Goal: Use online tool/utility: Utilize a website feature to perform a specific function

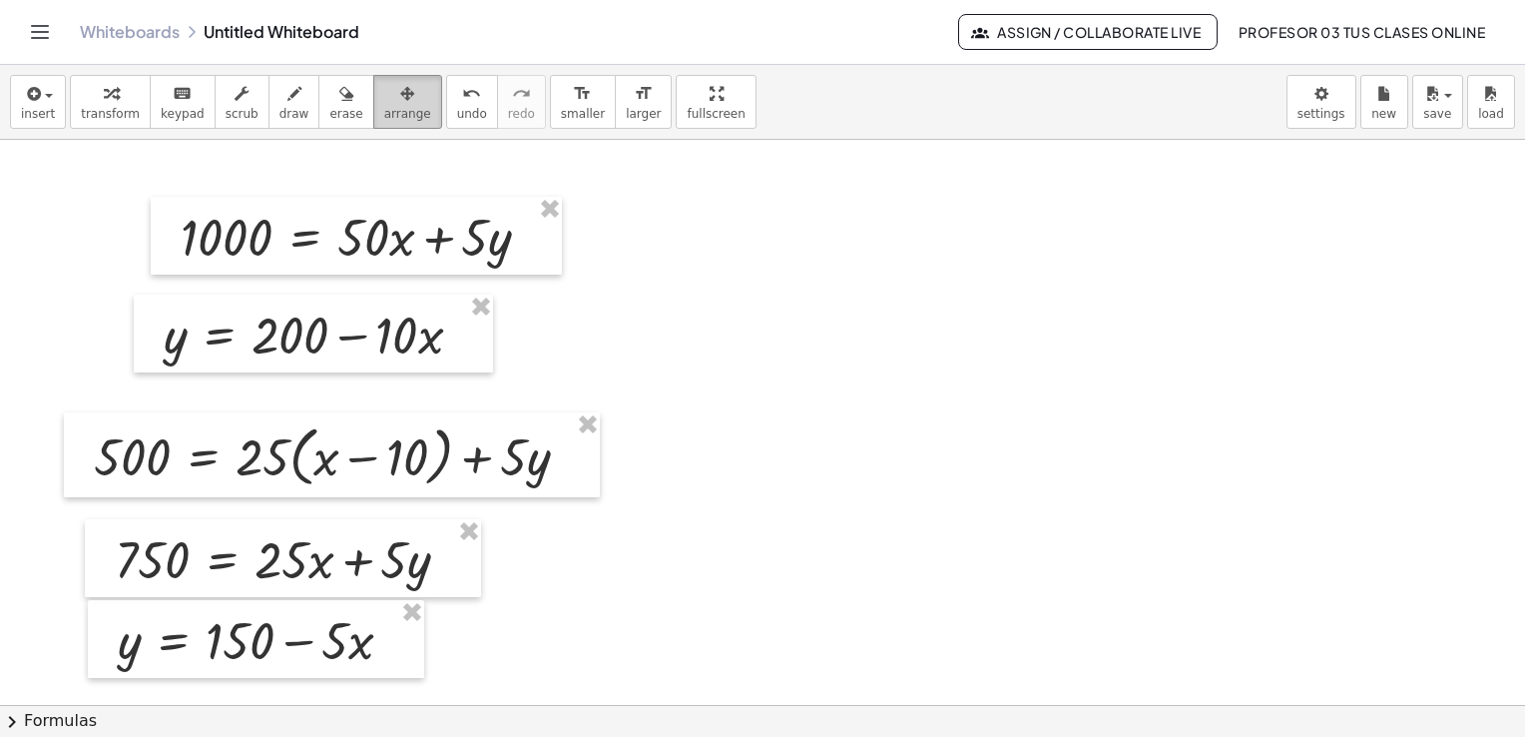
click at [373, 122] on button "arrange" at bounding box center [407, 102] width 69 height 54
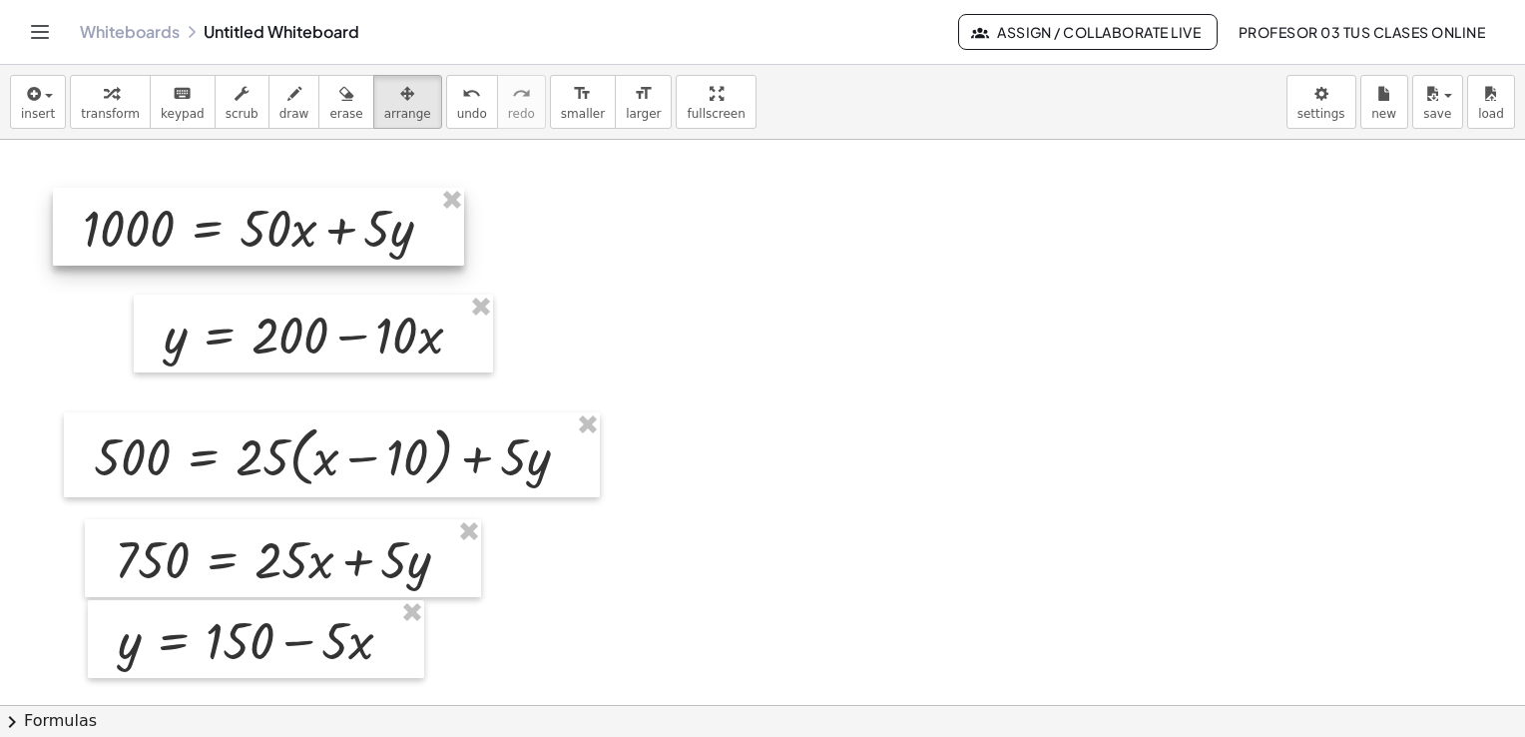
drag, startPoint x: 342, startPoint y: 219, endPoint x: 245, endPoint y: 210, distance: 98.2
click at [245, 210] on div at bounding box center [258, 227] width 411 height 78
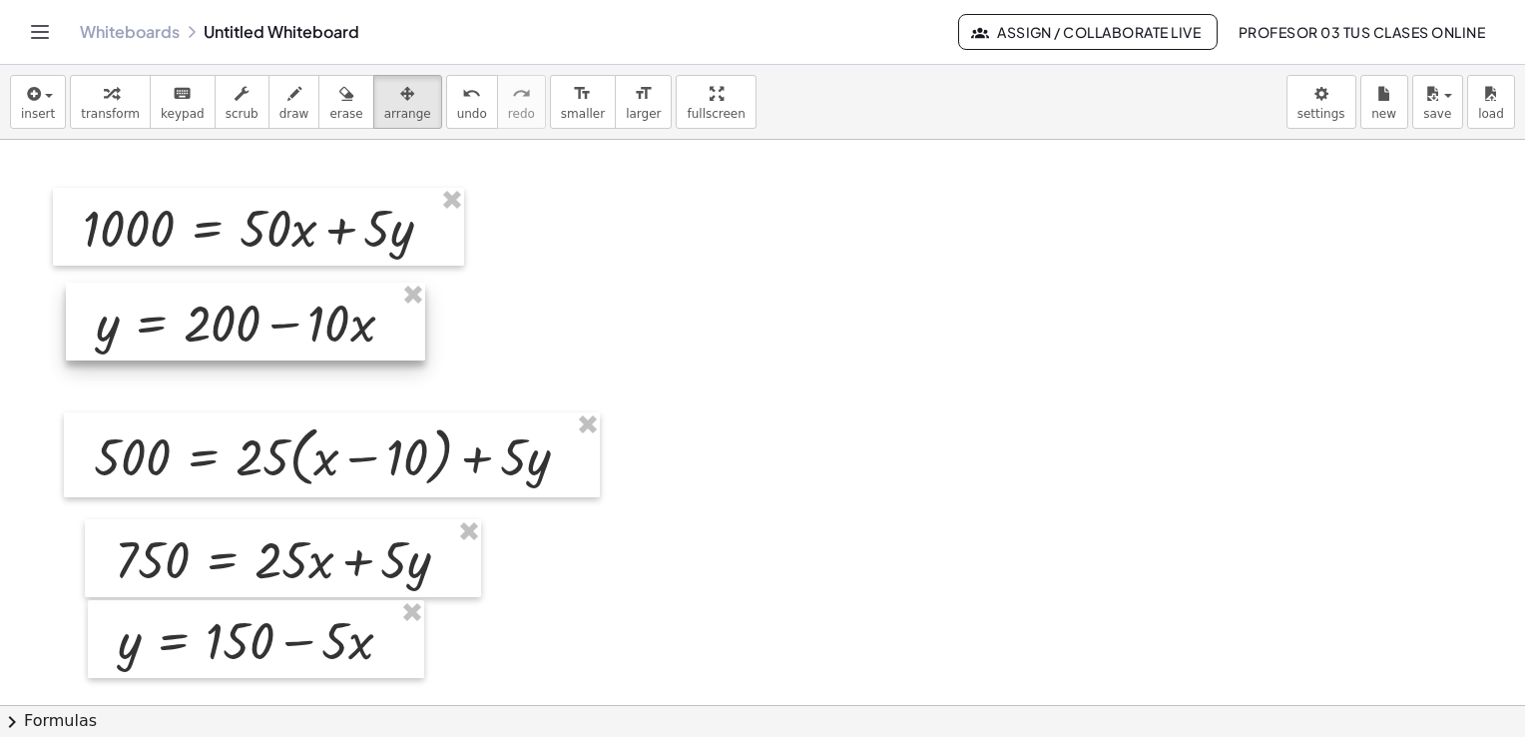
drag, startPoint x: 320, startPoint y: 337, endPoint x: 252, endPoint y: 325, distance: 69.9
click at [252, 325] on div at bounding box center [245, 321] width 359 height 78
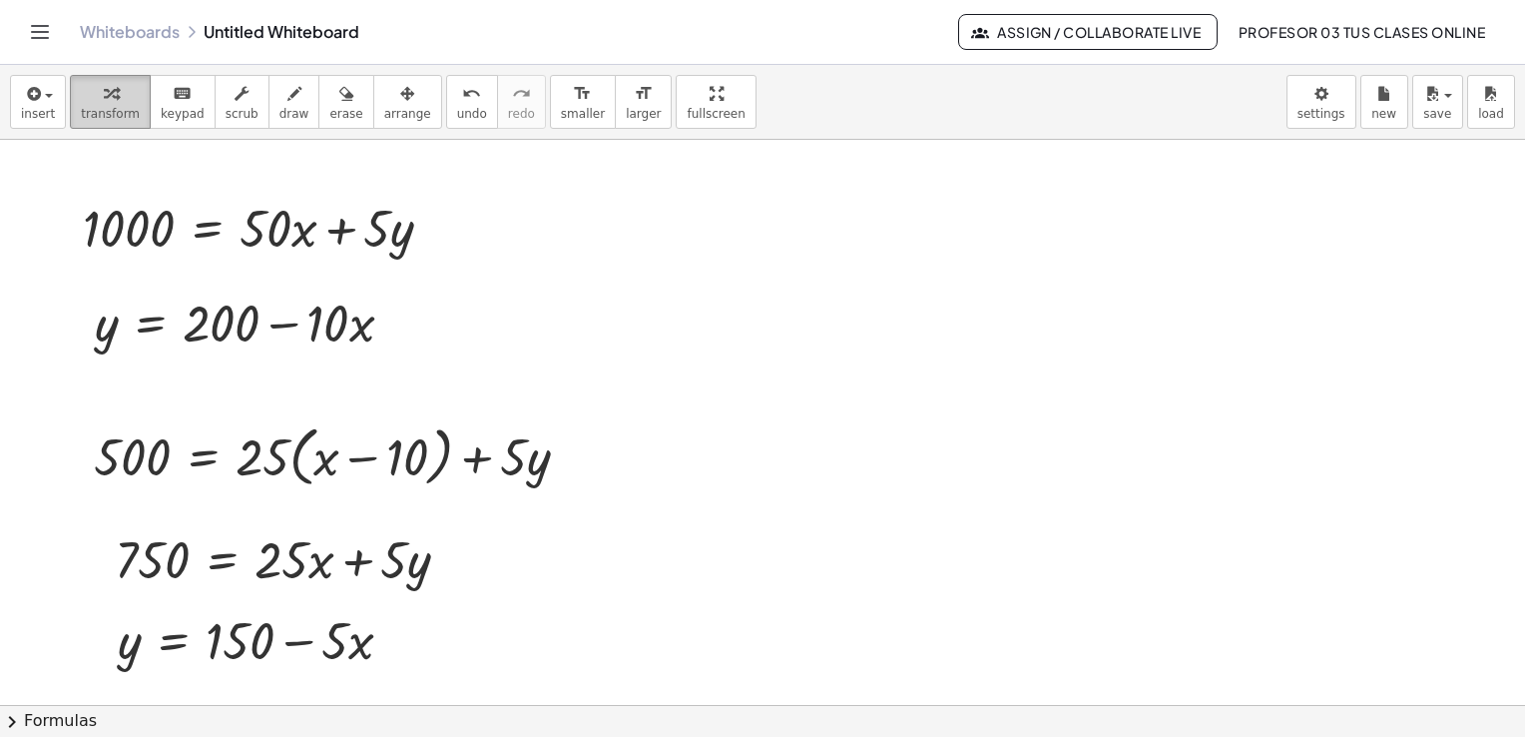
click at [104, 103] on icon "button" at bounding box center [111, 94] width 14 height 24
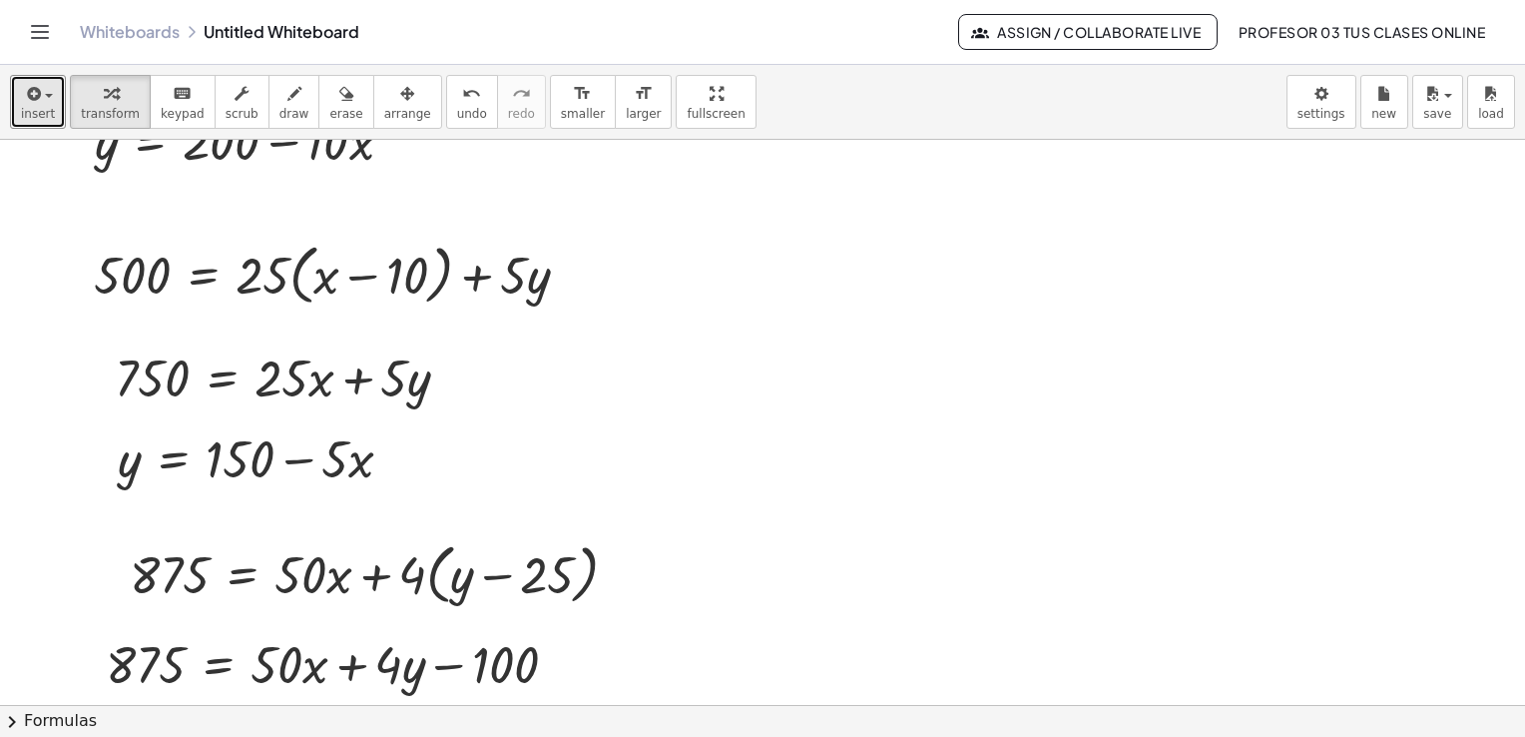
scroll to position [200, 0]
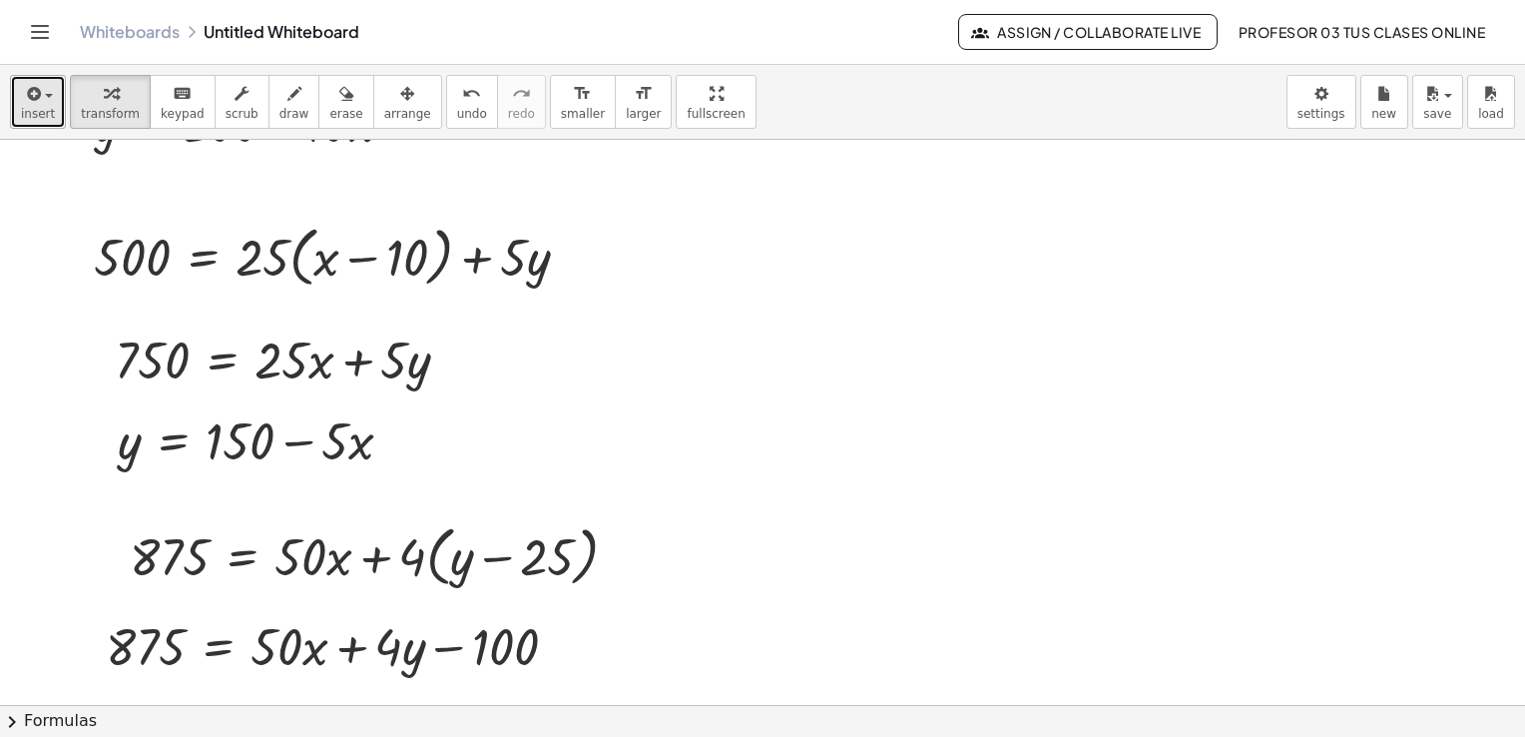
click at [24, 94] on icon "button" at bounding box center [32, 94] width 18 height 24
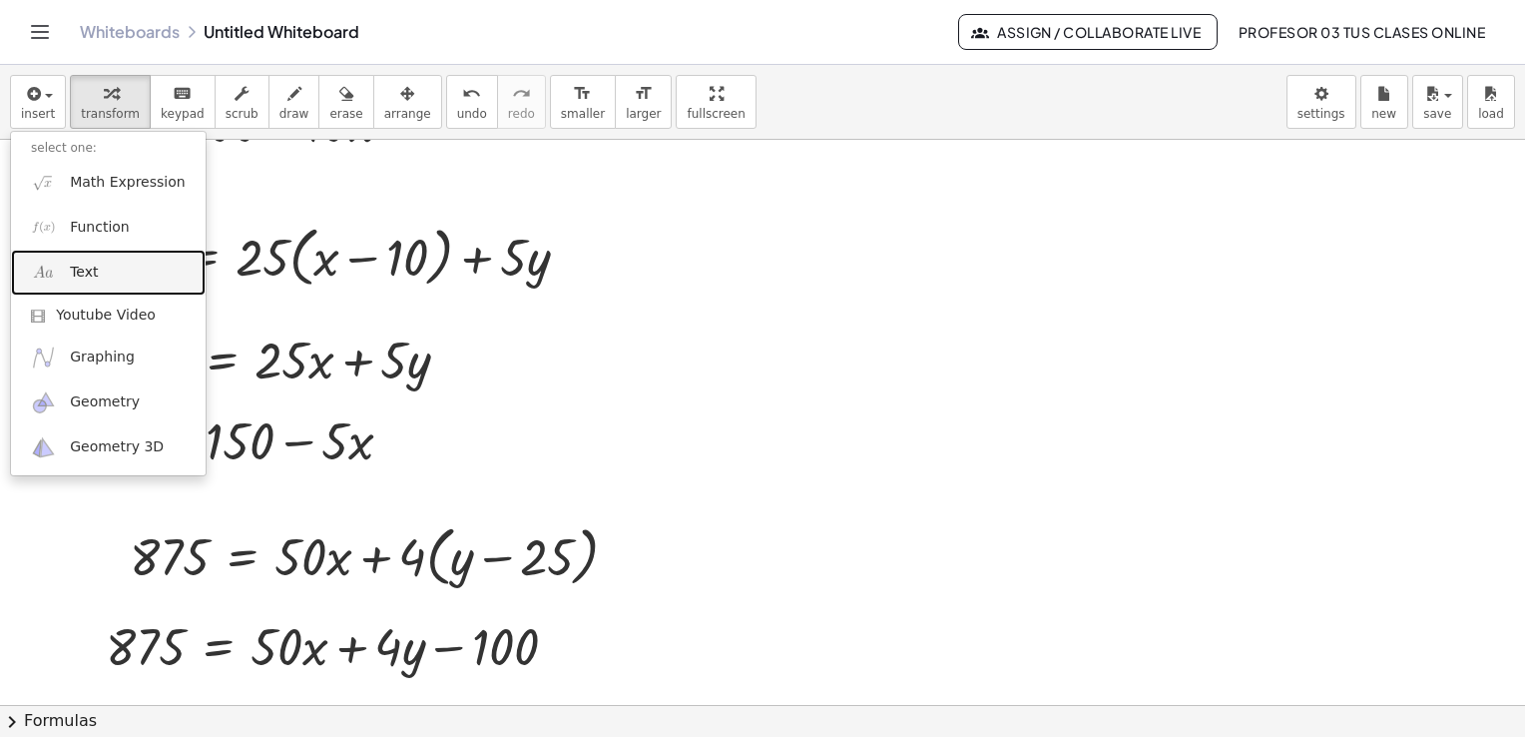
click at [98, 265] on link "Text" at bounding box center [108, 272] width 195 height 45
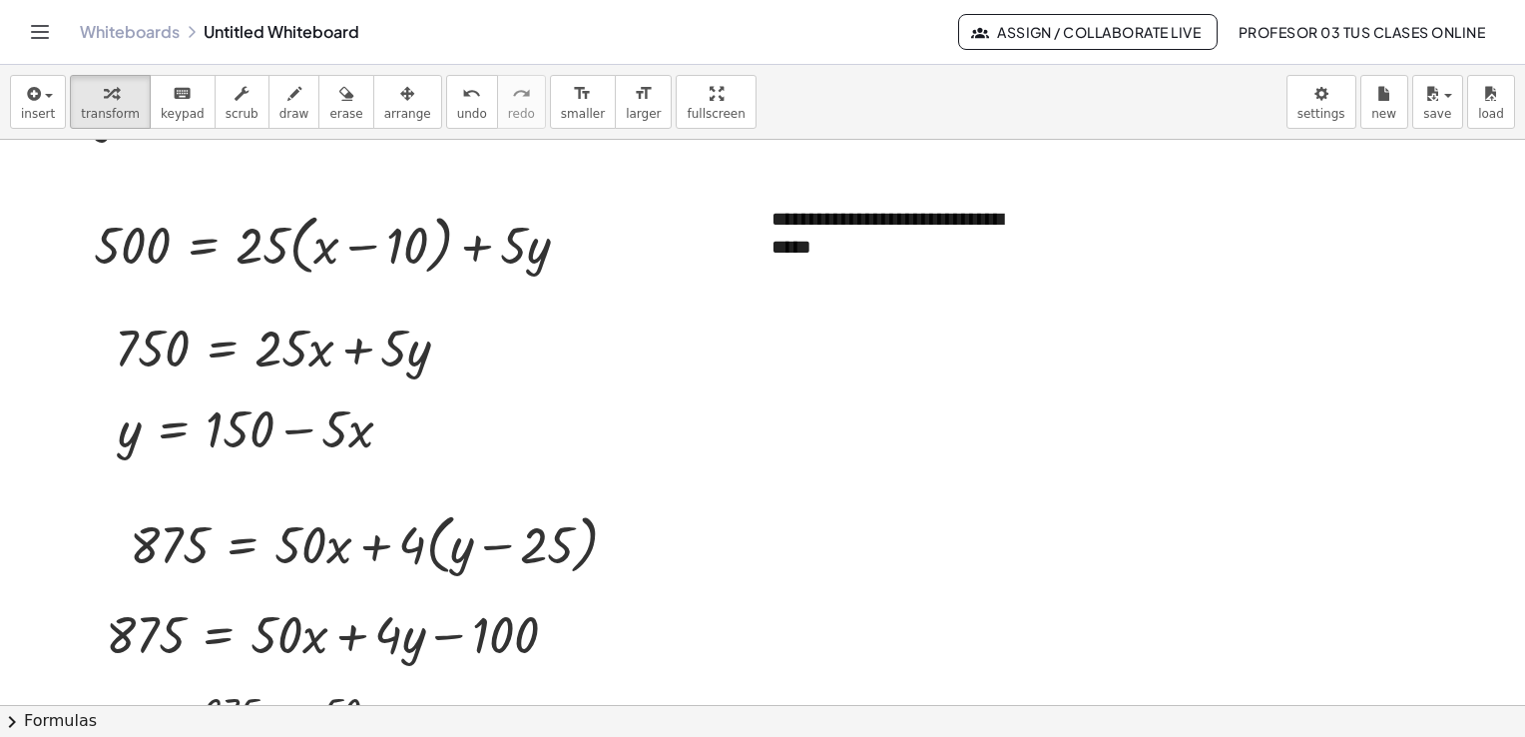
scroll to position [0, 0]
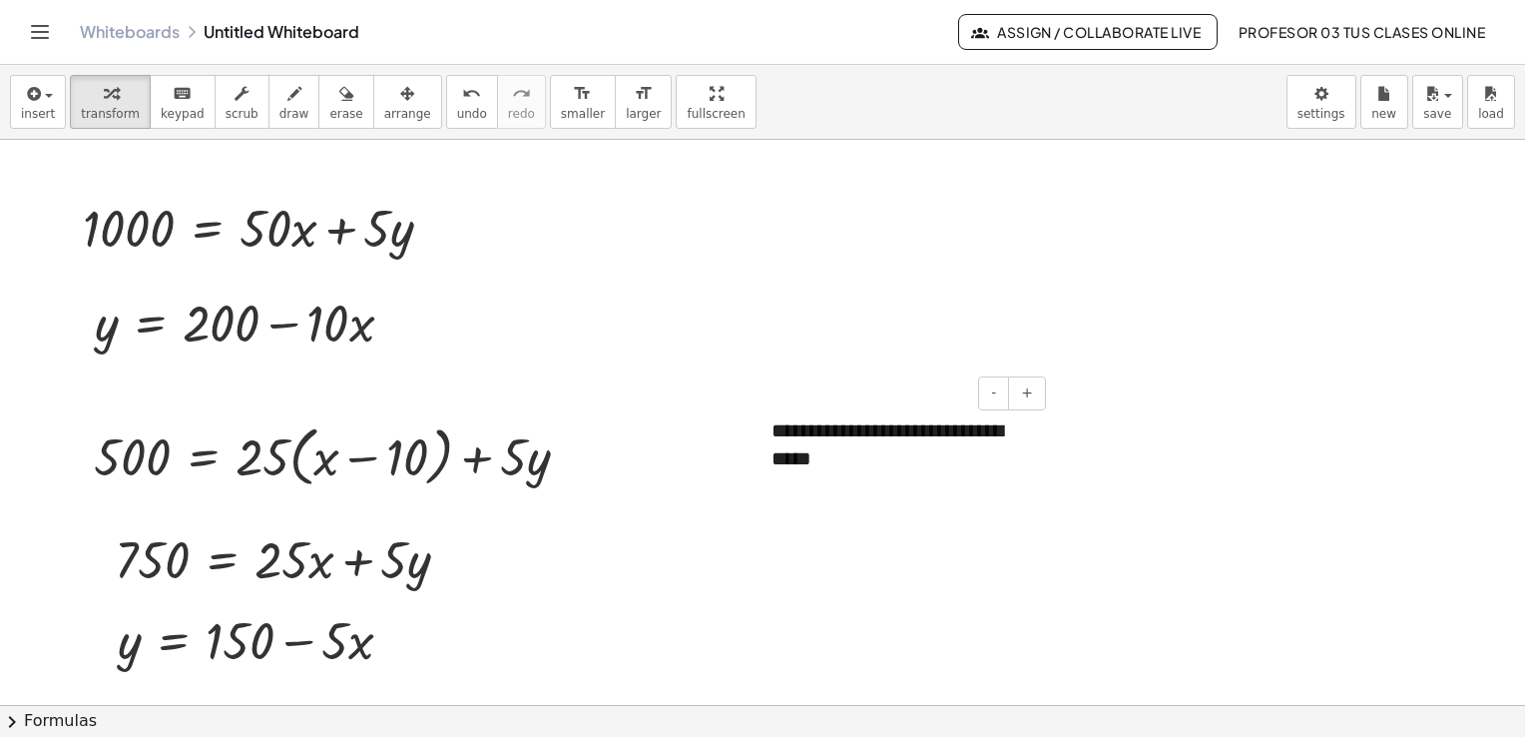
click at [842, 424] on div "**********" at bounding box center [901, 444] width 299 height 97
click at [918, 466] on div "**********" at bounding box center [901, 444] width 299 height 97
click at [871, 495] on div "**********" at bounding box center [901, 459] width 299 height 126
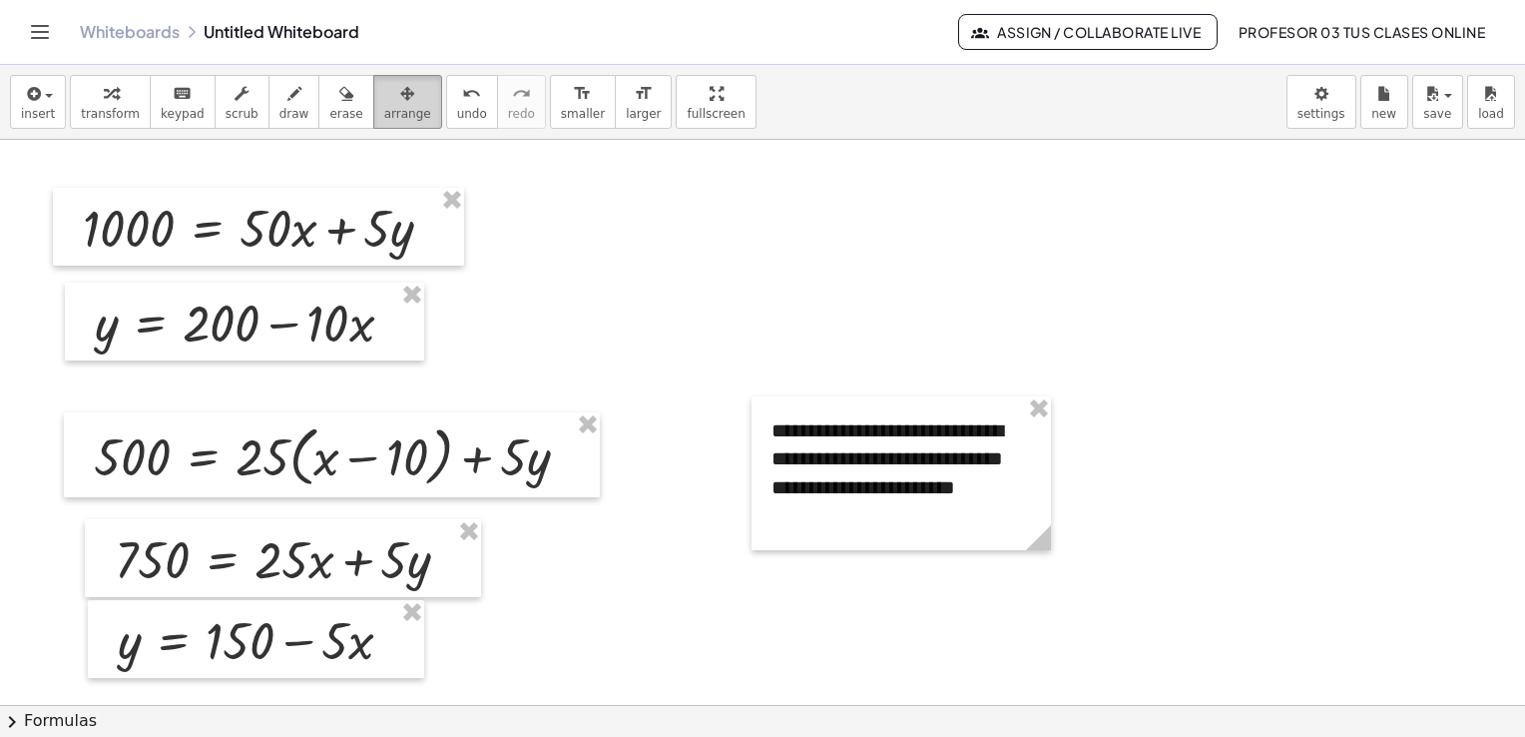
click at [384, 109] on span "arrange" at bounding box center [407, 114] width 47 height 14
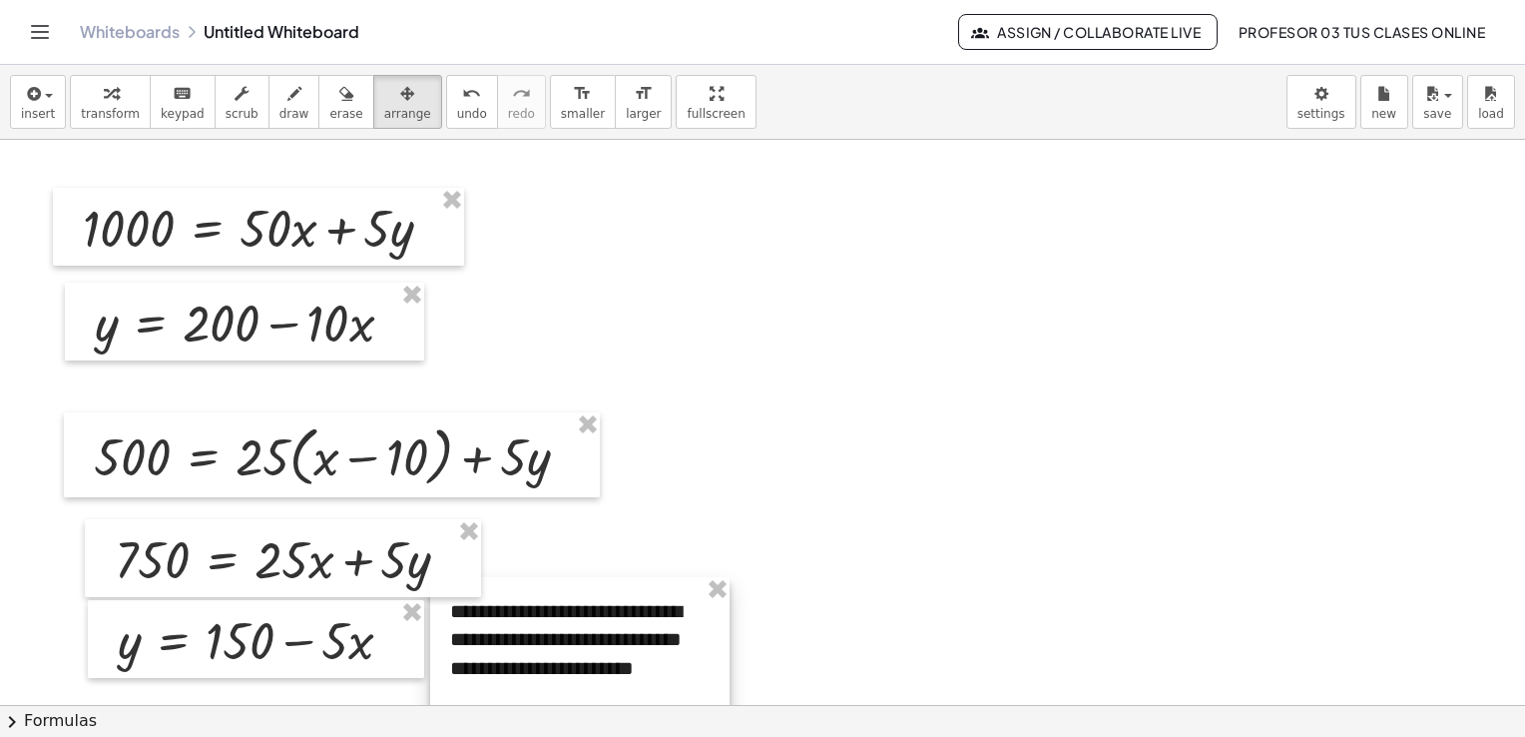
drag, startPoint x: 834, startPoint y: 494, endPoint x: 512, endPoint y: 675, distance: 368.7
click at [512, 675] on div at bounding box center [579, 654] width 299 height 154
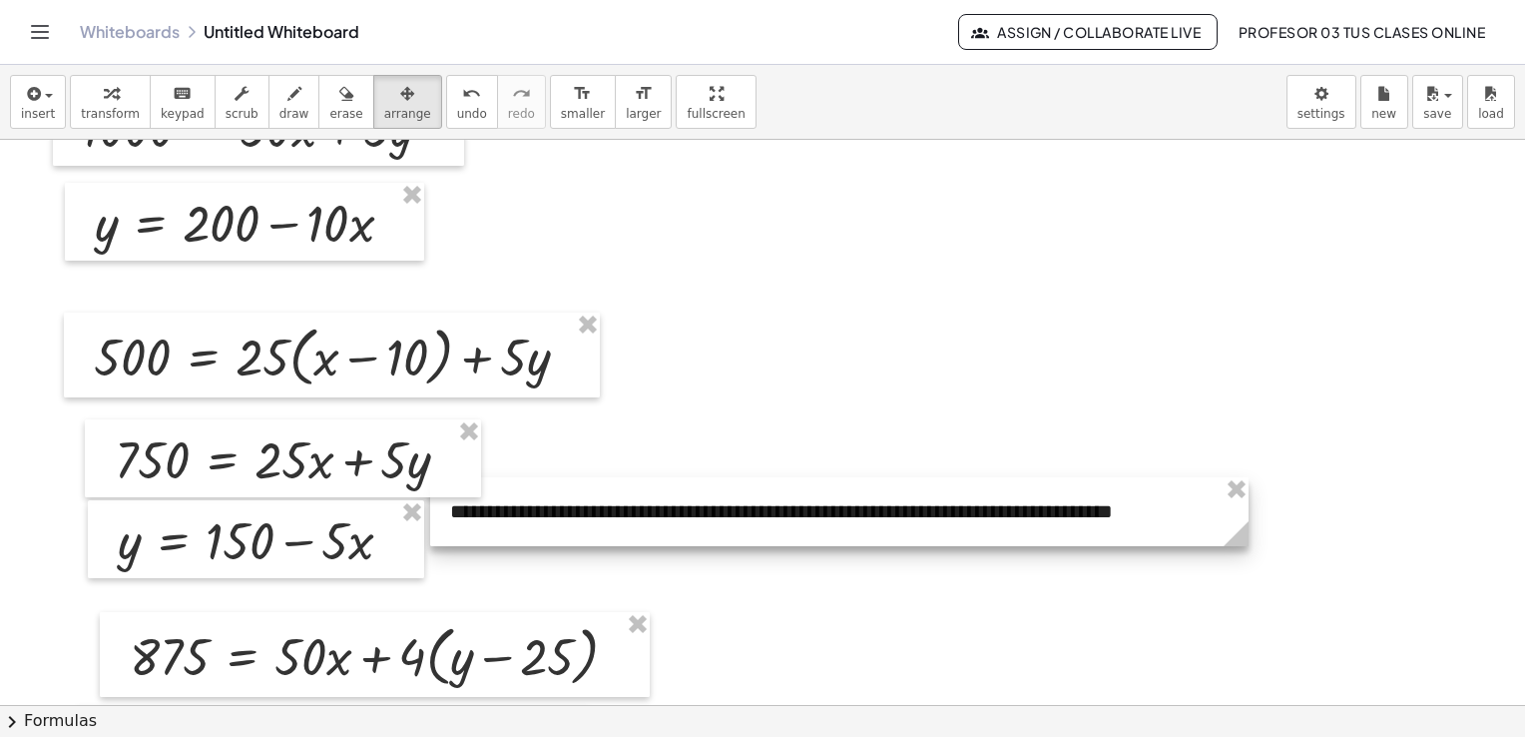
drag, startPoint x: 723, startPoint y: 619, endPoint x: 1242, endPoint y: 570, distance: 521.4
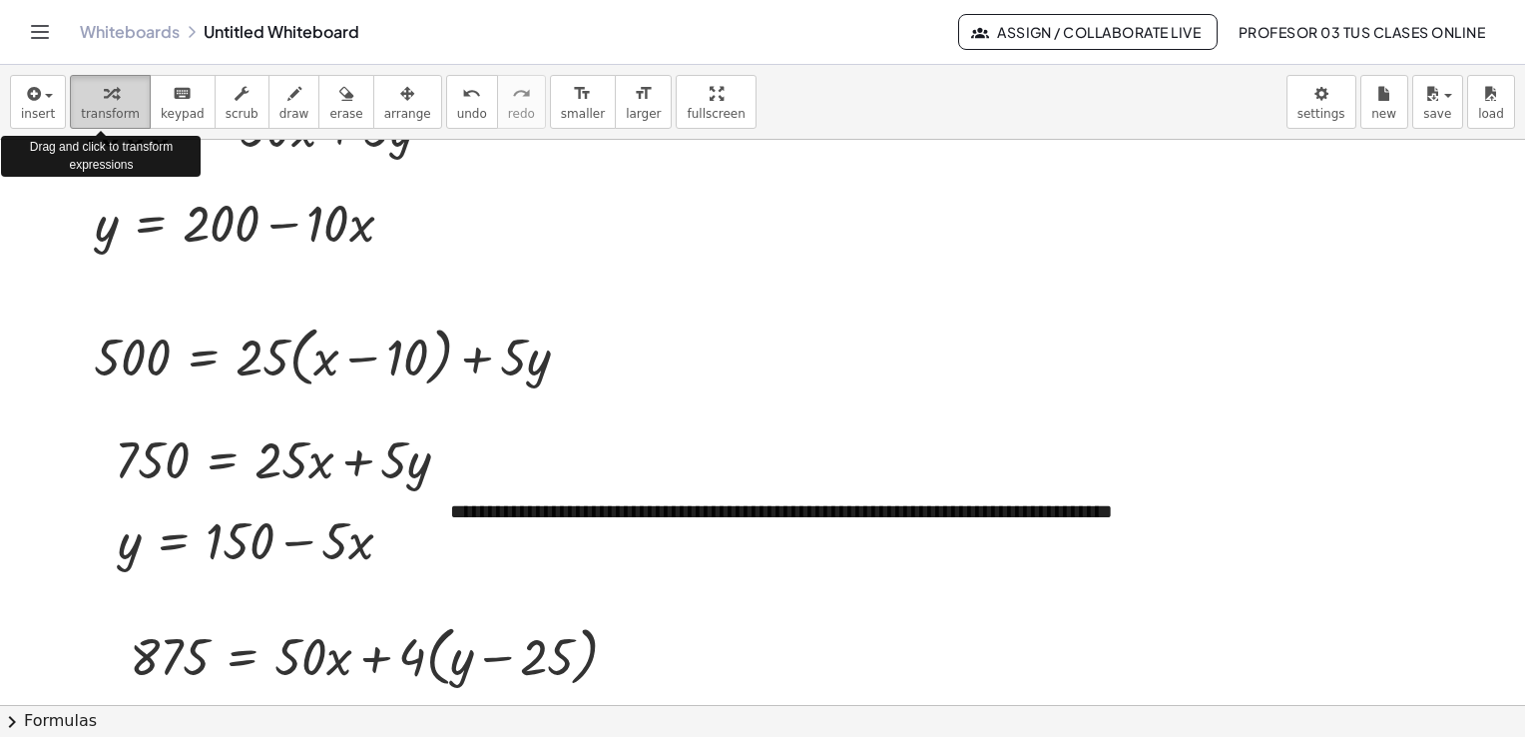
click at [106, 102] on icon "button" at bounding box center [111, 94] width 14 height 24
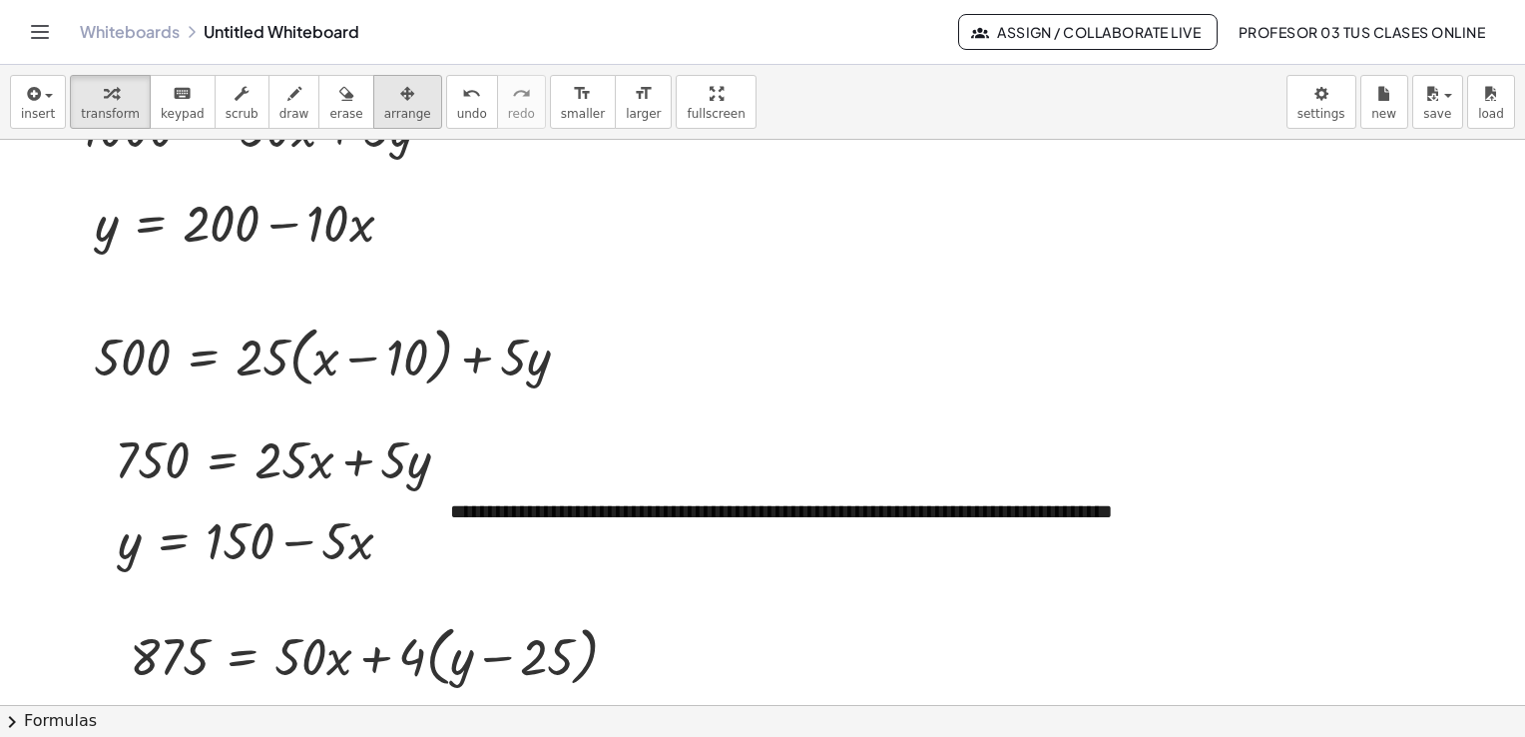
click at [400, 97] on icon "button" at bounding box center [407, 94] width 14 height 24
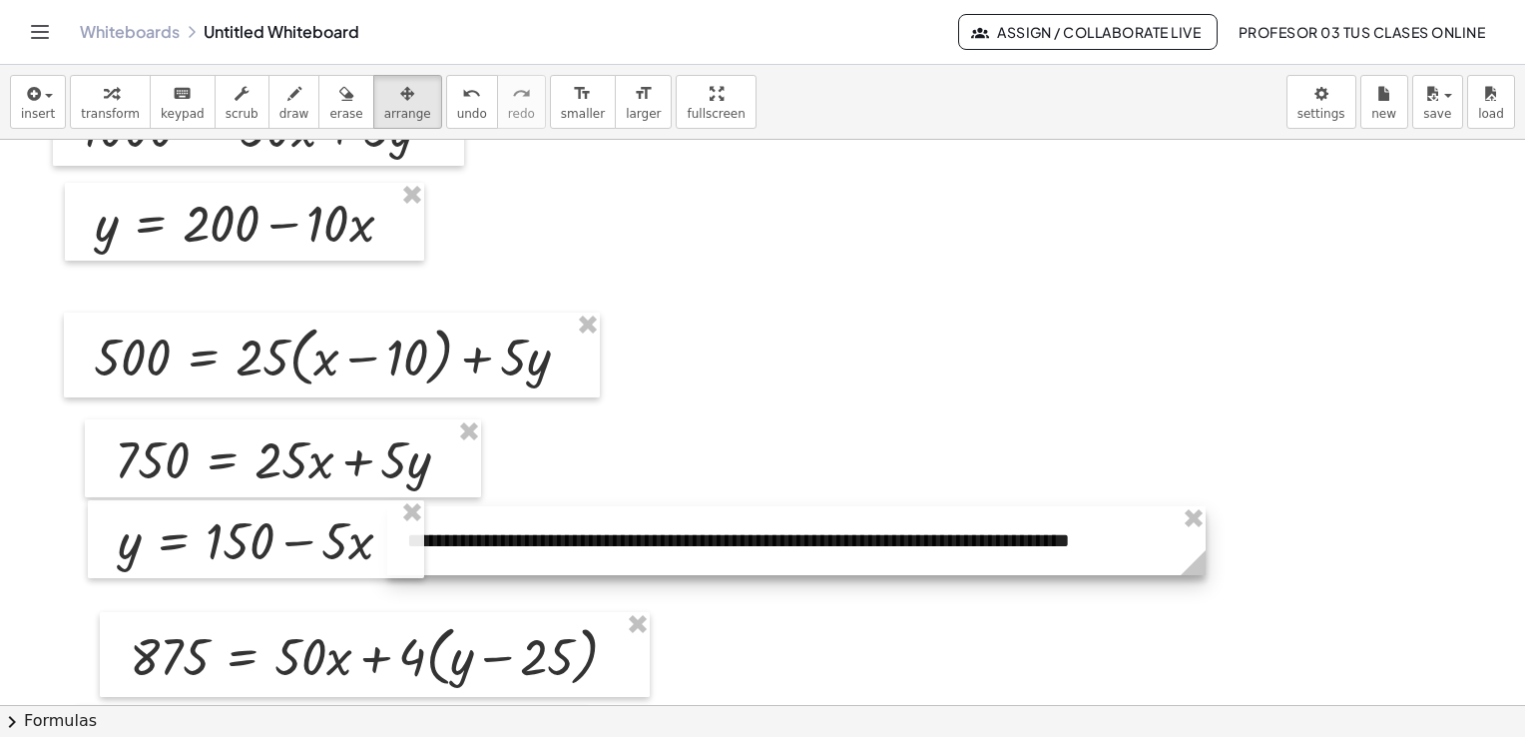
drag, startPoint x: 597, startPoint y: 541, endPoint x: 554, endPoint y: 570, distance: 51.8
click at [554, 570] on div at bounding box center [796, 540] width 819 height 69
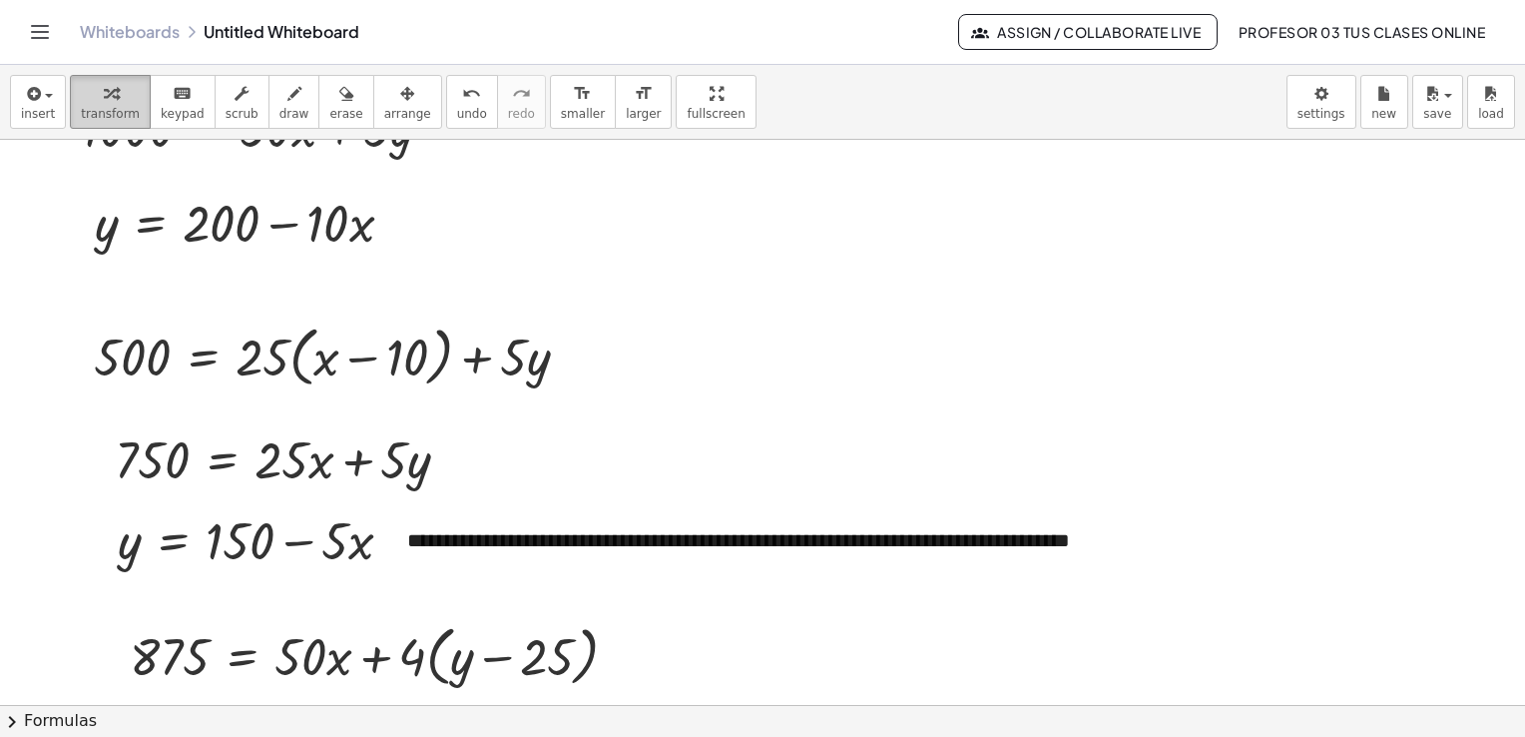
click at [104, 98] on icon "button" at bounding box center [111, 94] width 14 height 24
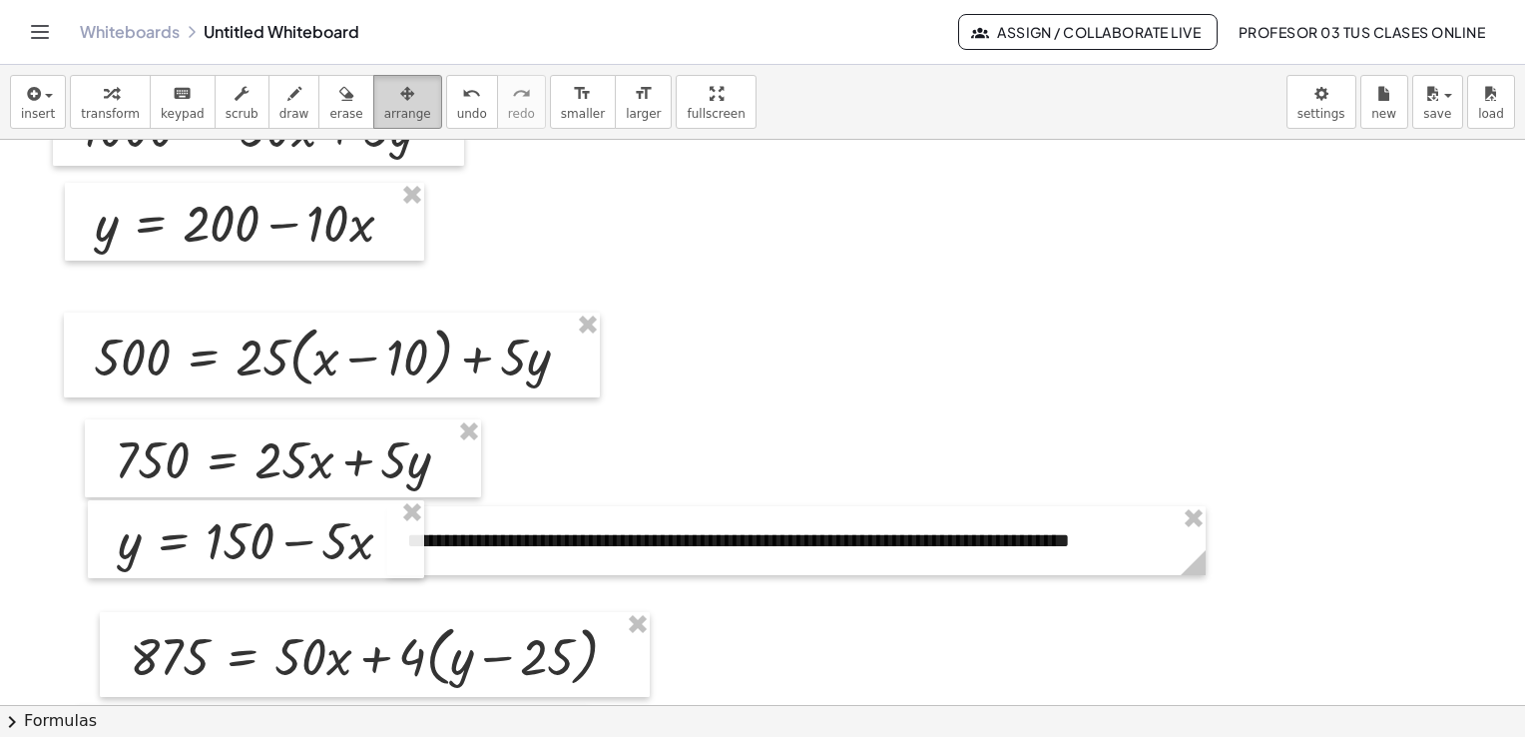
click at [383, 104] on button "arrange" at bounding box center [407, 102] width 69 height 54
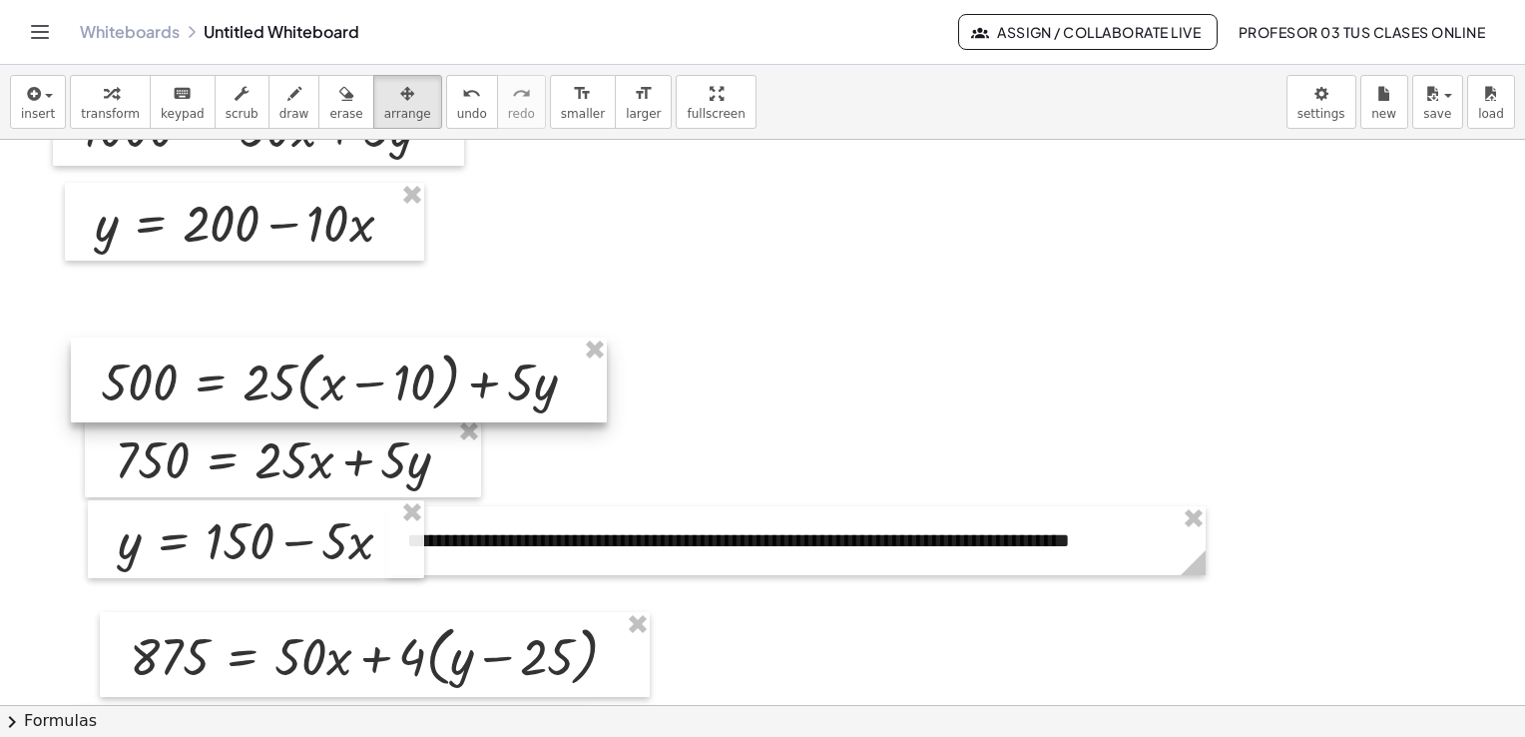
drag, startPoint x: 308, startPoint y: 337, endPoint x: 315, endPoint y: 362, distance: 25.9
click at [315, 362] on div at bounding box center [339, 380] width 536 height 86
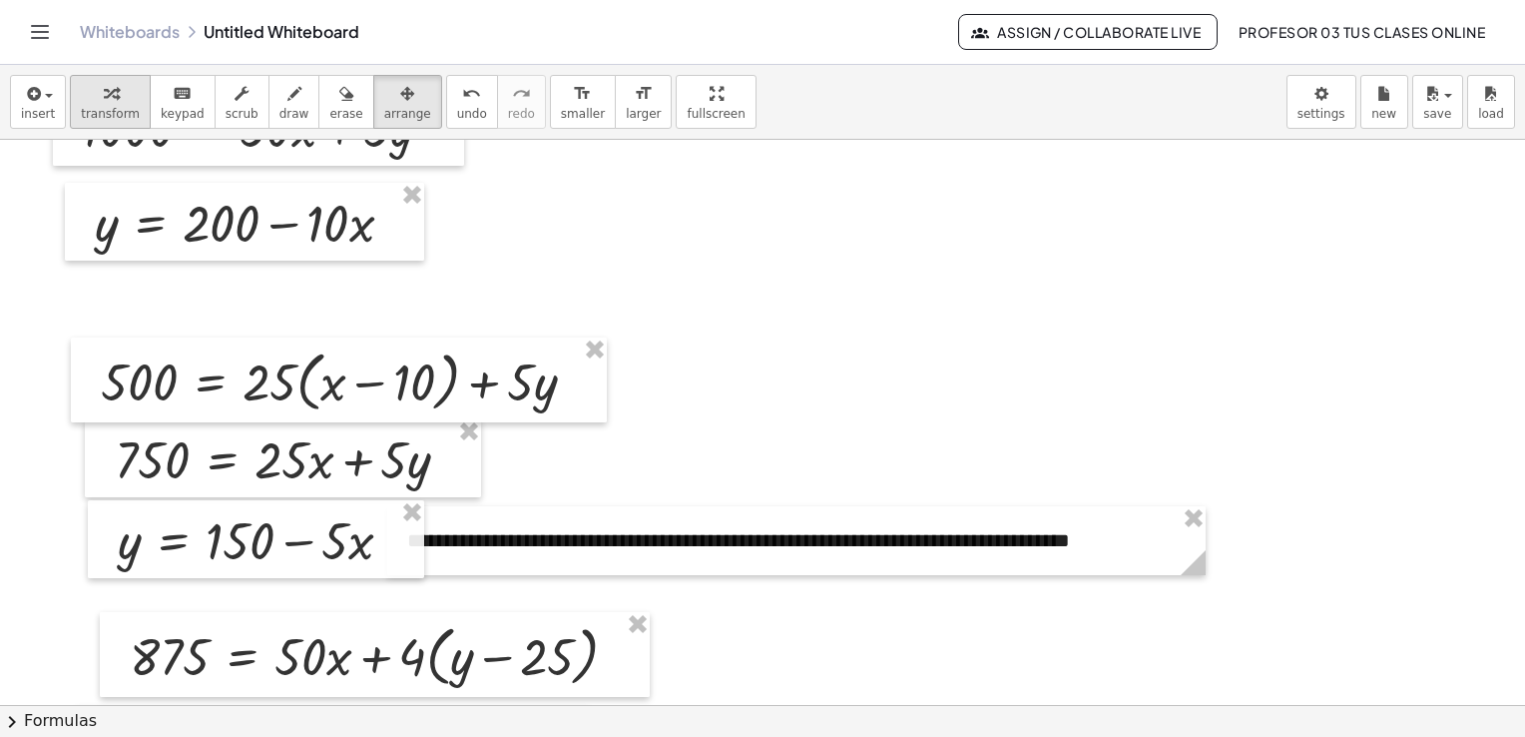
click at [104, 94] on icon "button" at bounding box center [111, 94] width 14 height 24
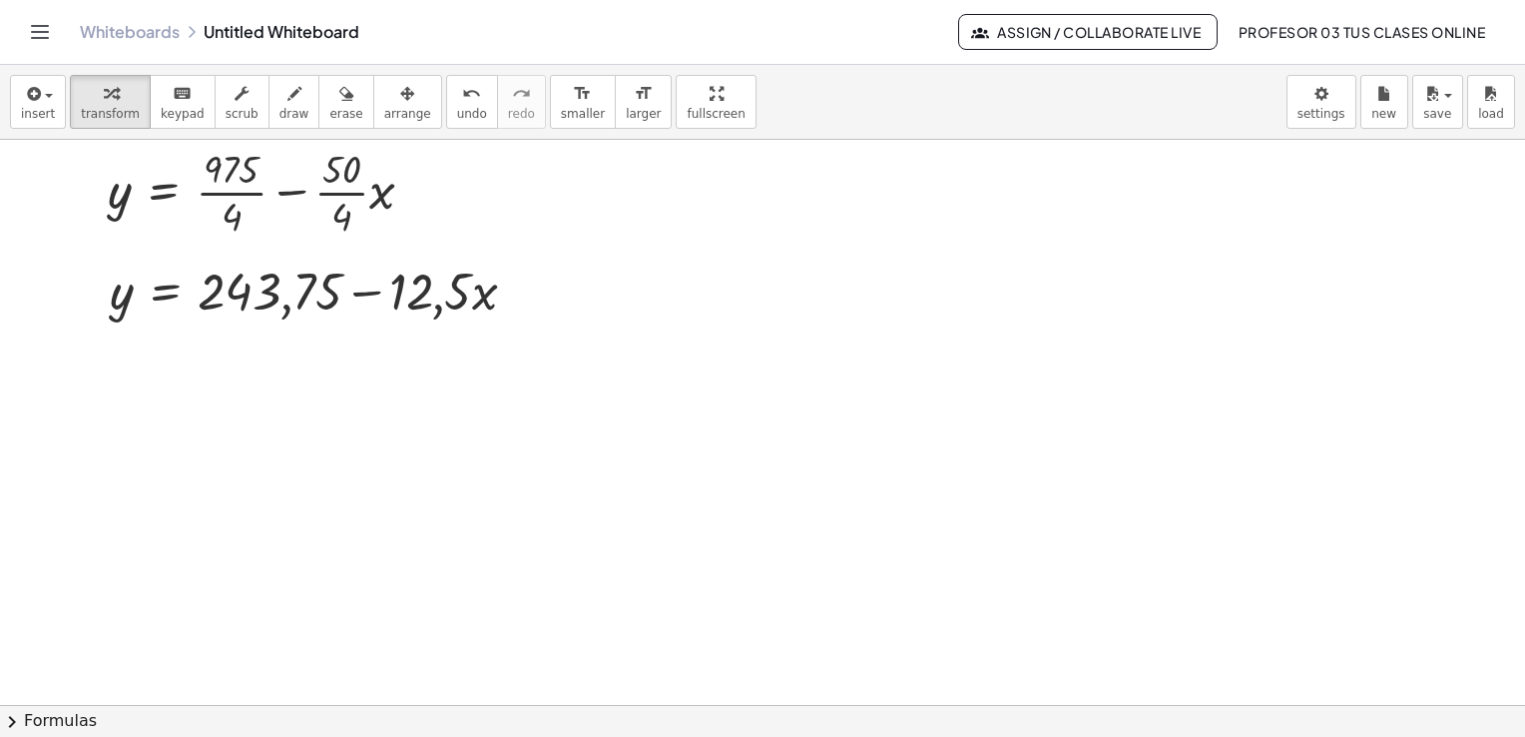
scroll to position [799, 0]
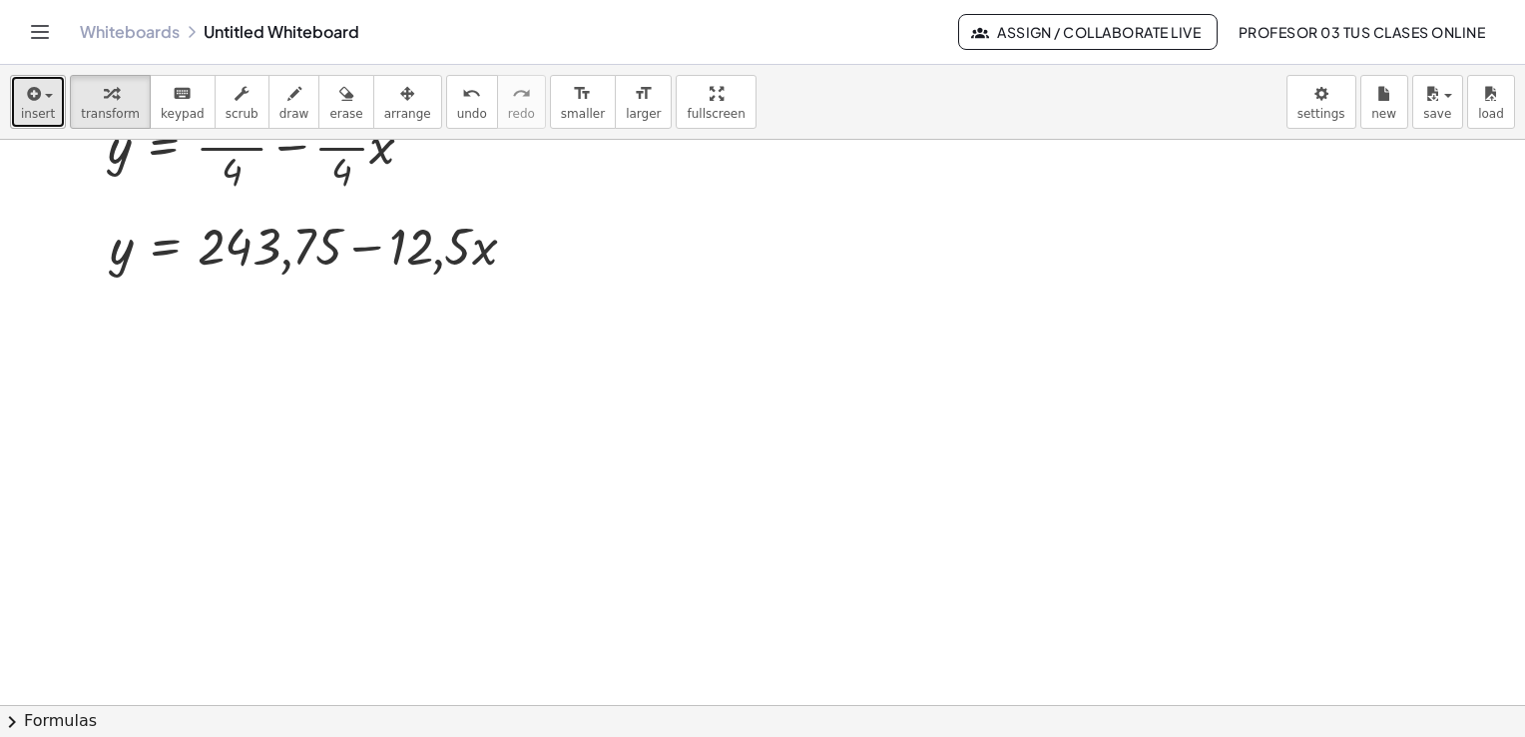
click at [31, 97] on icon "button" at bounding box center [32, 94] width 18 height 24
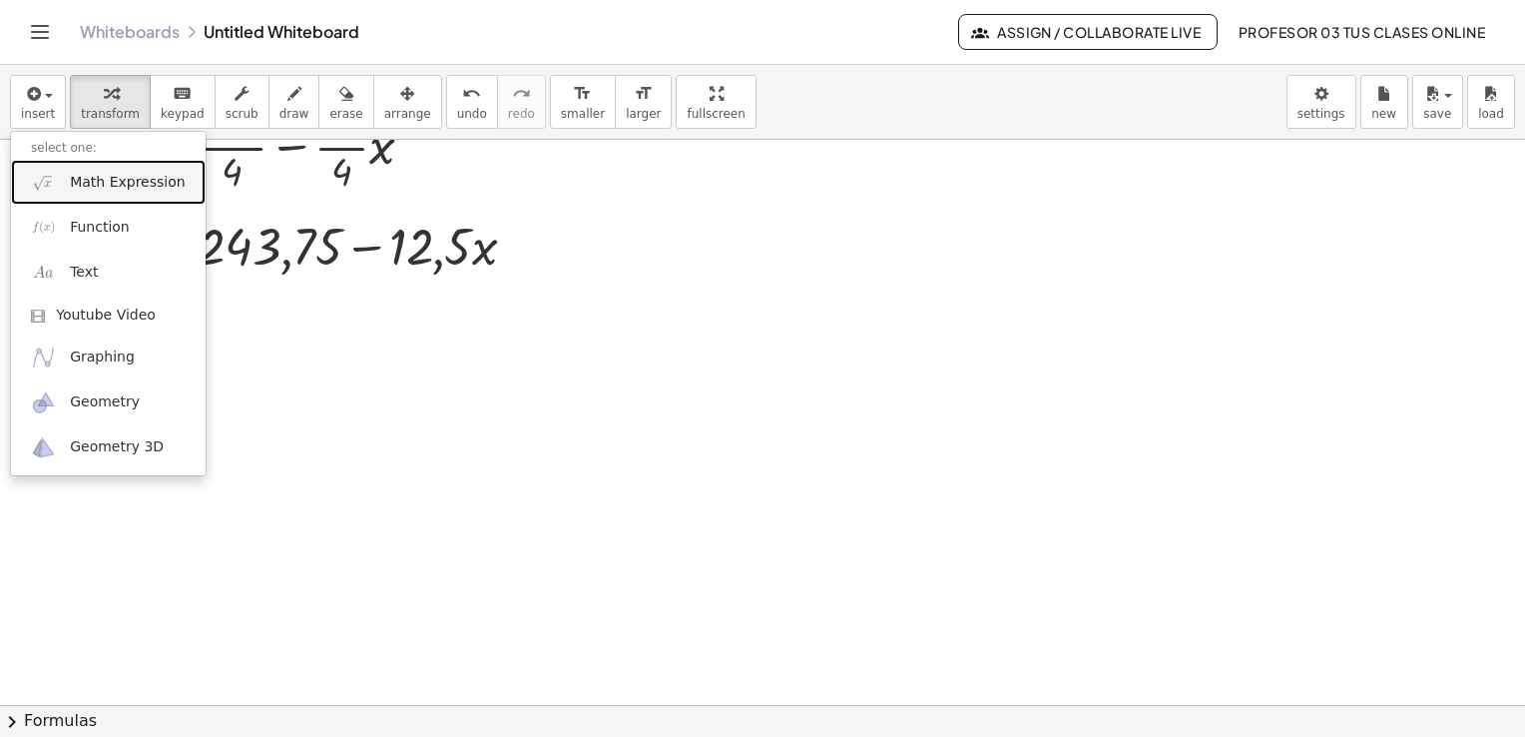
click at [136, 180] on span "Math Expression" at bounding box center [127, 183] width 115 height 20
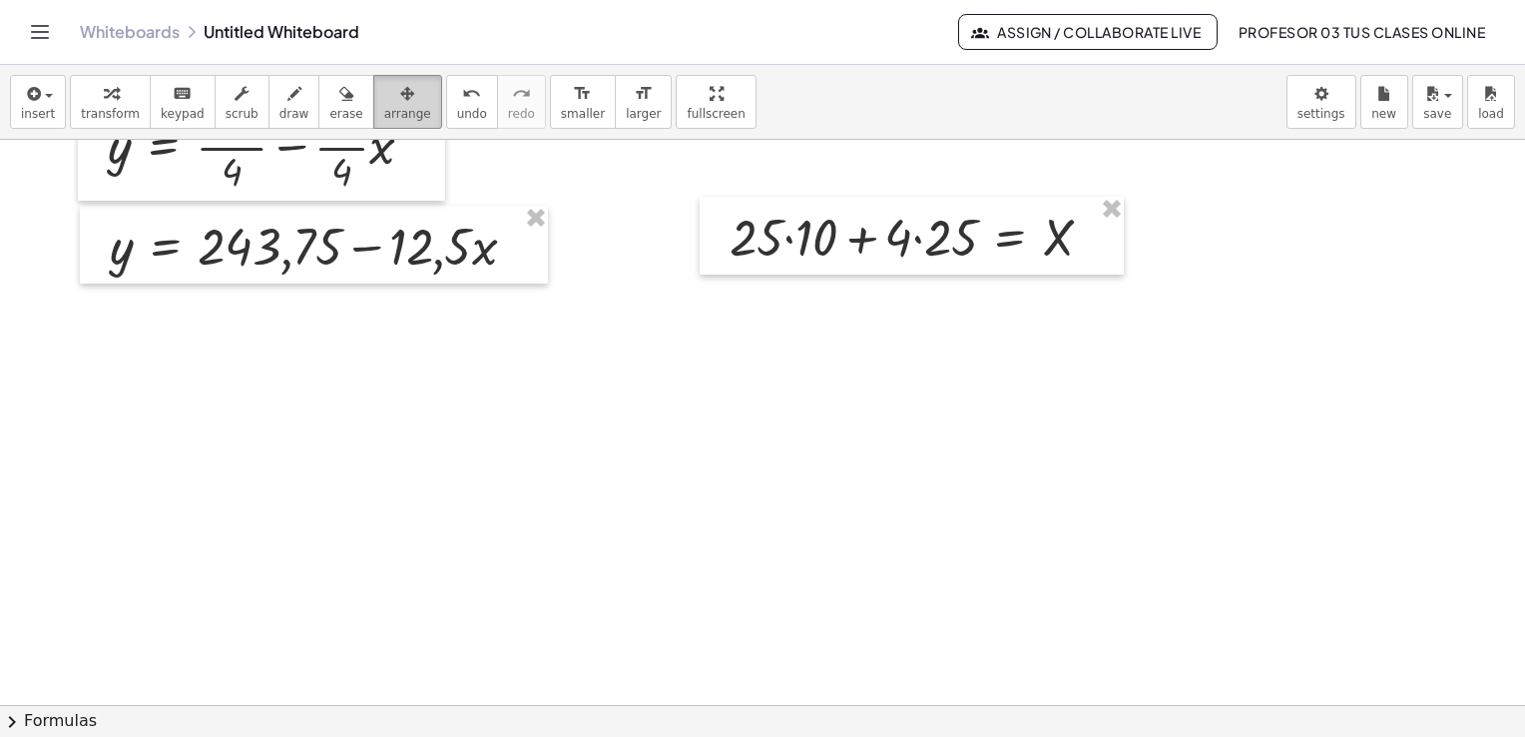
click at [373, 104] on button "arrange" at bounding box center [407, 102] width 69 height 54
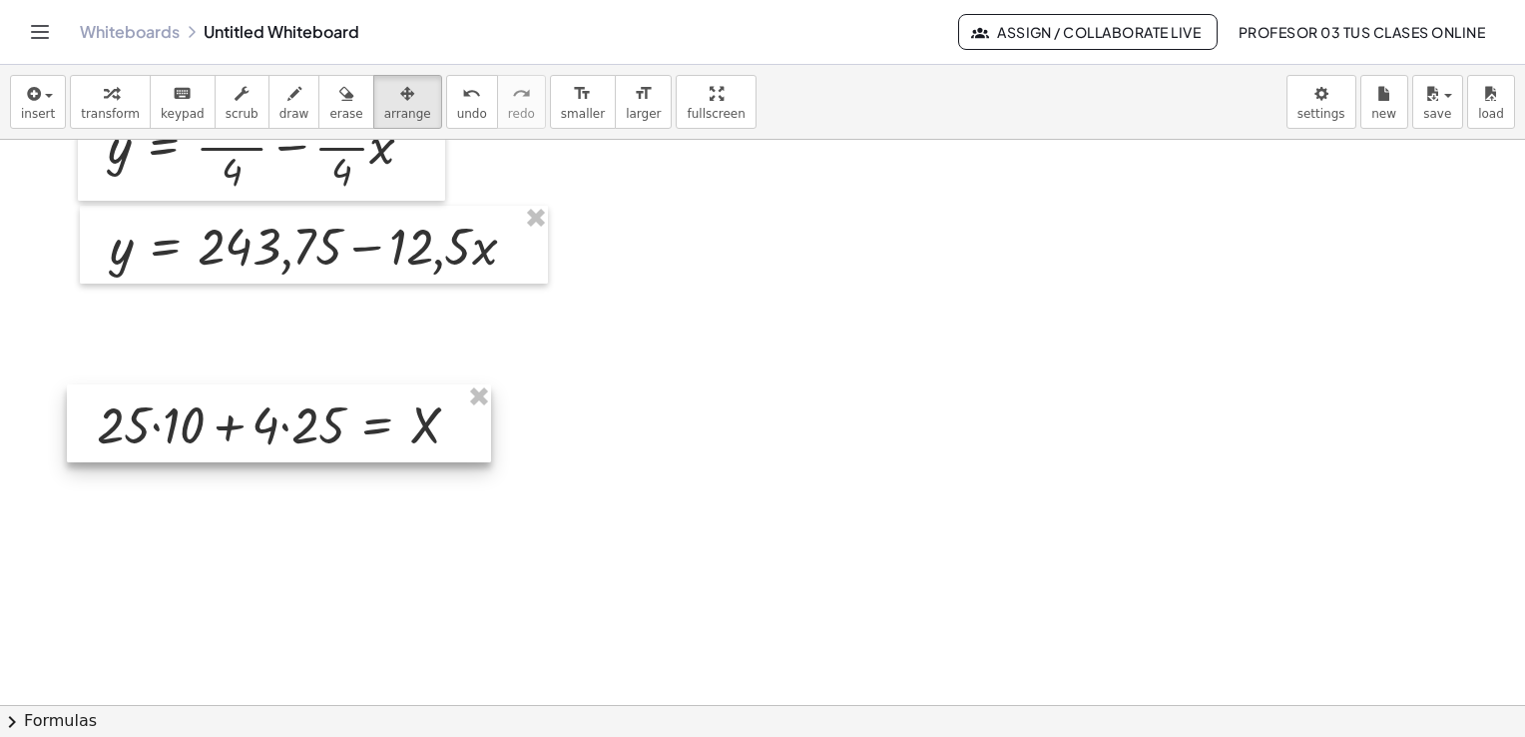
drag, startPoint x: 918, startPoint y: 200, endPoint x: 292, endPoint y: 385, distance: 652.8
click at [292, 386] on div at bounding box center [279, 423] width 424 height 78
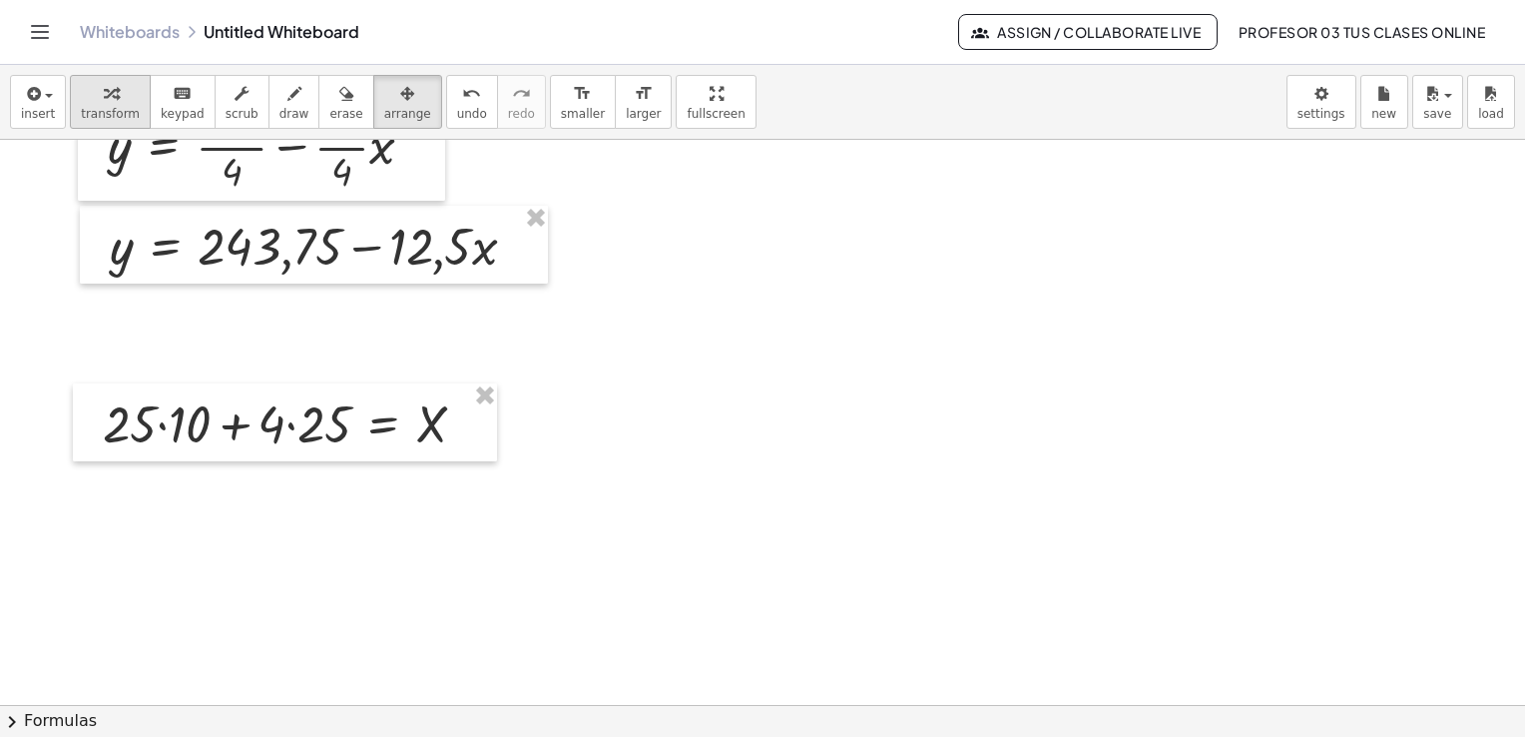
click at [84, 94] on div "button" at bounding box center [110, 93] width 59 height 24
click at [161, 429] on div at bounding box center [292, 422] width 399 height 68
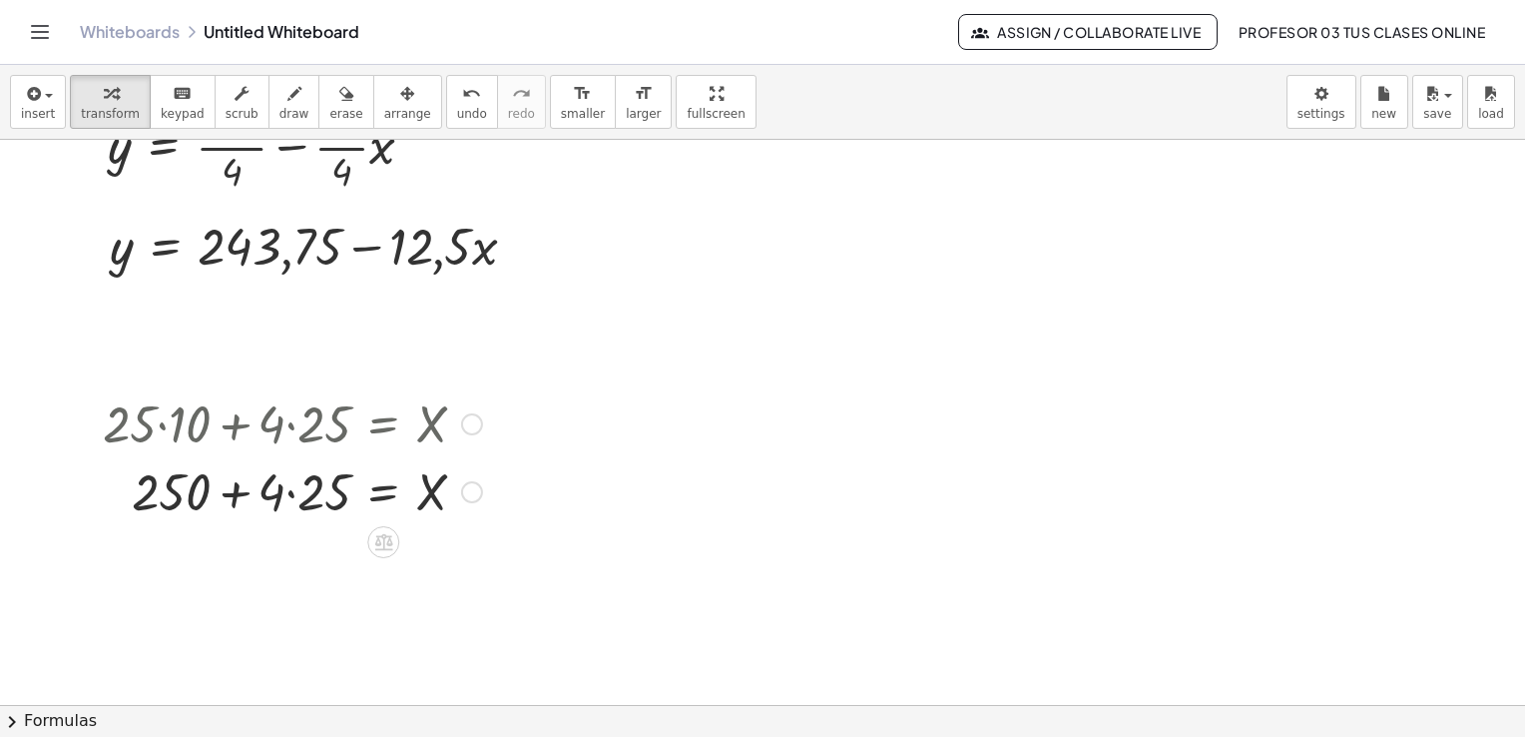
click at [291, 495] on div at bounding box center [292, 490] width 399 height 68
click at [254, 496] on div at bounding box center [292, 490] width 399 height 68
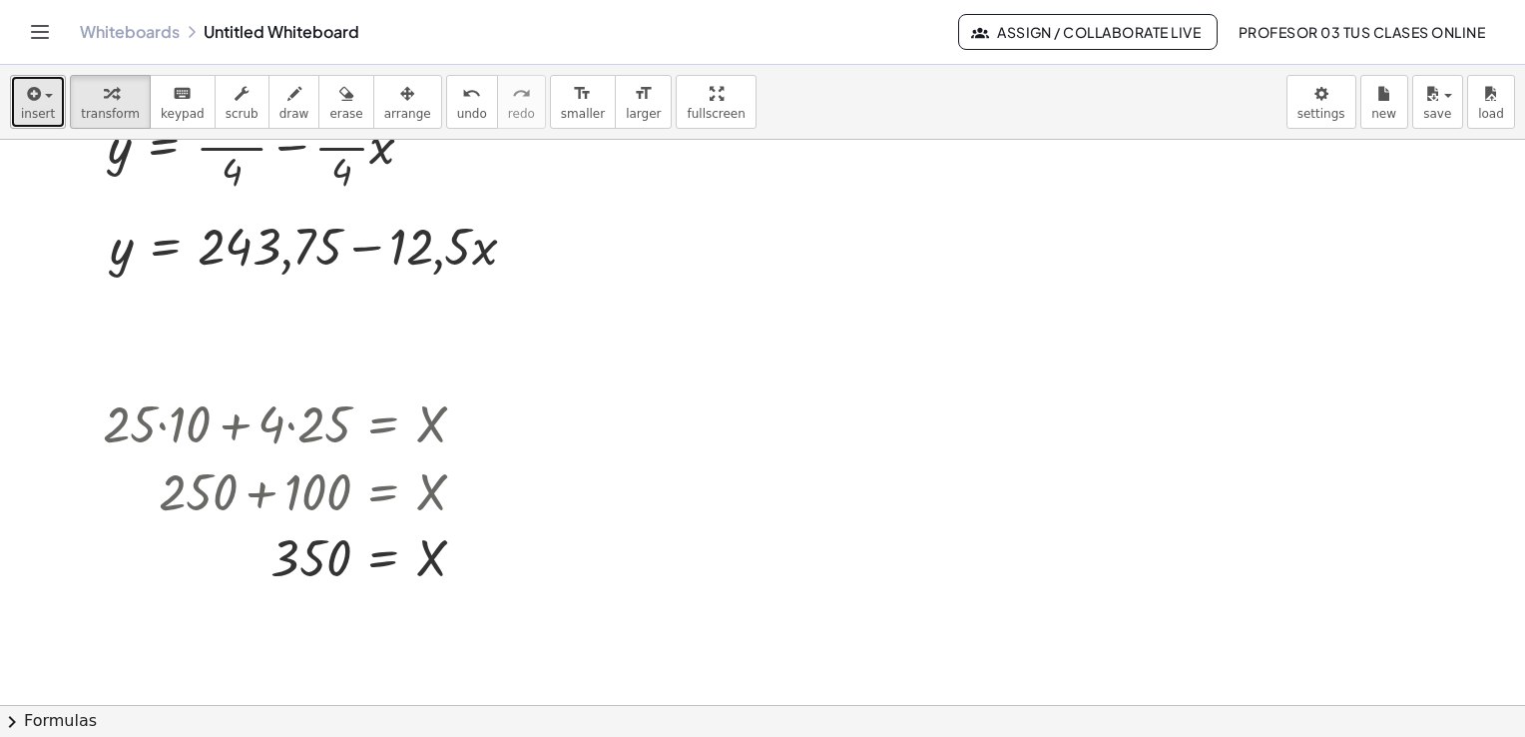
click at [42, 108] on span "insert" at bounding box center [38, 114] width 34 height 14
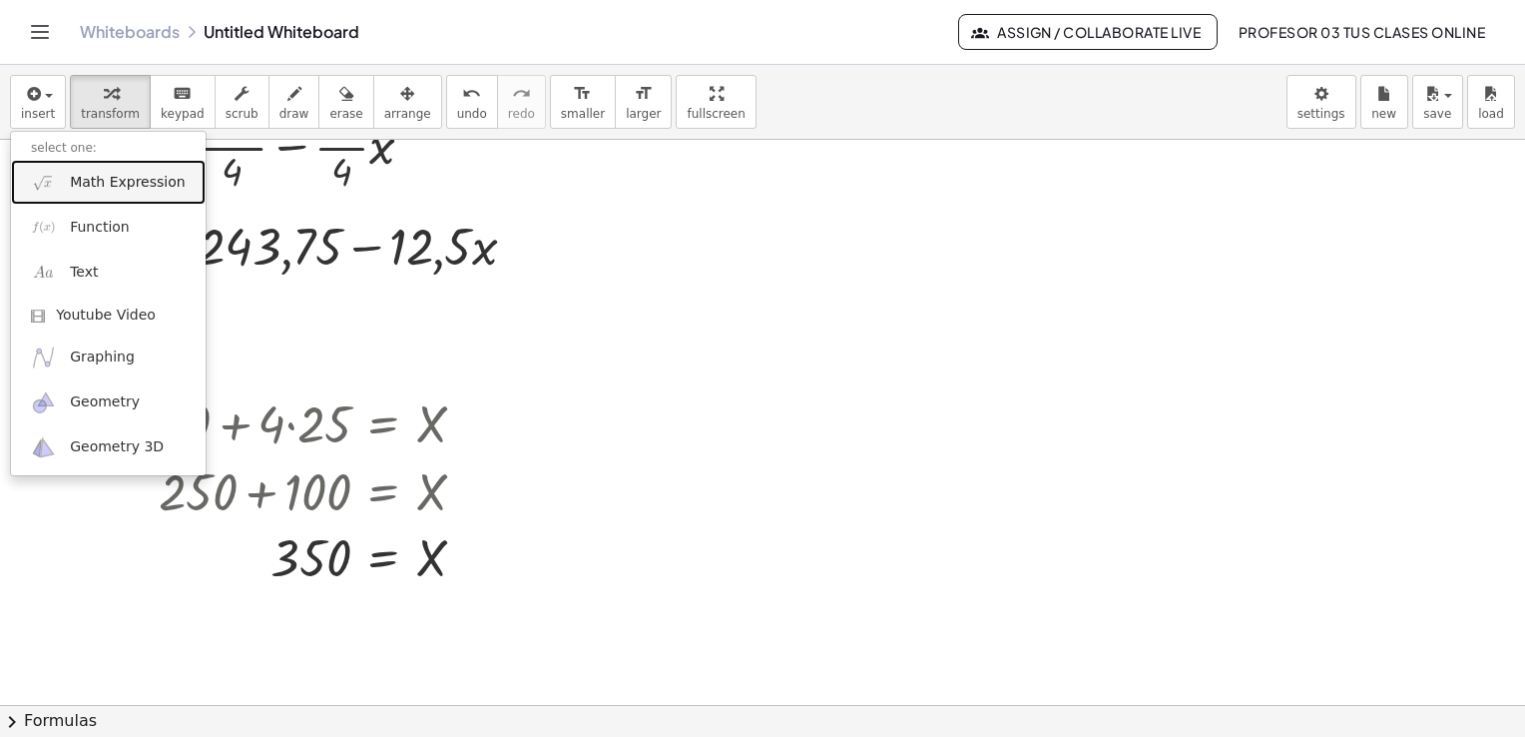
click at [145, 190] on link "Math Expression" at bounding box center [108, 182] width 195 height 45
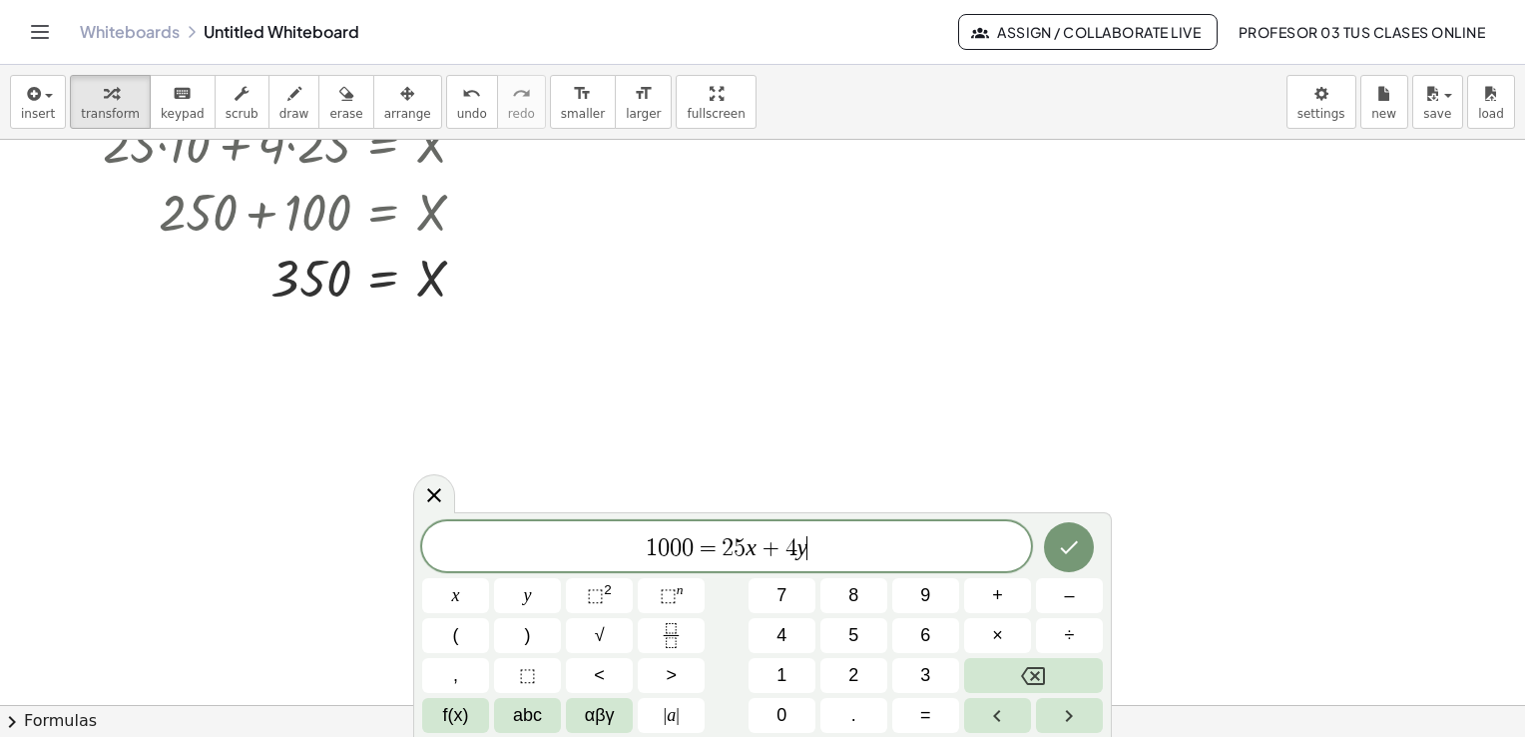
scroll to position [1098, 0]
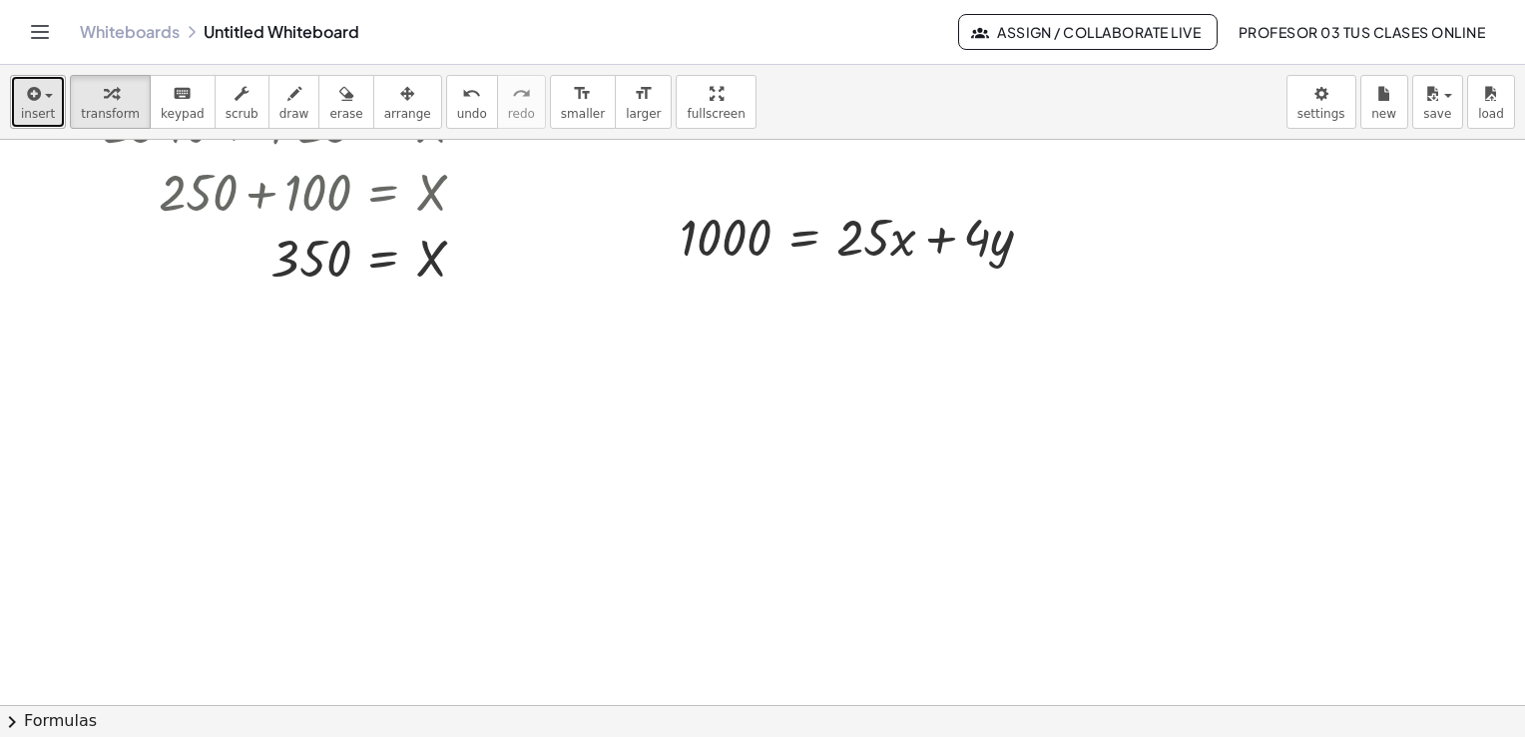
click at [30, 105] on icon "button" at bounding box center [32, 94] width 18 height 24
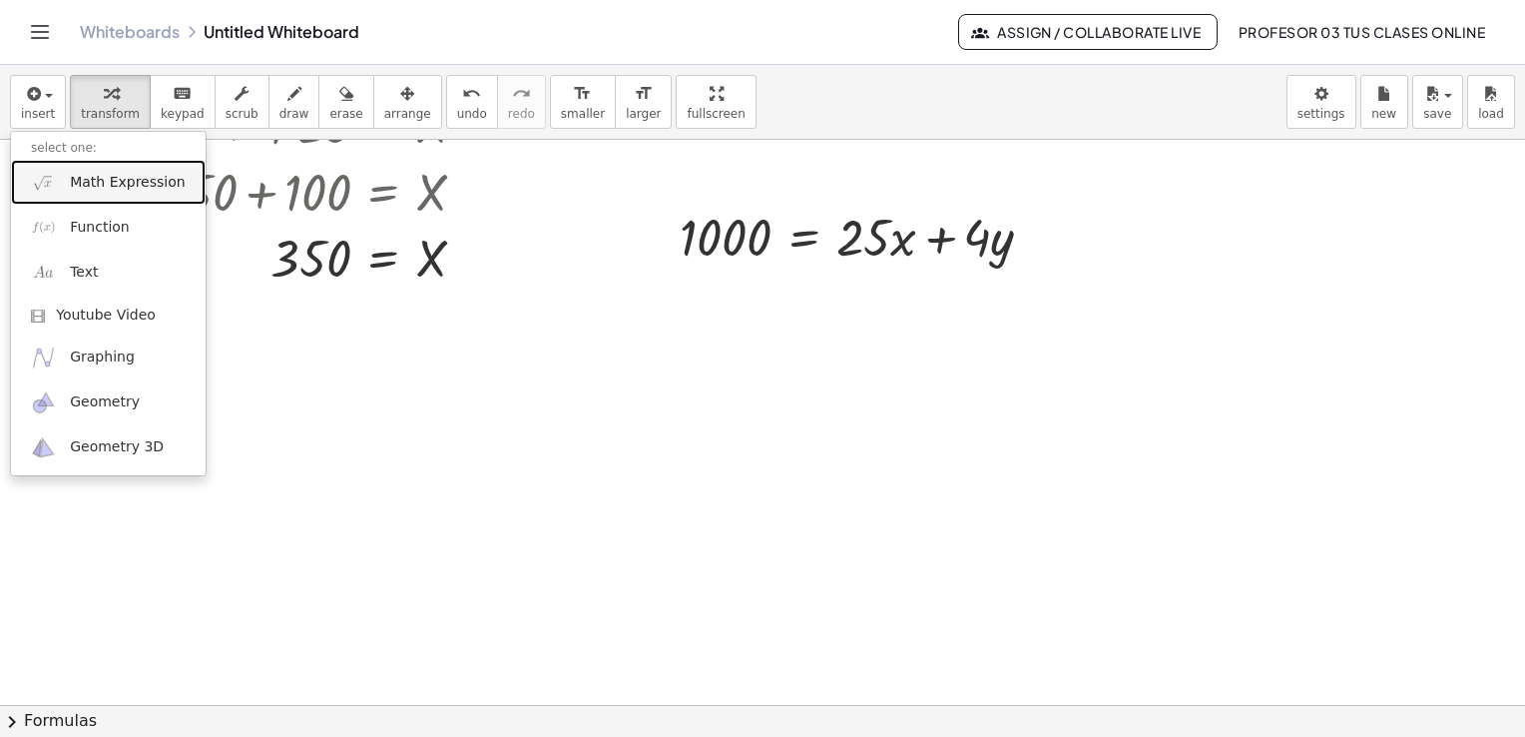
click at [64, 186] on link "Math Expression" at bounding box center [108, 182] width 195 height 45
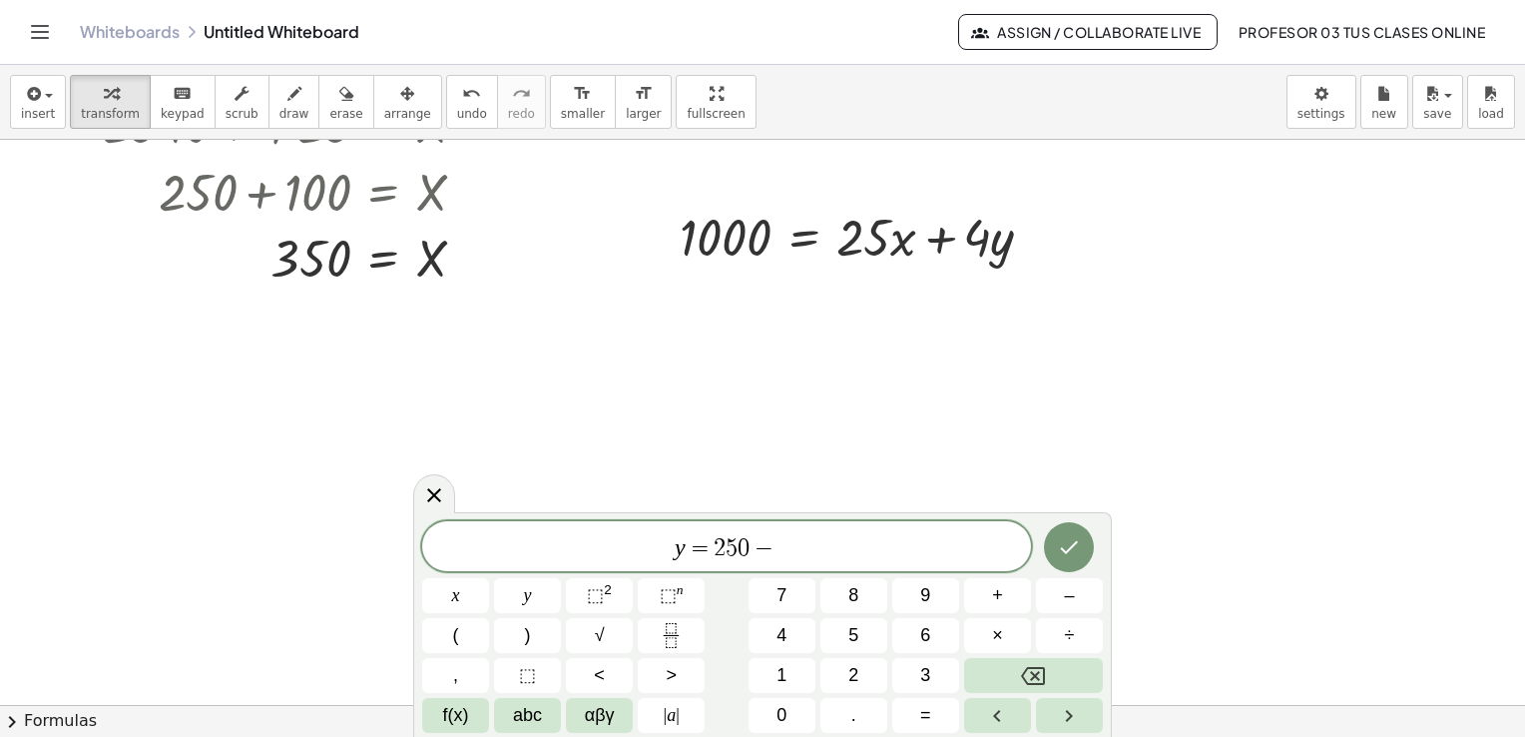
click at [867, 541] on span "y = 2 5 0 −" at bounding box center [726, 548] width 609 height 28
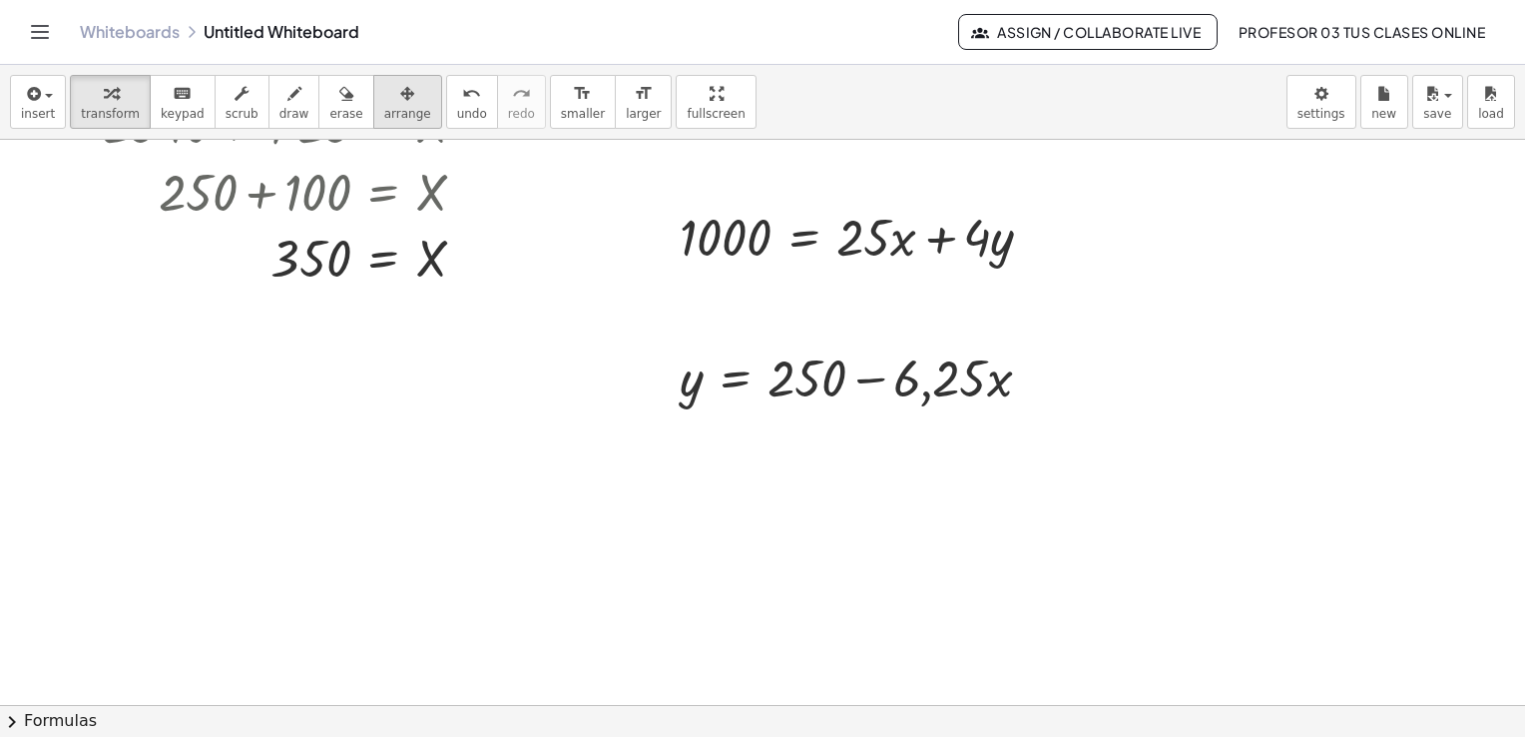
click at [400, 86] on icon "button" at bounding box center [407, 94] width 14 height 24
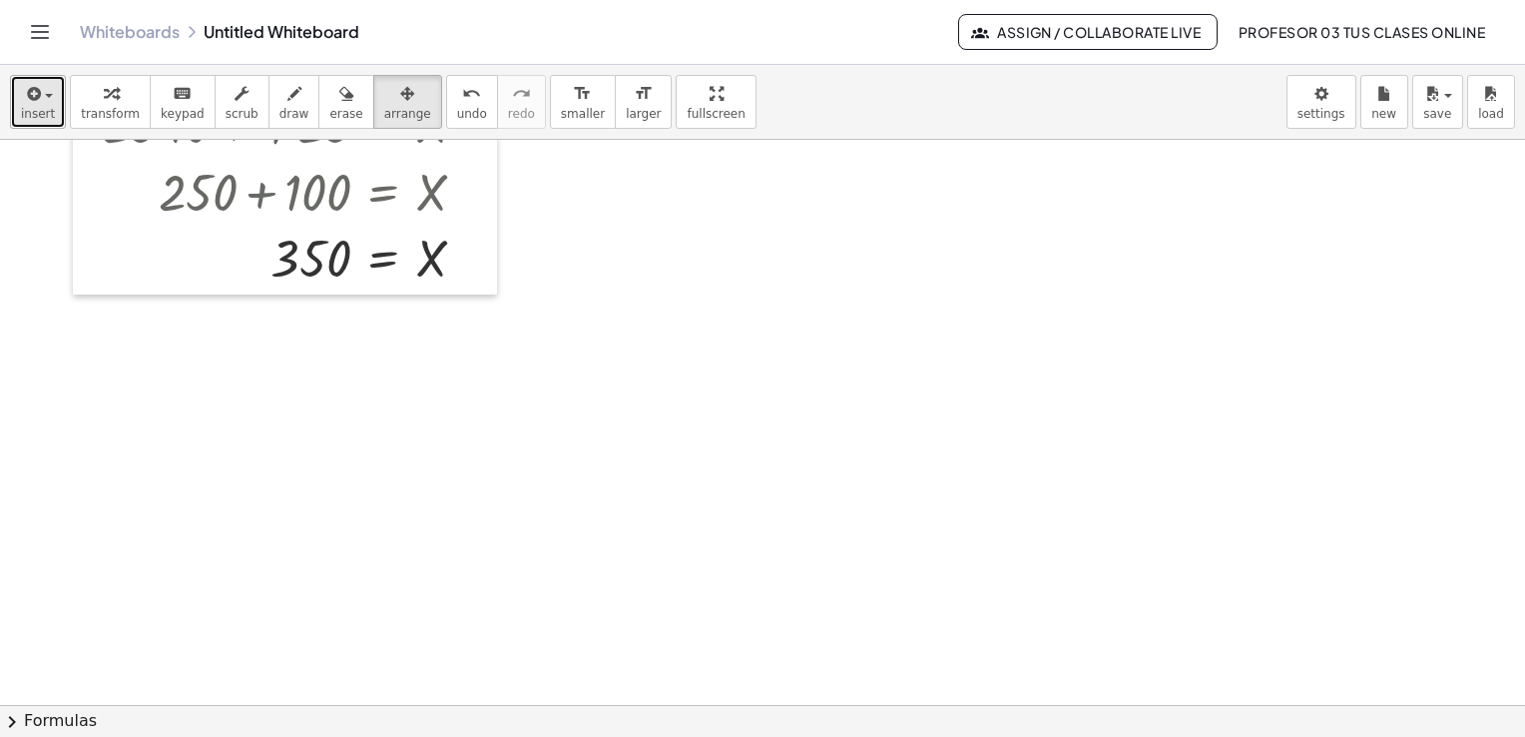
click at [23, 102] on icon "button" at bounding box center [32, 94] width 18 height 24
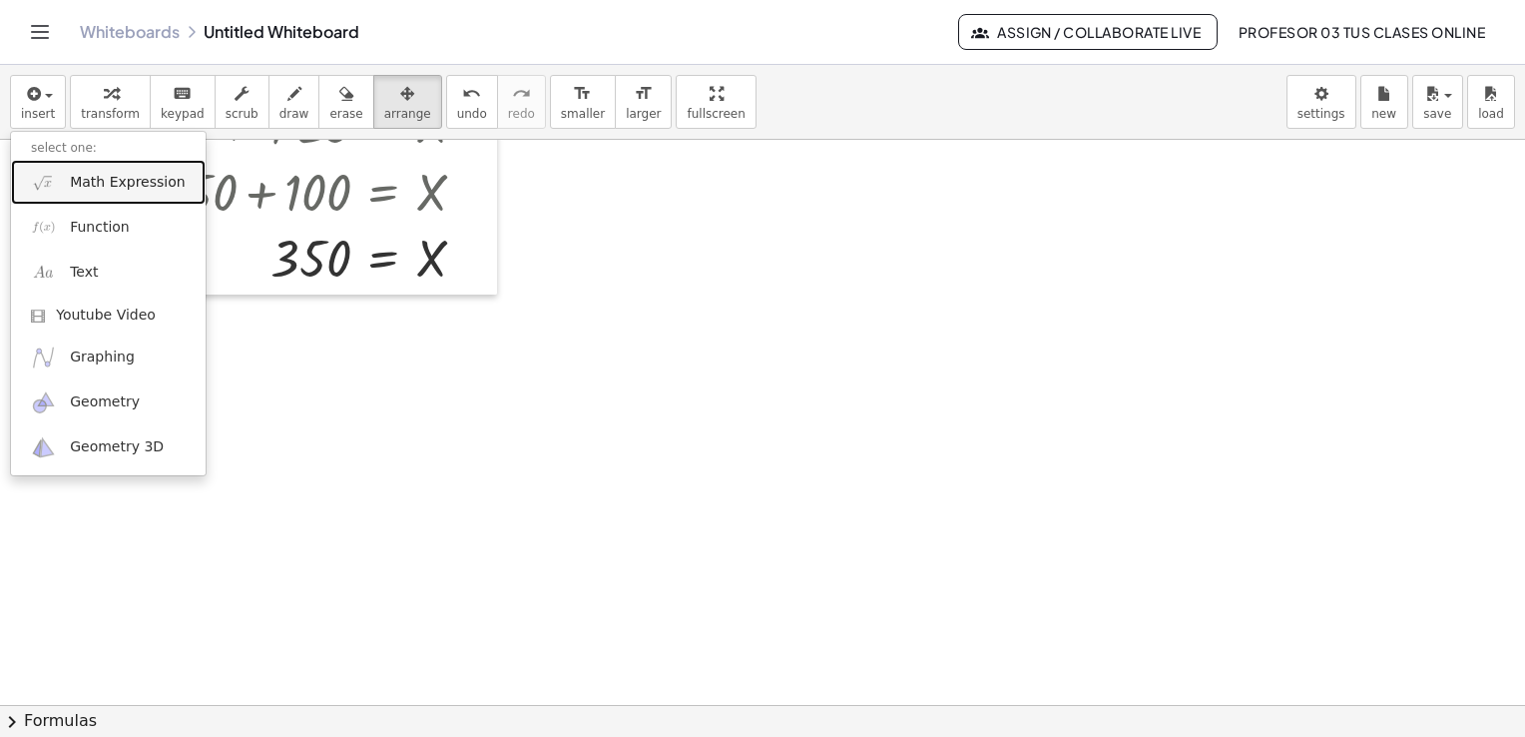
click at [74, 180] on span "Math Expression" at bounding box center [127, 183] width 115 height 20
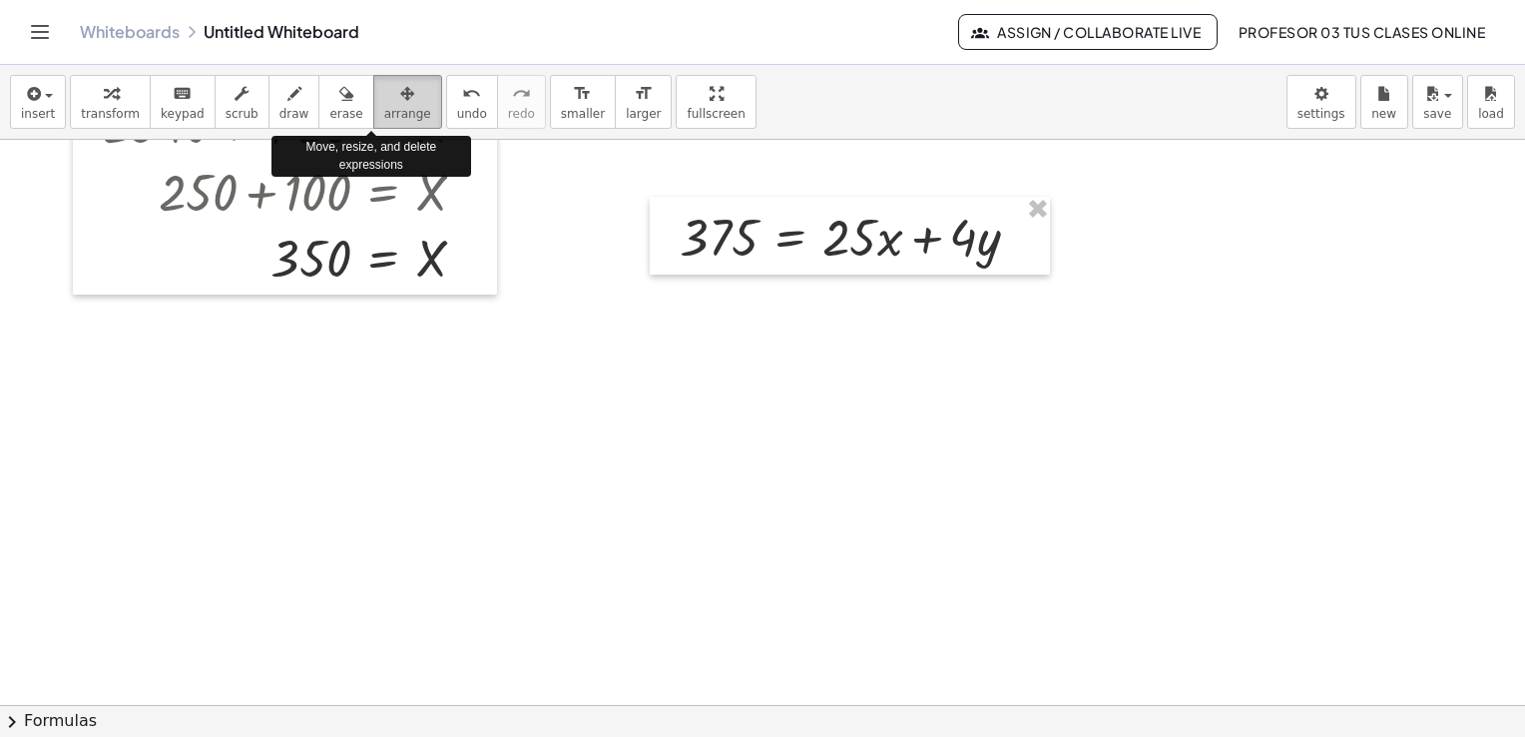
click at [384, 98] on div "button" at bounding box center [407, 93] width 47 height 24
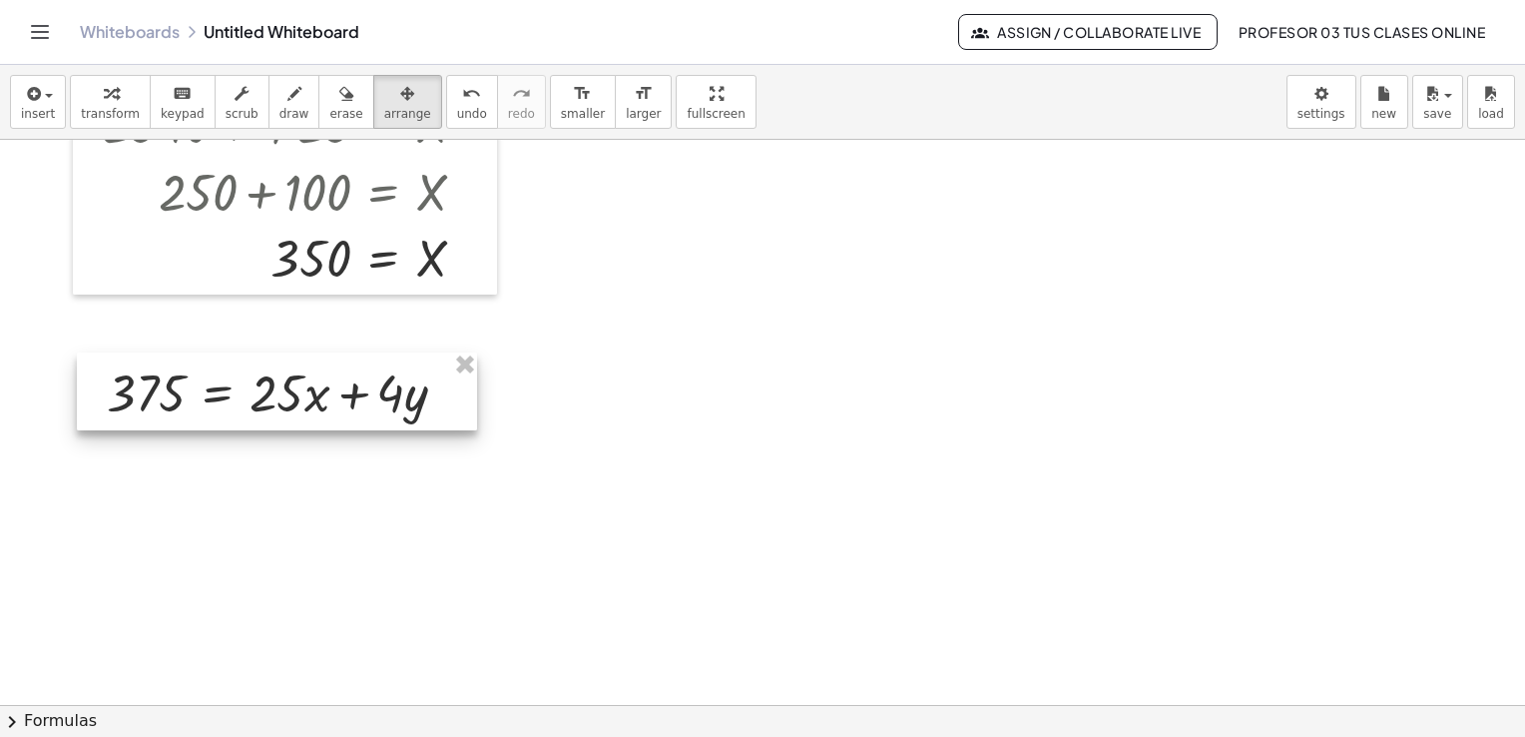
drag, startPoint x: 812, startPoint y: 250, endPoint x: 239, endPoint y: 405, distance: 593.8
click at [239, 405] on div at bounding box center [277, 391] width 400 height 78
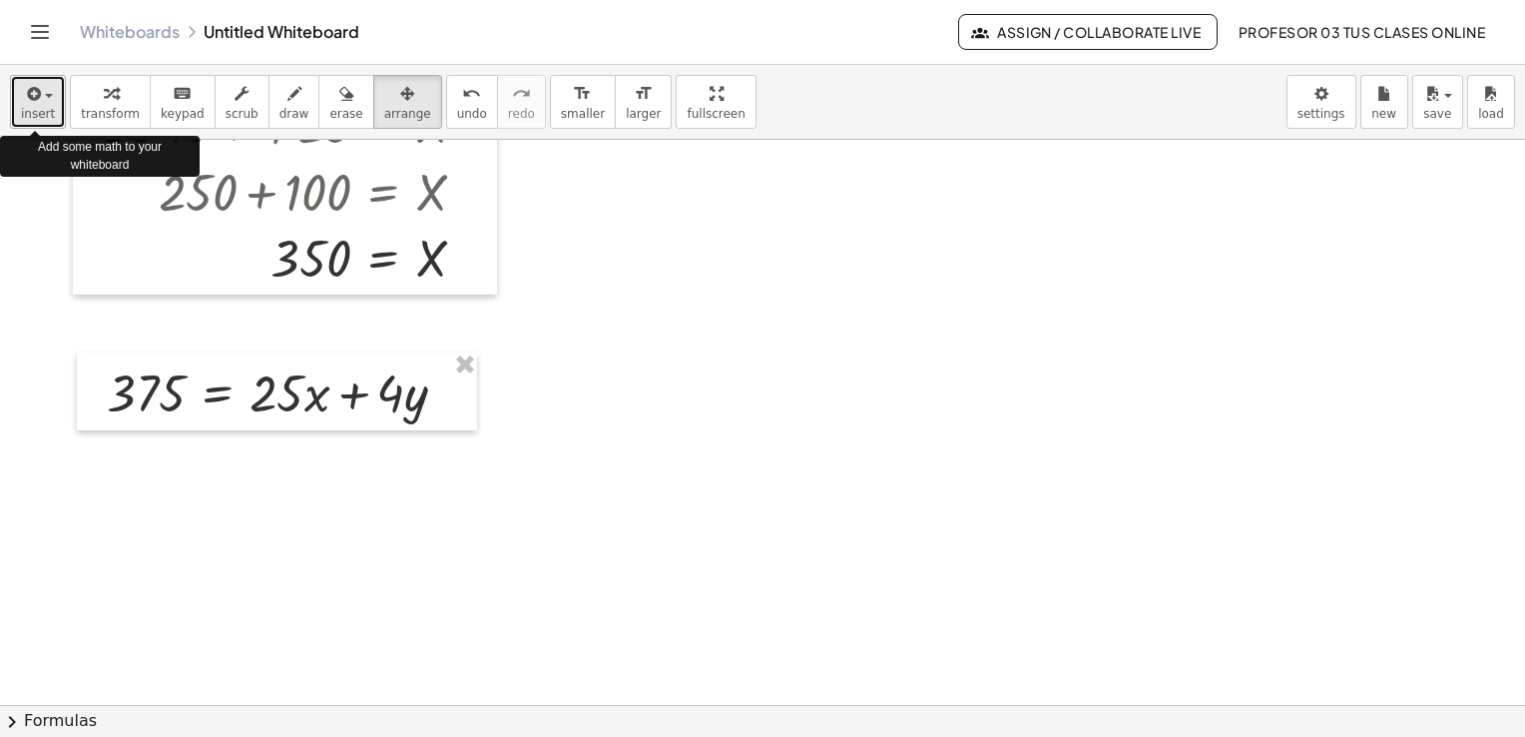
click at [45, 103] on div "button" at bounding box center [38, 93] width 34 height 24
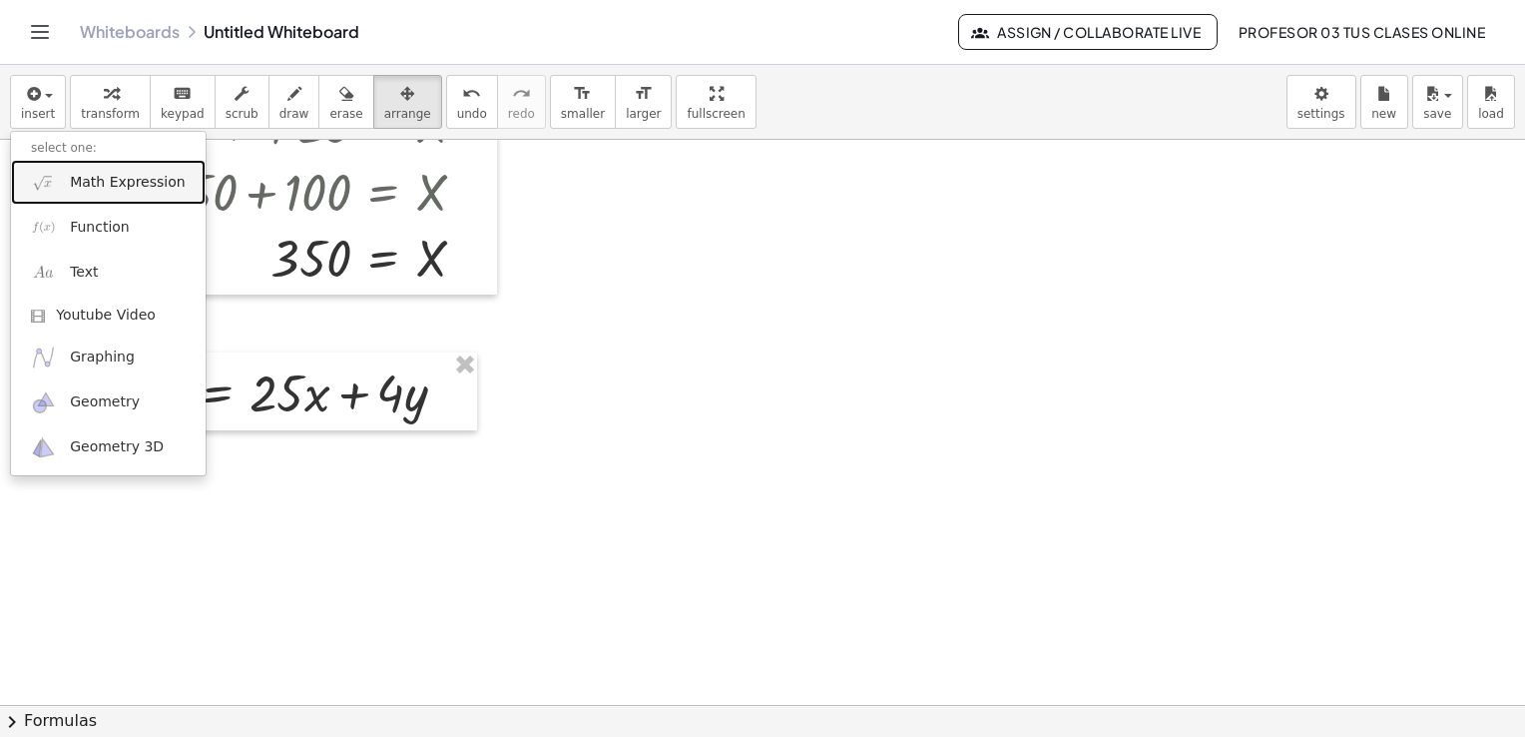
click at [91, 182] on span "Math Expression" at bounding box center [127, 183] width 115 height 20
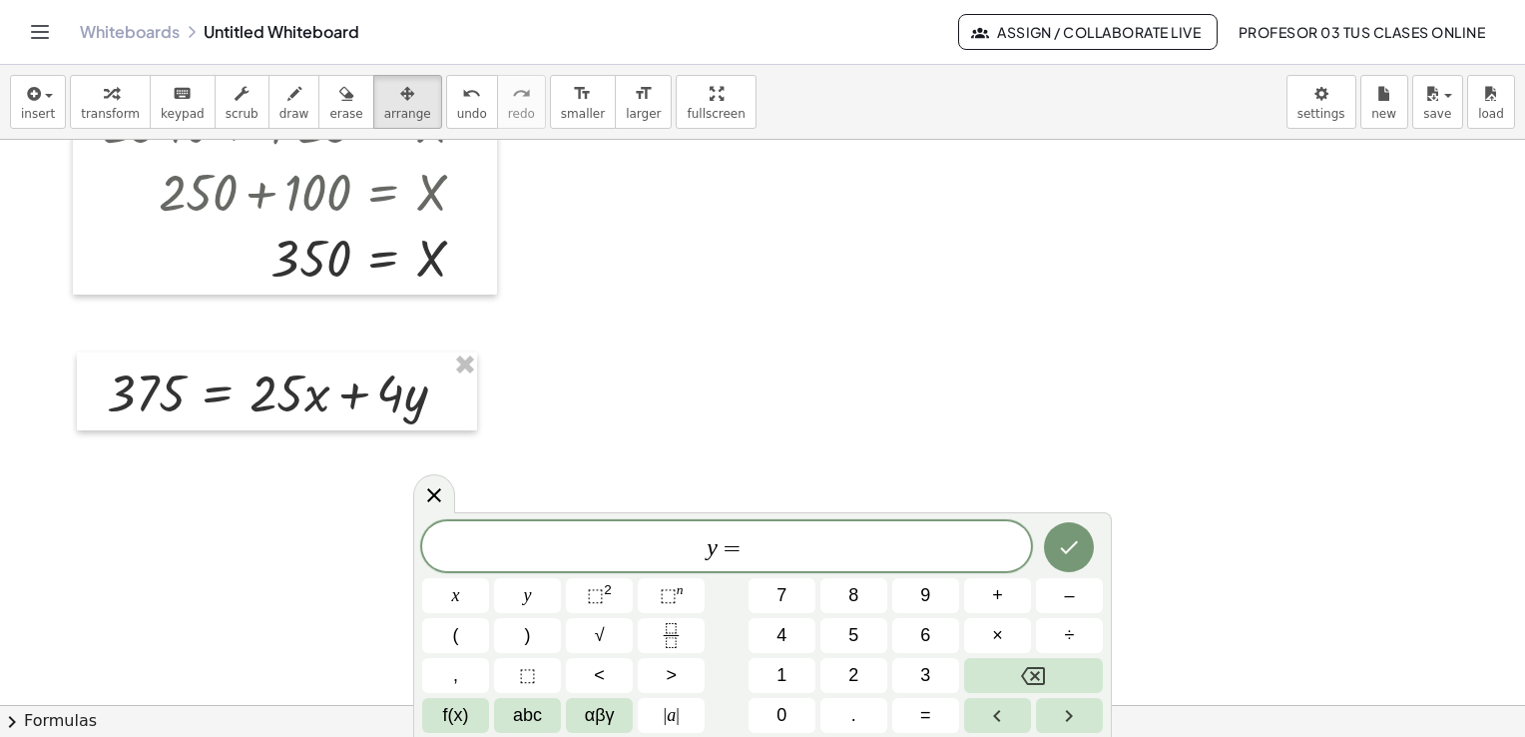
click at [813, 549] on span "y =" at bounding box center [726, 548] width 609 height 28
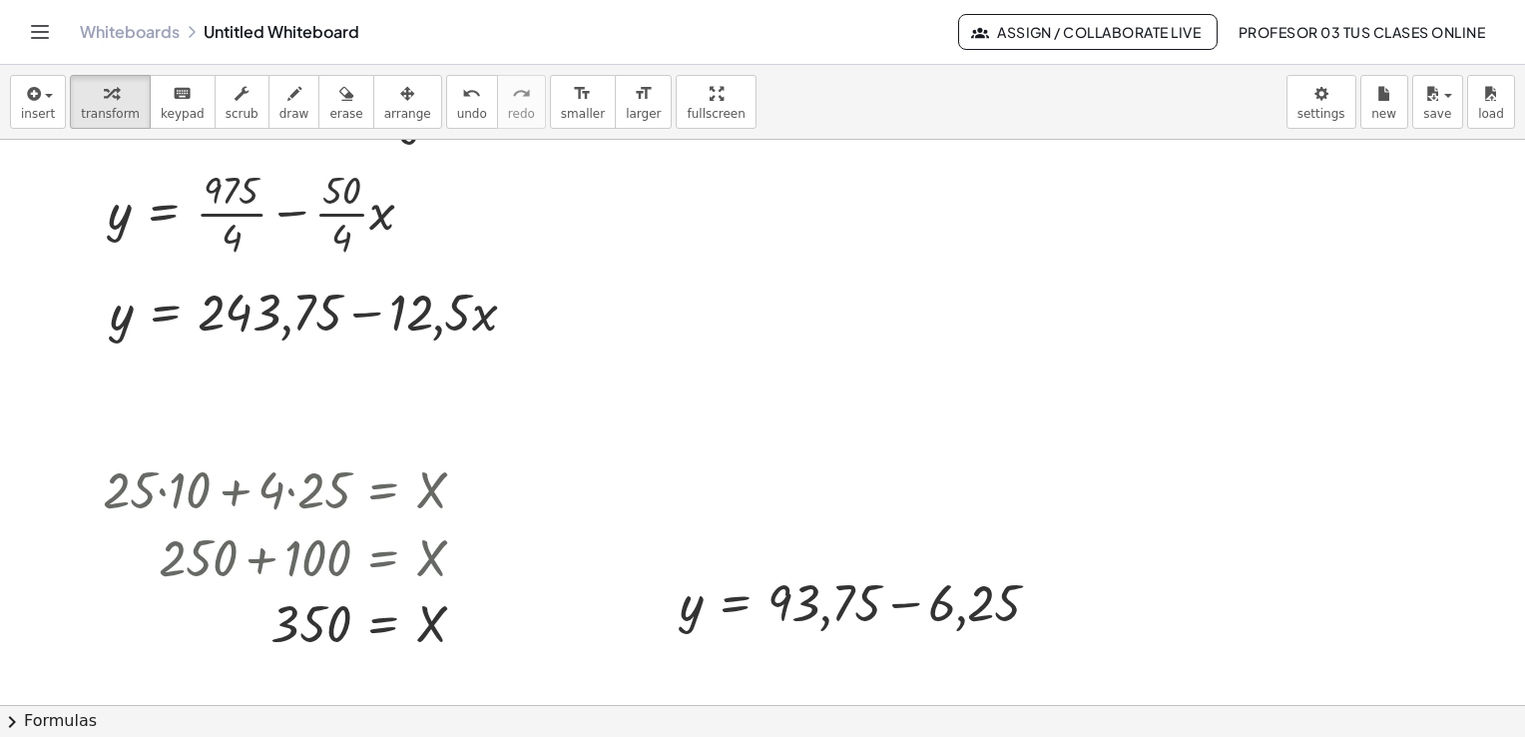
scroll to position [699, 0]
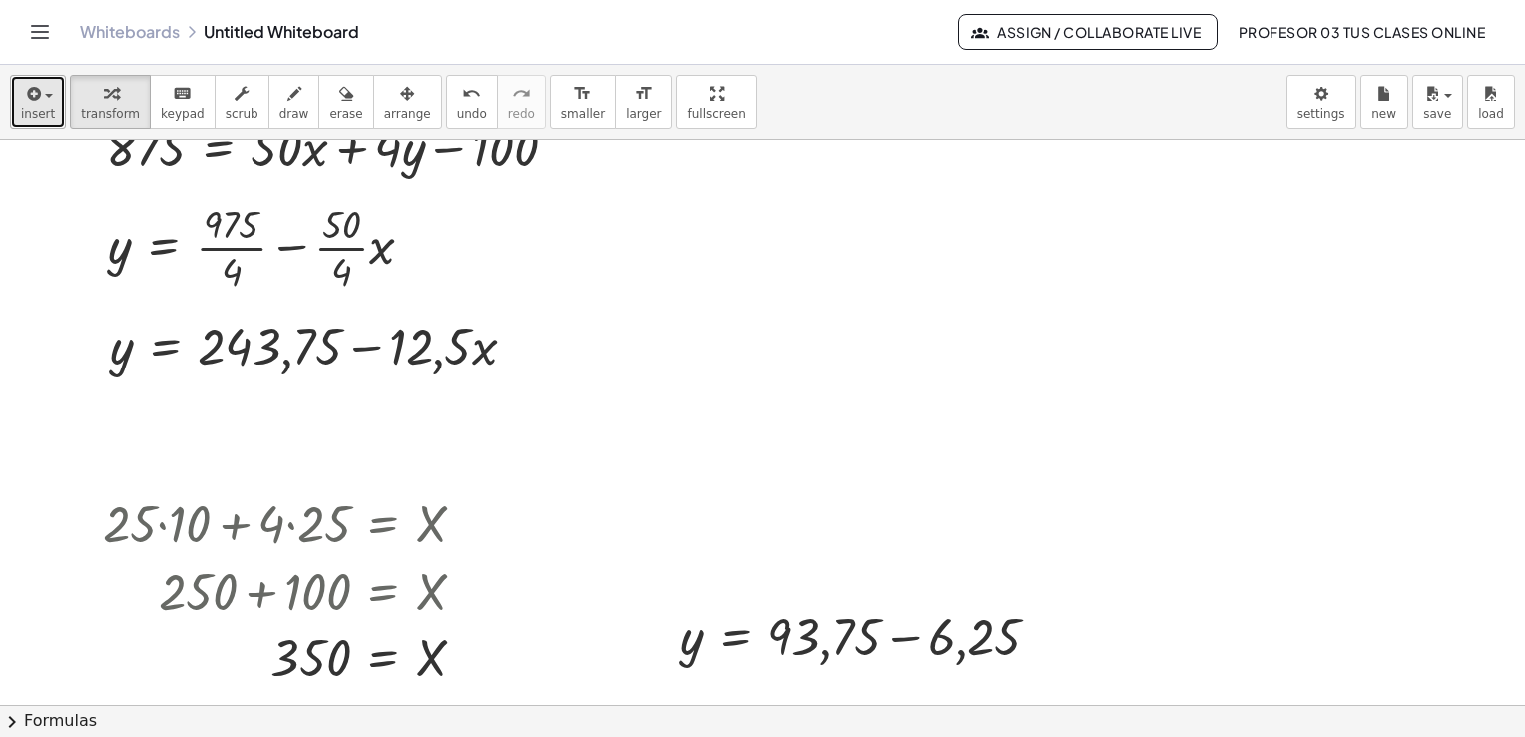
click at [47, 110] on span "insert" at bounding box center [38, 114] width 34 height 14
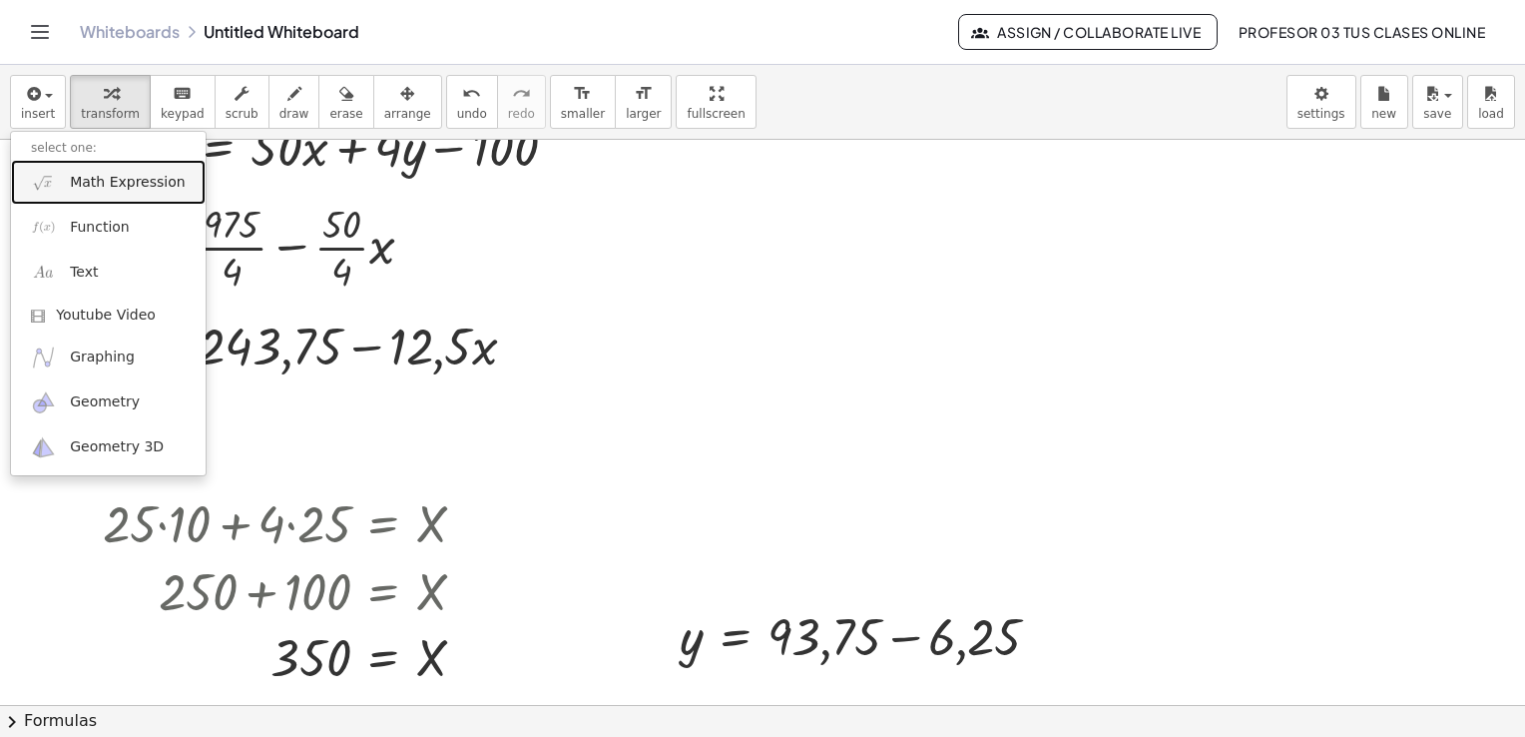
click at [145, 193] on link "Math Expression" at bounding box center [108, 182] width 195 height 45
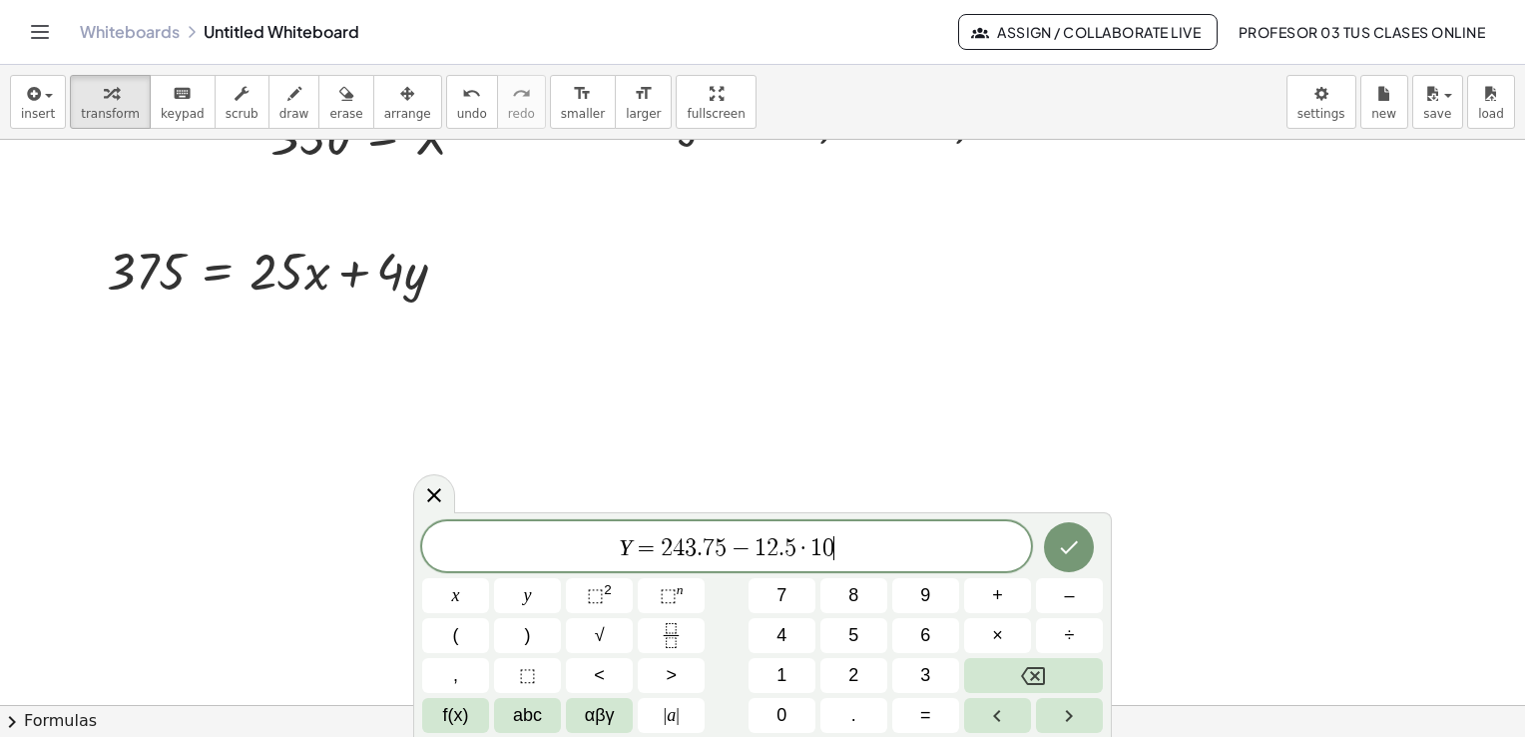
scroll to position [1232, 0]
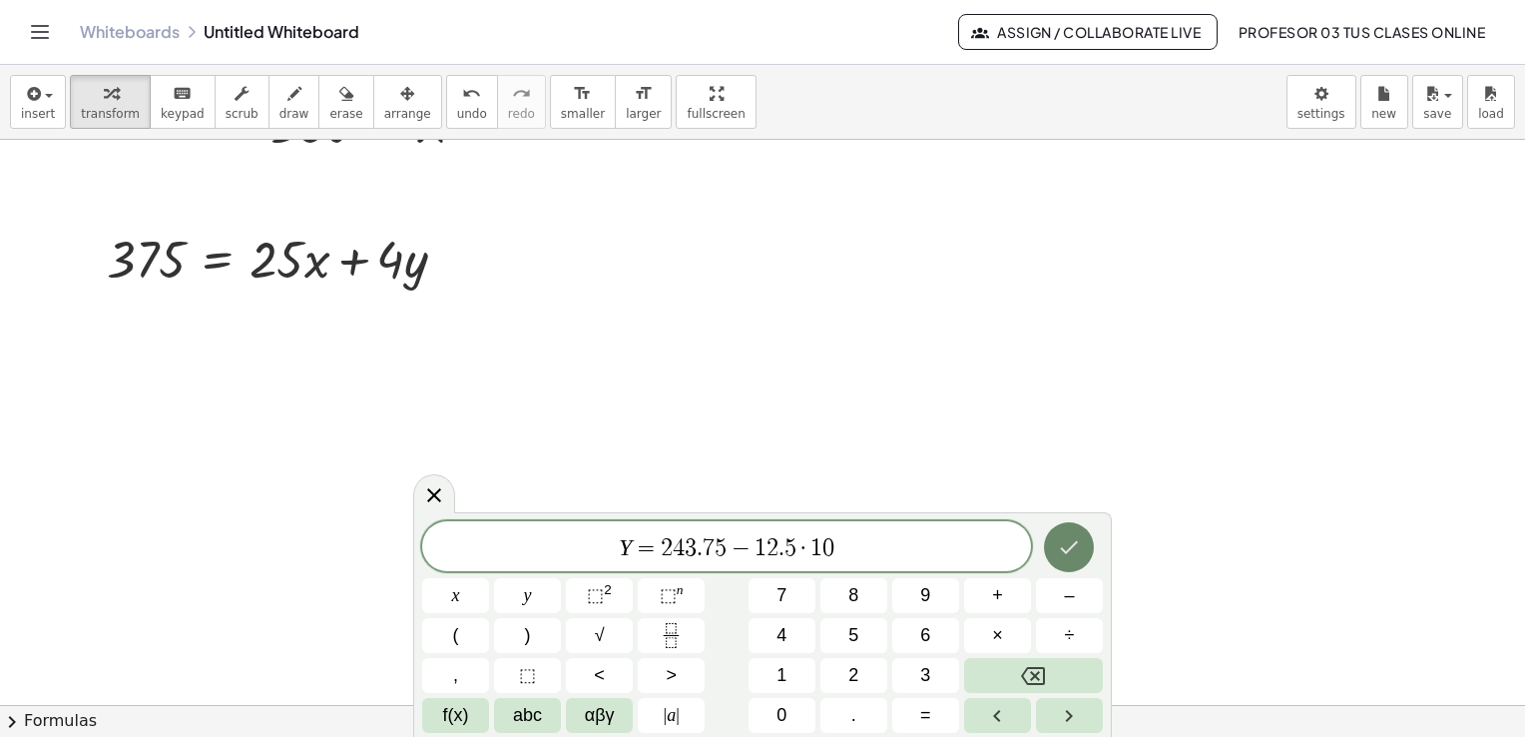
click at [1077, 541] on icon "Done" at bounding box center [1070, 547] width 18 height 13
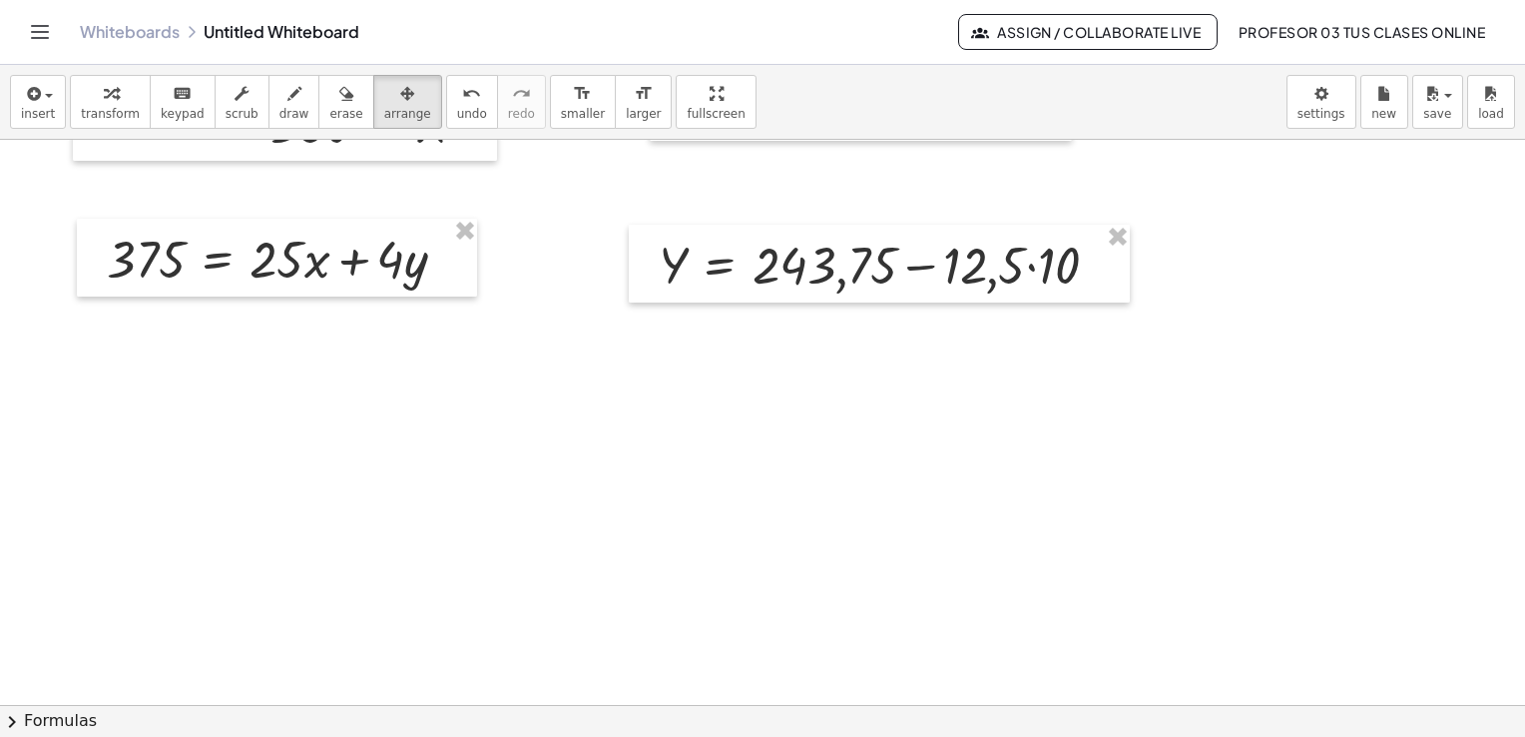
drag, startPoint x: 358, startPoint y: 105, endPoint x: 403, endPoint y: 129, distance: 50.9
click at [373, 104] on button "arrange" at bounding box center [407, 102] width 69 height 54
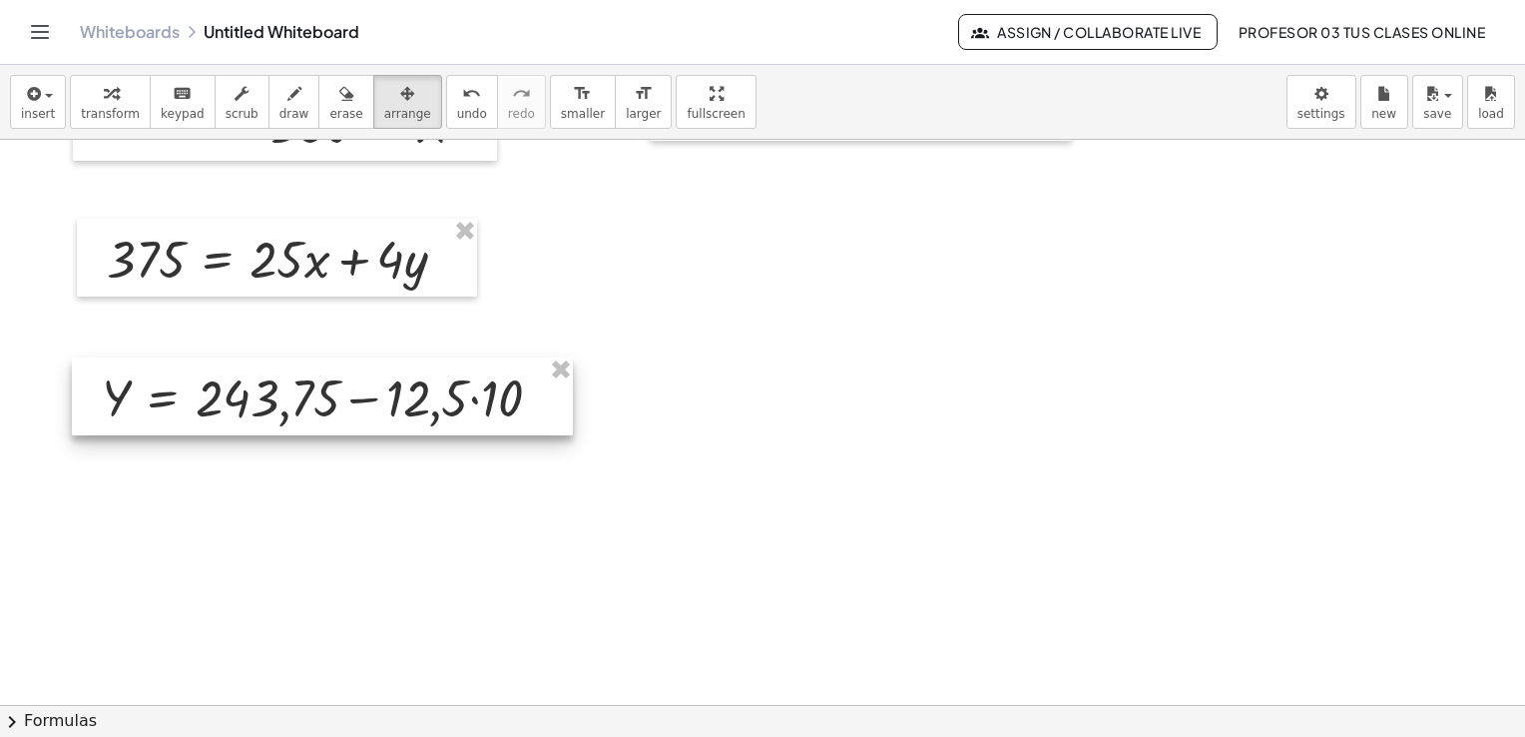
drag, startPoint x: 816, startPoint y: 289, endPoint x: 259, endPoint y: 422, distance: 572.6
click at [259, 422] on div at bounding box center [322, 396] width 501 height 78
click at [95, 107] on span "transform" at bounding box center [110, 114] width 59 height 14
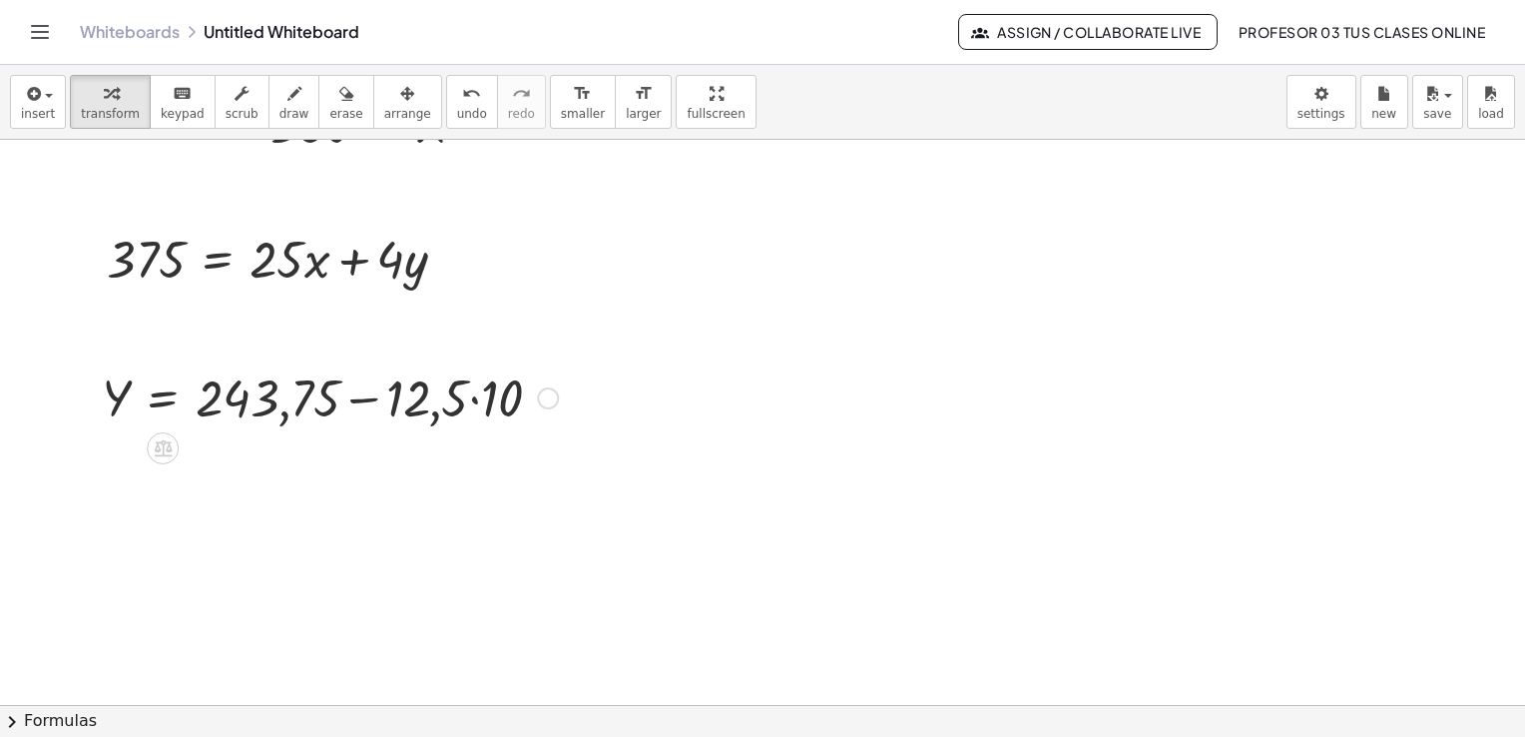
click at [475, 399] on div at bounding box center [330, 396] width 476 height 68
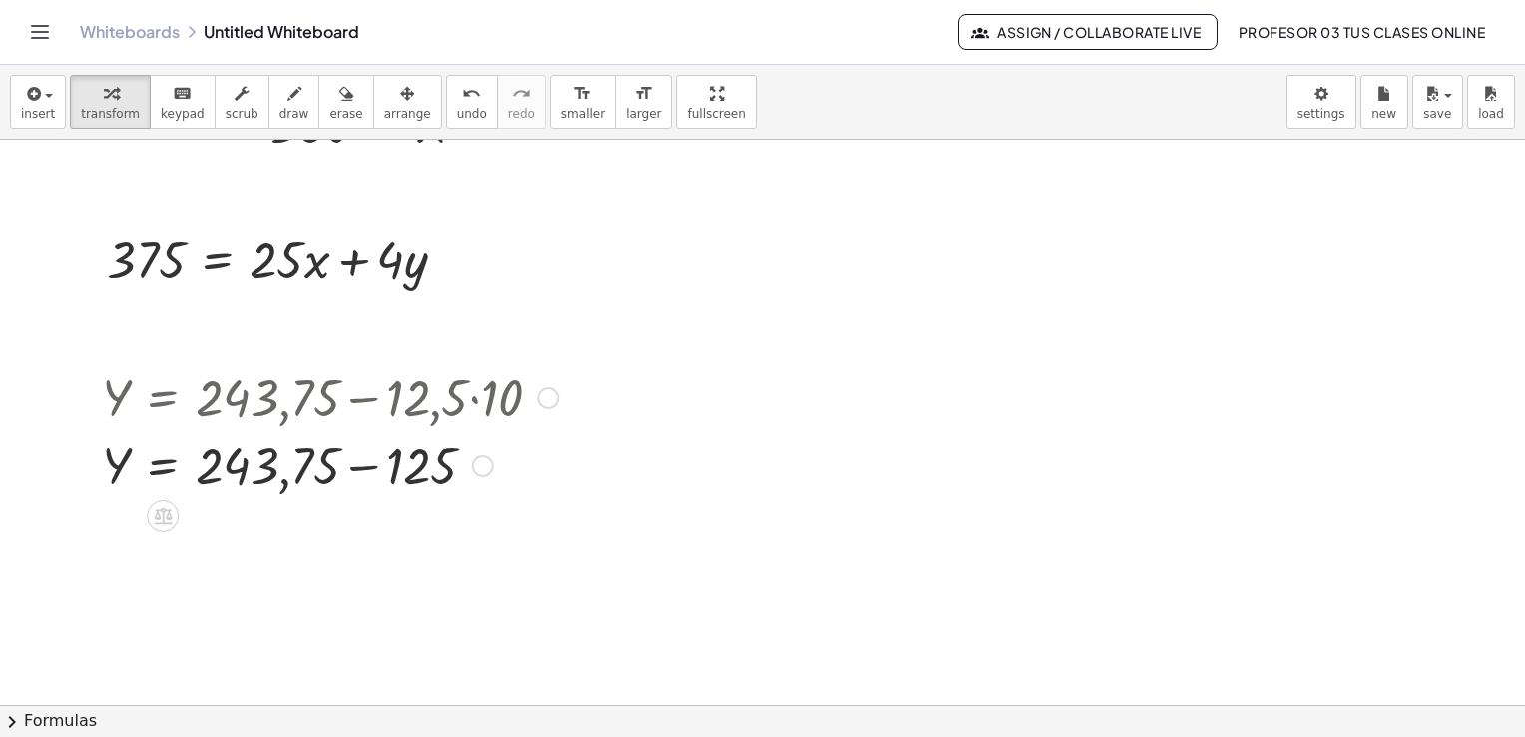
click at [361, 470] on div at bounding box center [330, 464] width 476 height 68
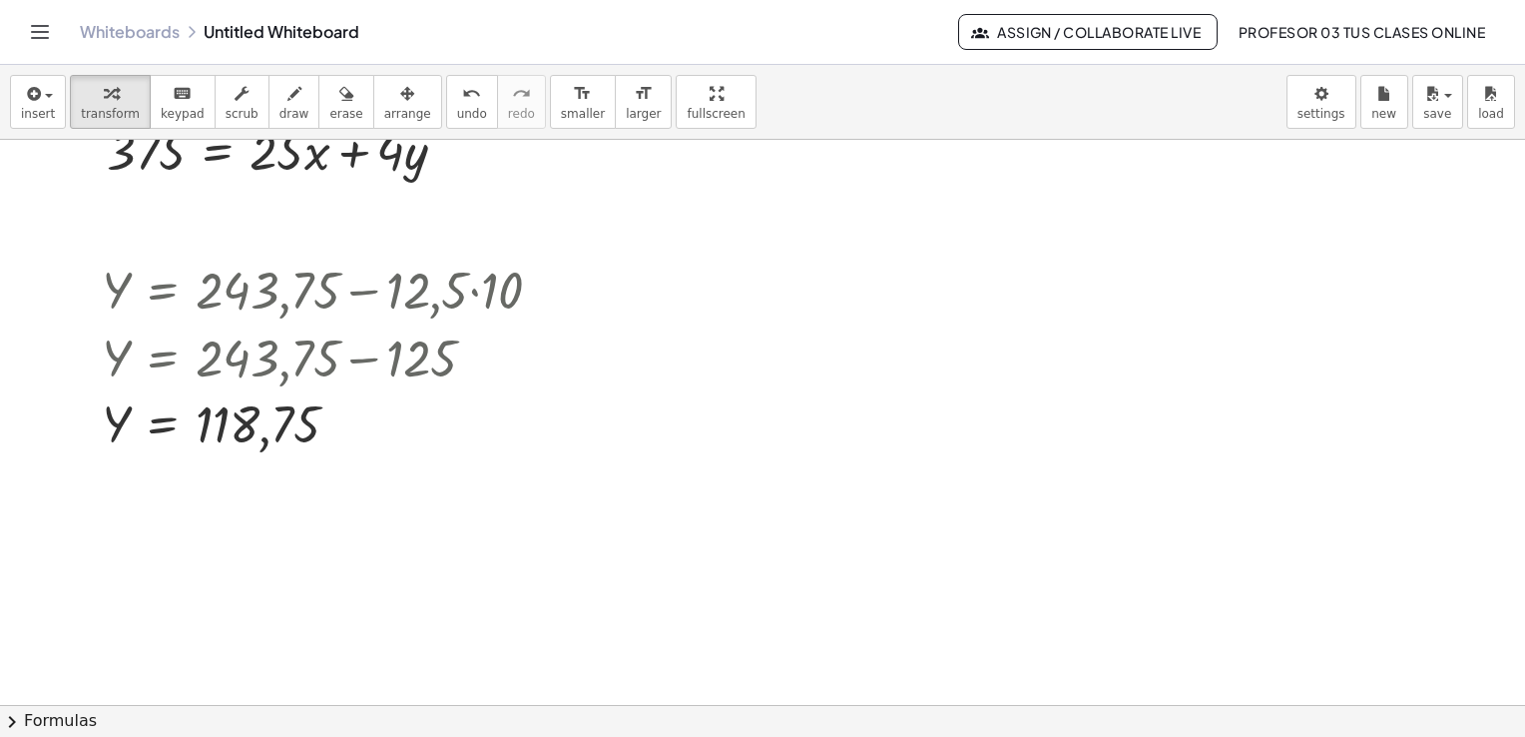
scroll to position [1332, 0]
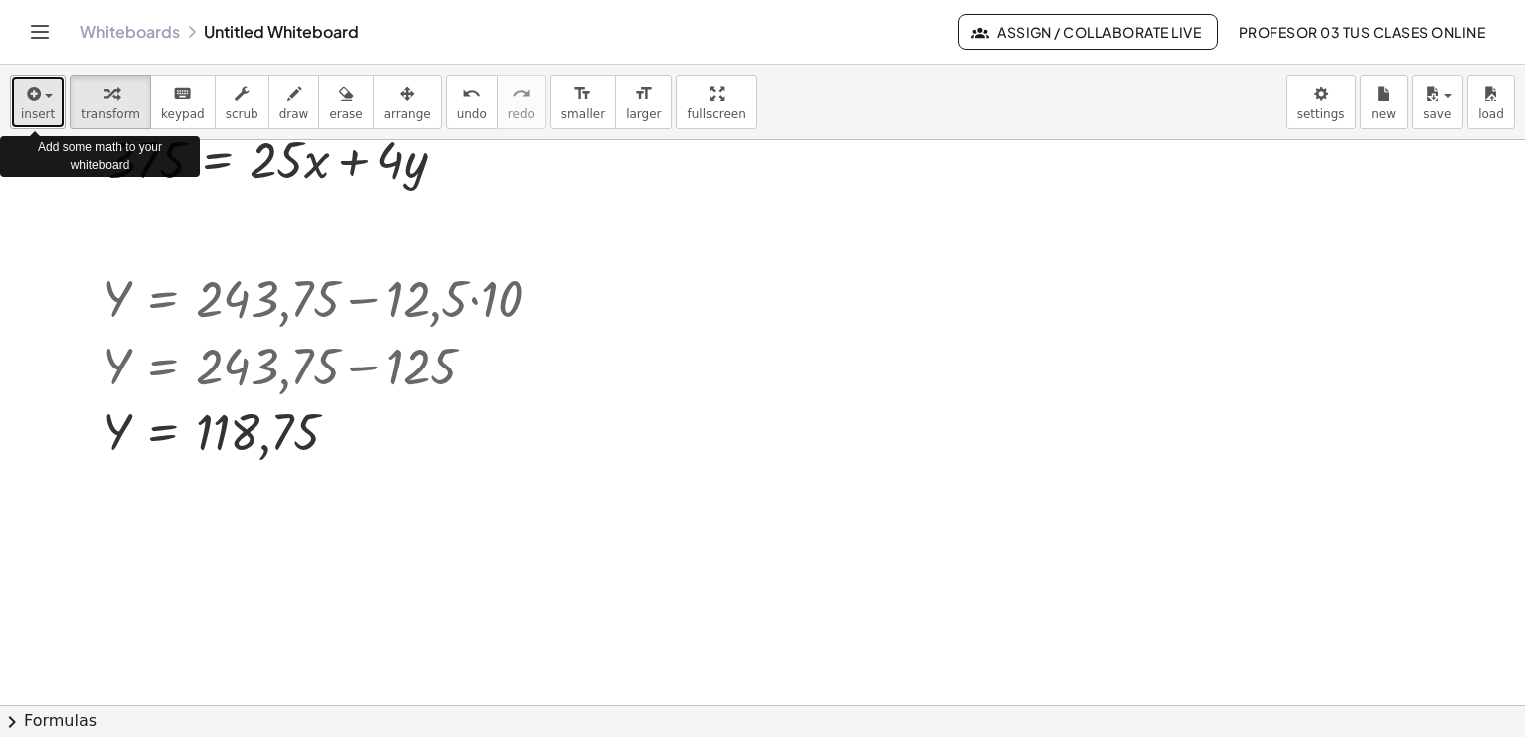
click at [32, 107] on span "insert" at bounding box center [38, 114] width 34 height 14
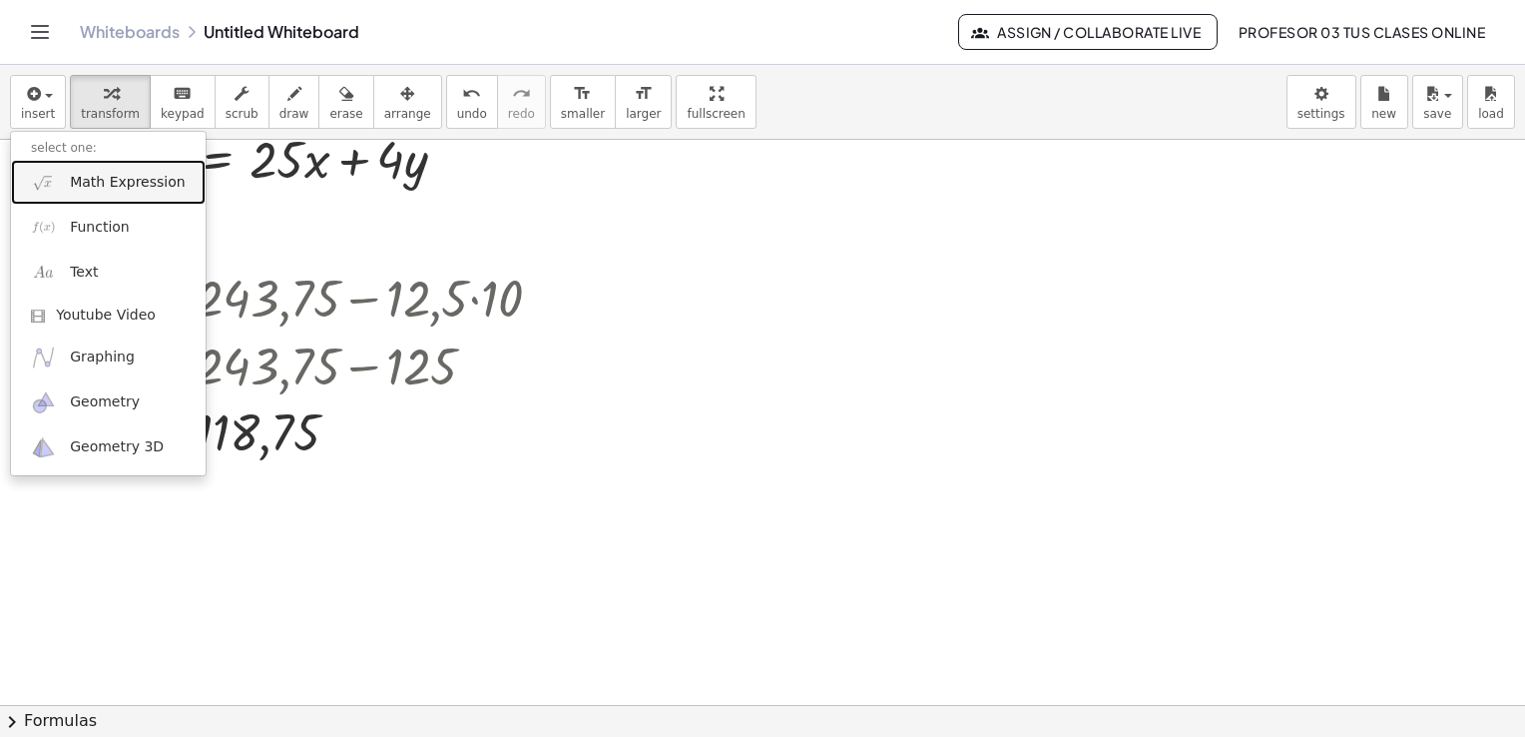
click at [78, 196] on link "Math Expression" at bounding box center [108, 182] width 195 height 45
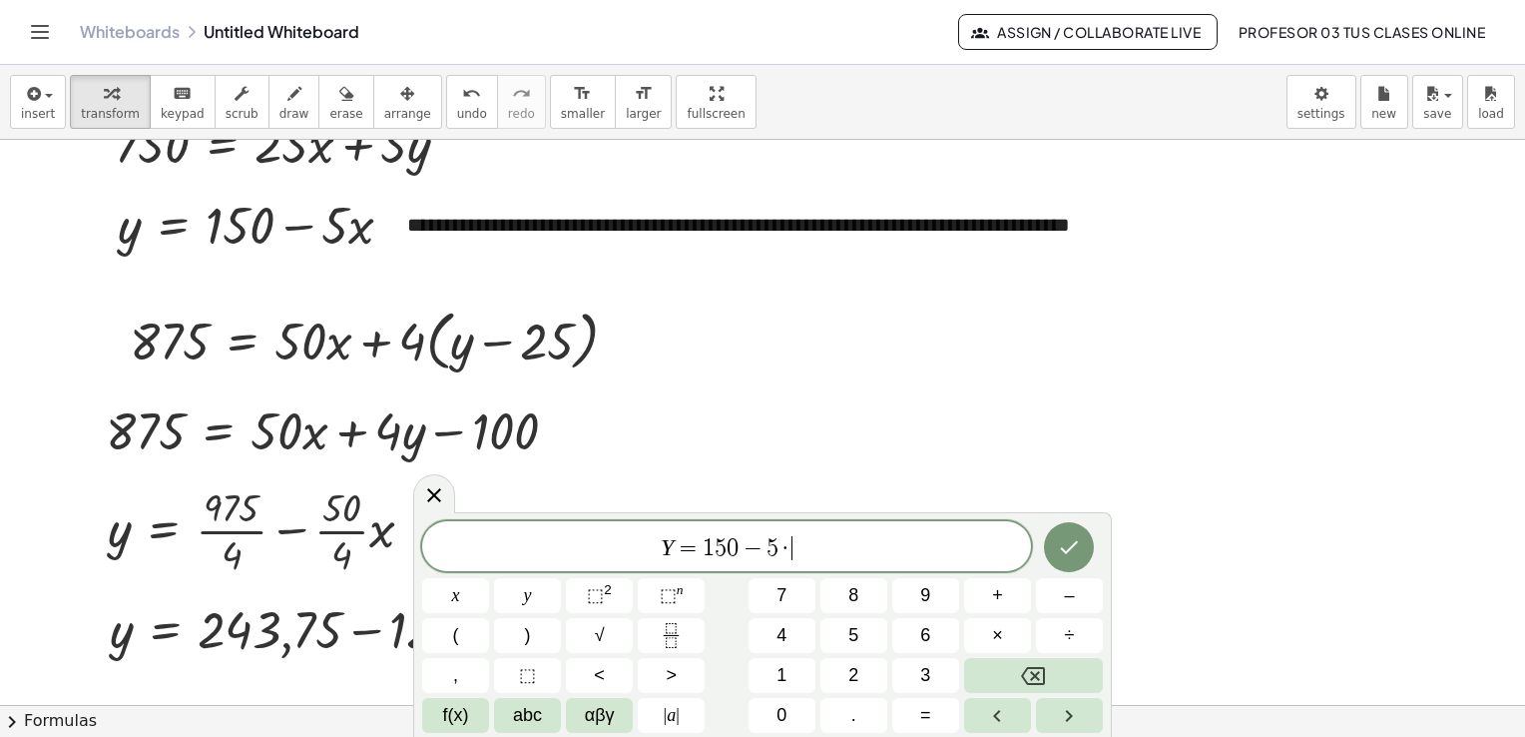
scroll to position [633, 0]
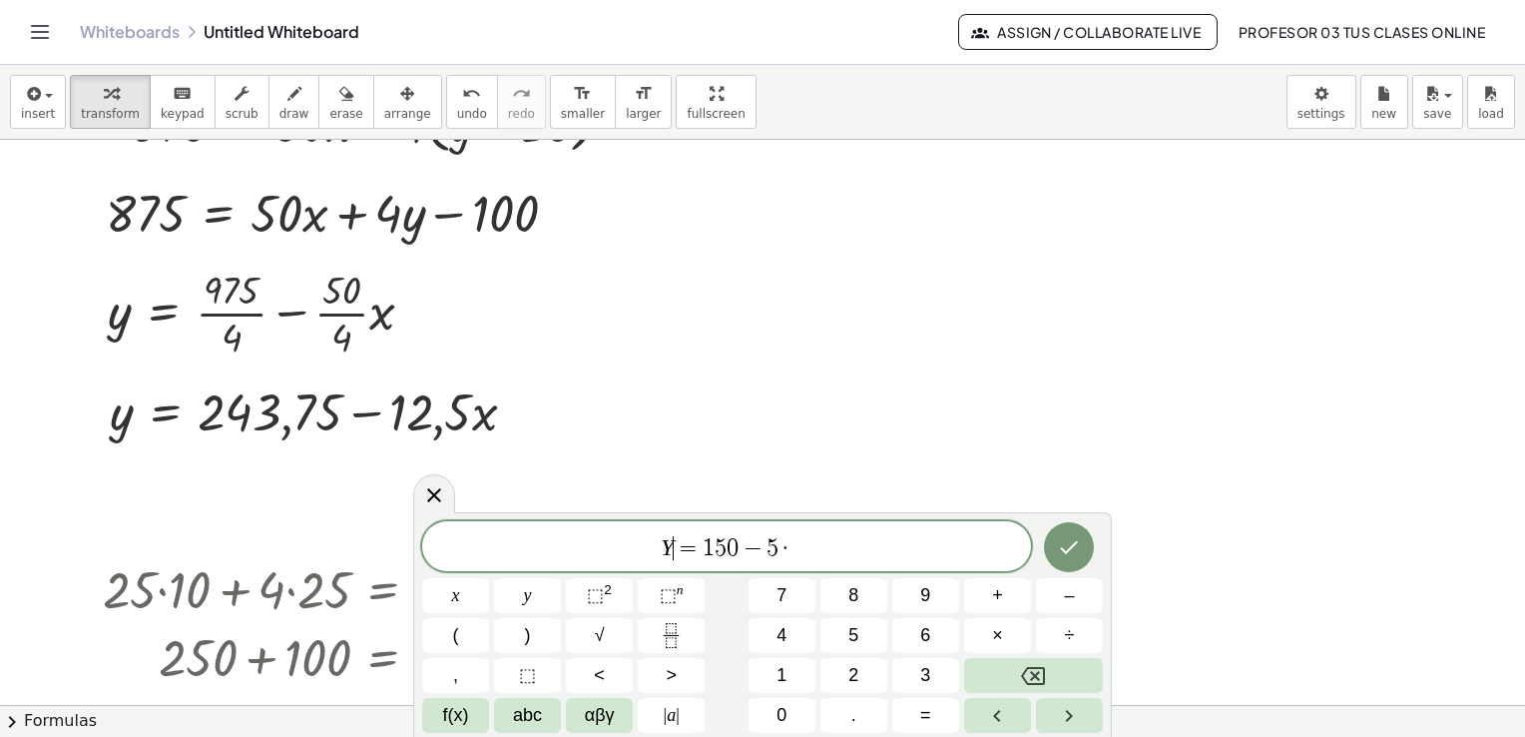
click at [670, 555] on var "Y" at bounding box center [667, 547] width 13 height 26
click at [817, 545] on span "2 5 = 1 5 0 − 5 · ​" at bounding box center [726, 548] width 609 height 28
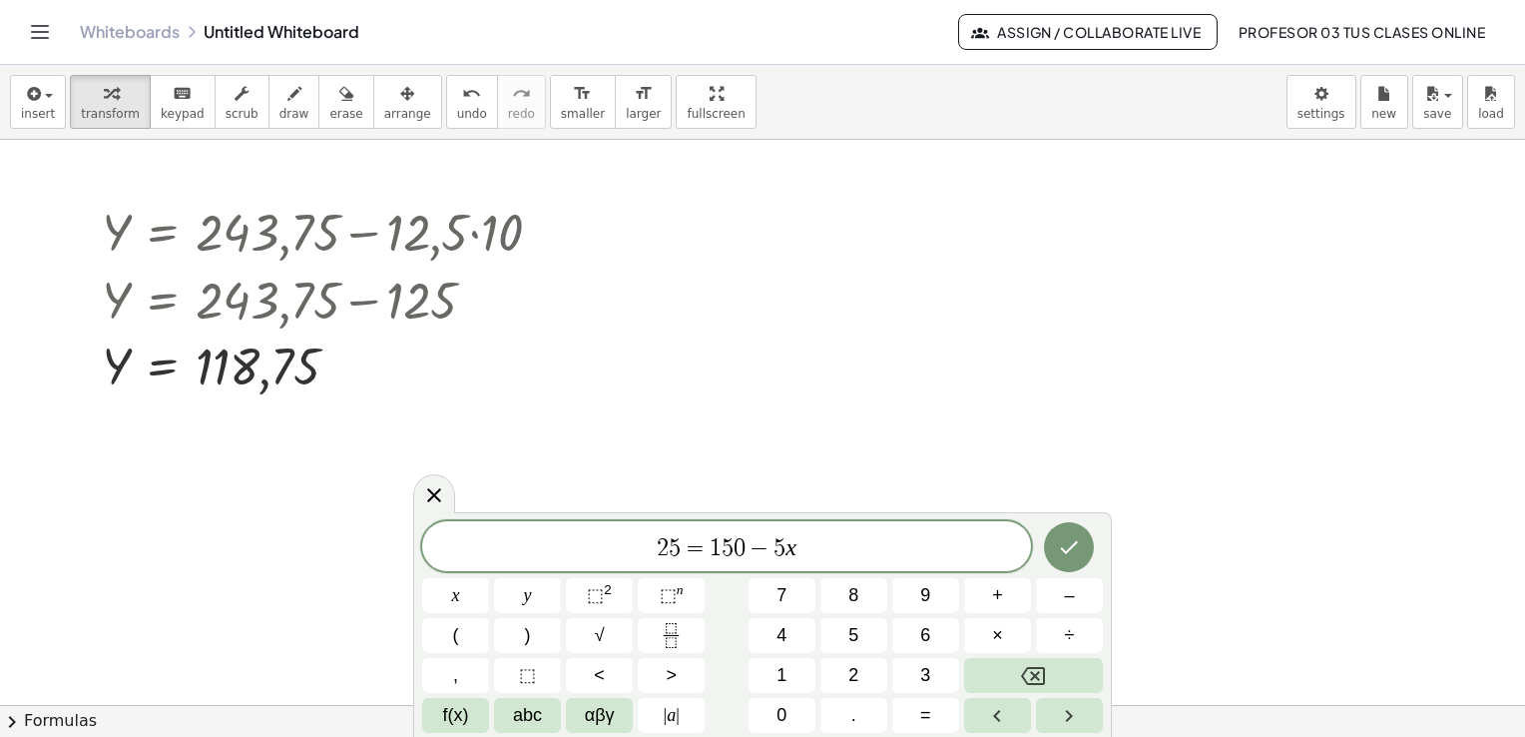
scroll to position [1431, 0]
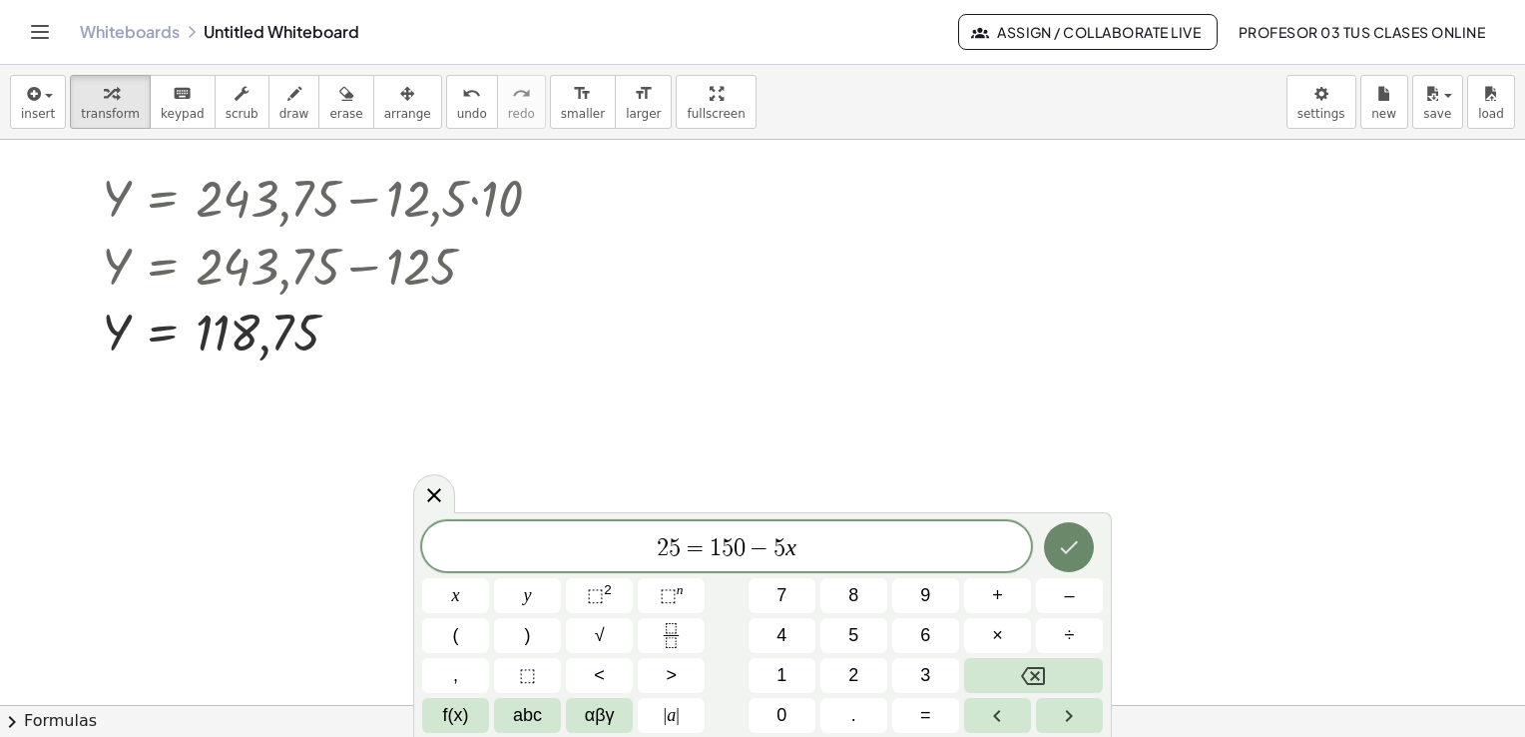
click at [1072, 544] on icon "Done" at bounding box center [1069, 547] width 24 height 24
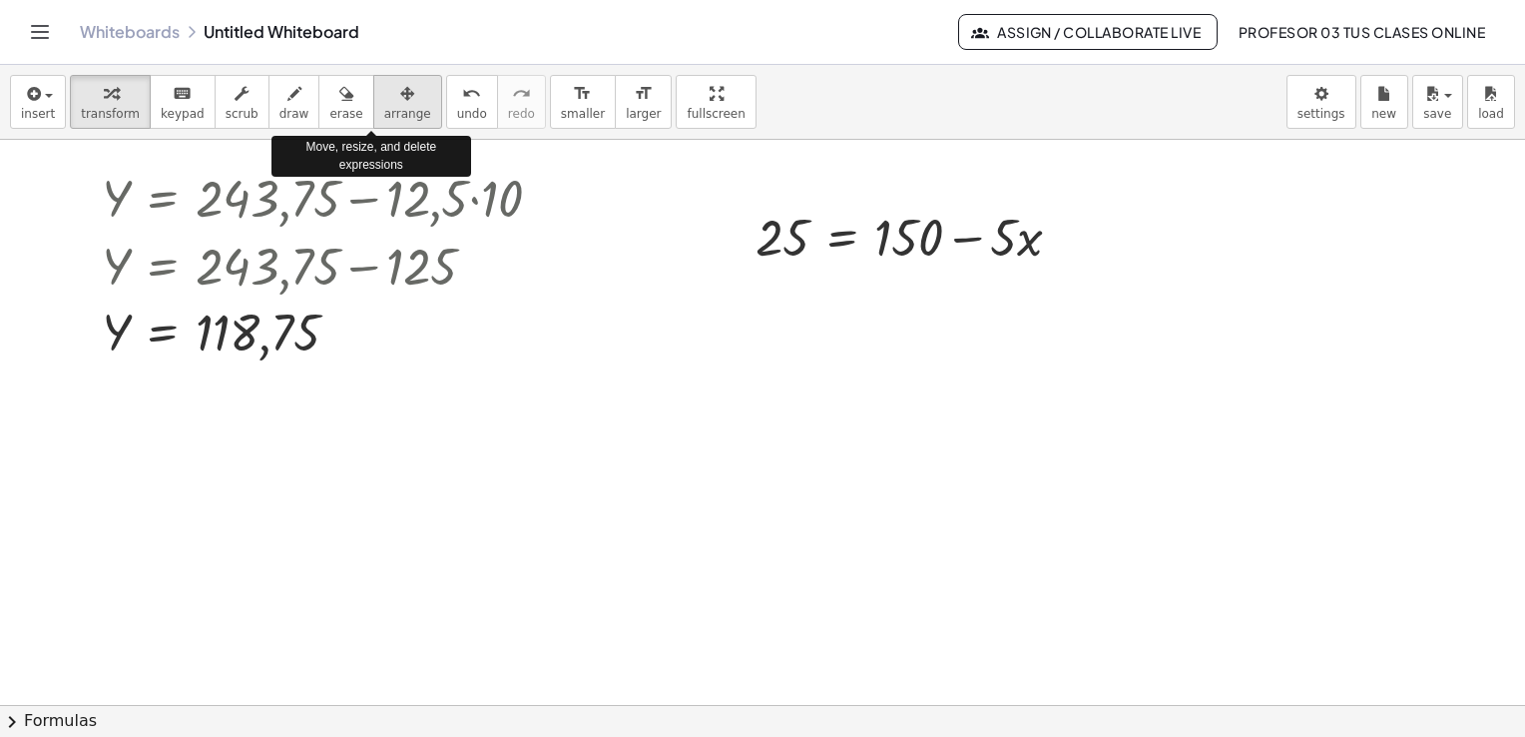
click at [400, 105] on icon "button" at bounding box center [407, 94] width 14 height 24
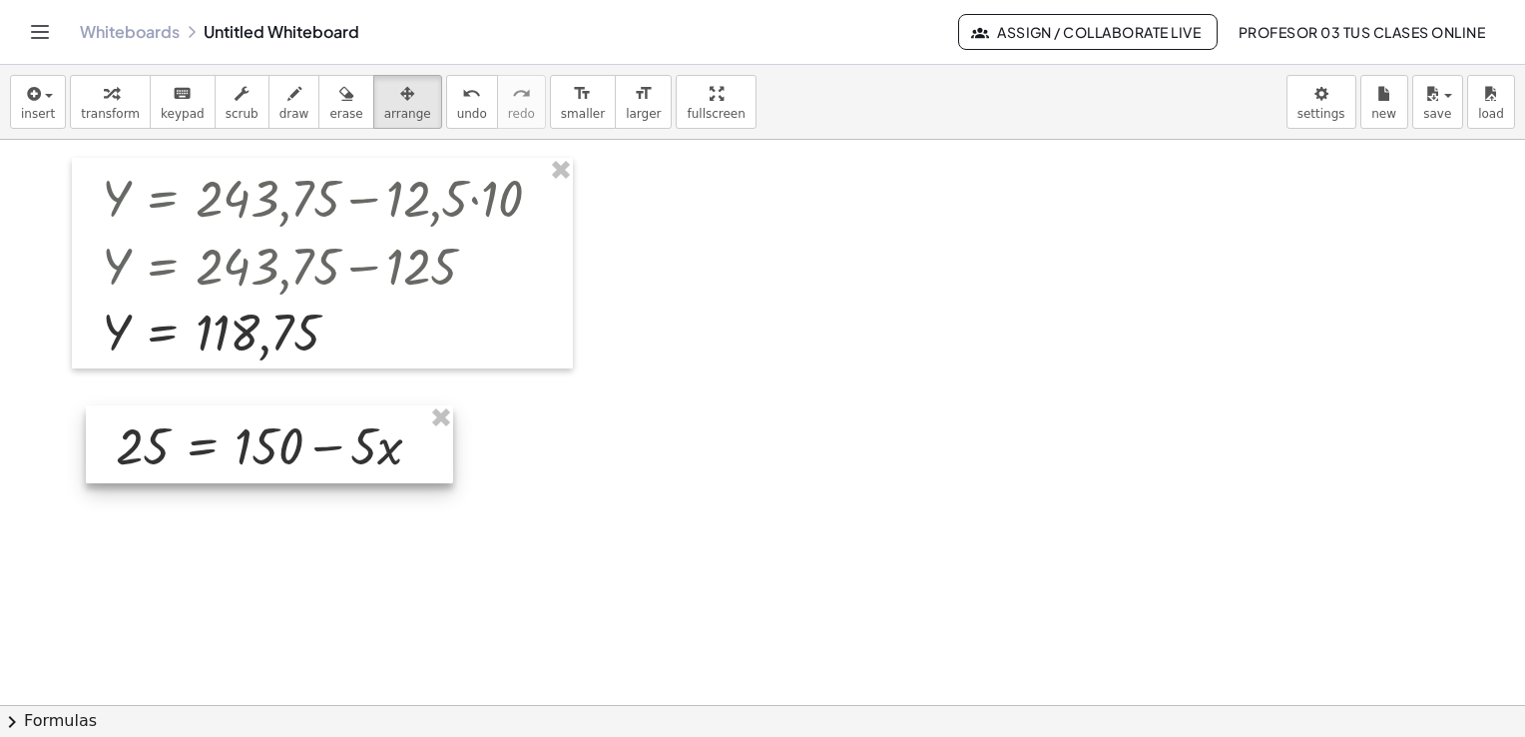
drag, startPoint x: 815, startPoint y: 235, endPoint x: 176, endPoint y: 443, distance: 672.1
click at [176, 443] on div at bounding box center [269, 444] width 367 height 78
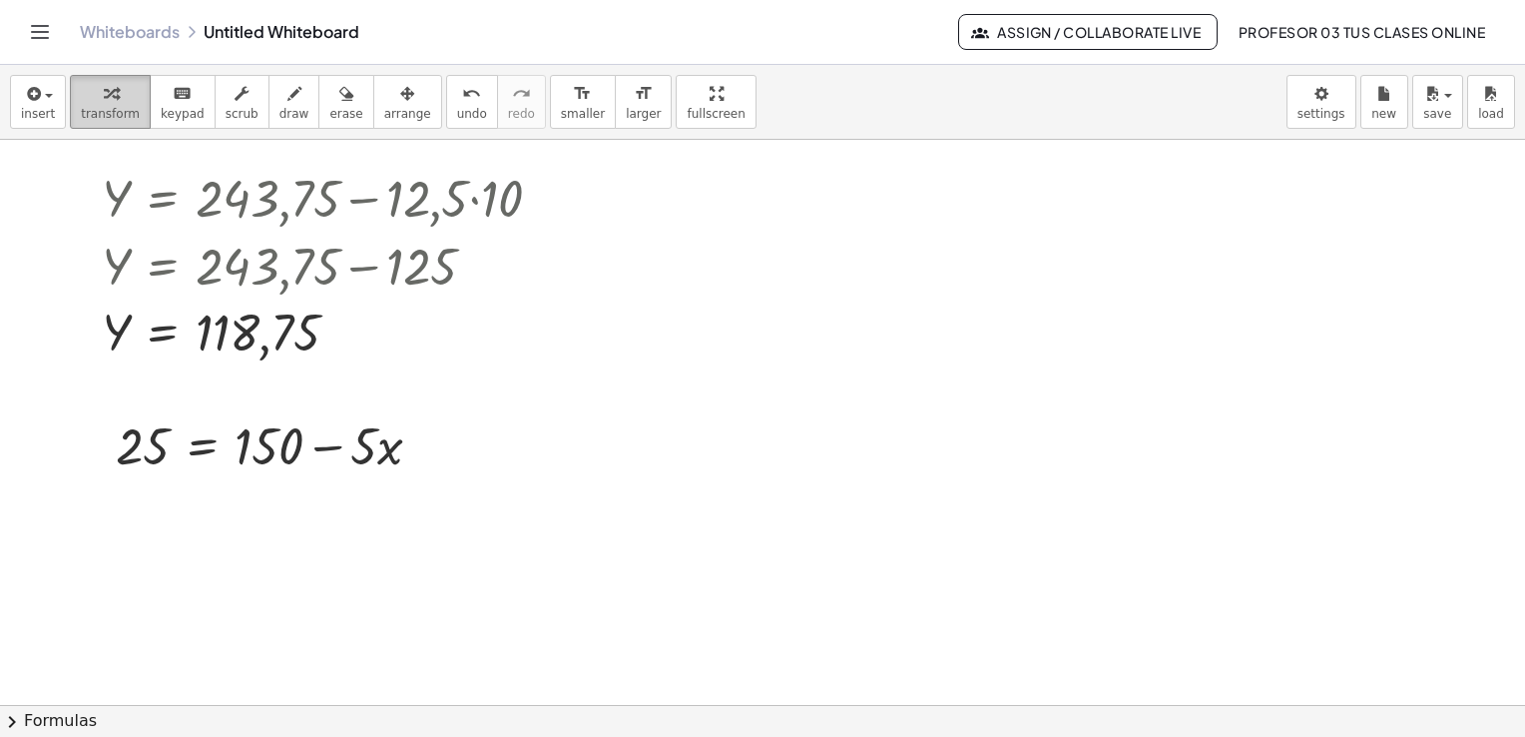
click at [101, 107] on span "transform" at bounding box center [110, 114] width 59 height 14
click at [32, 103] on icon "button" at bounding box center [32, 94] width 18 height 24
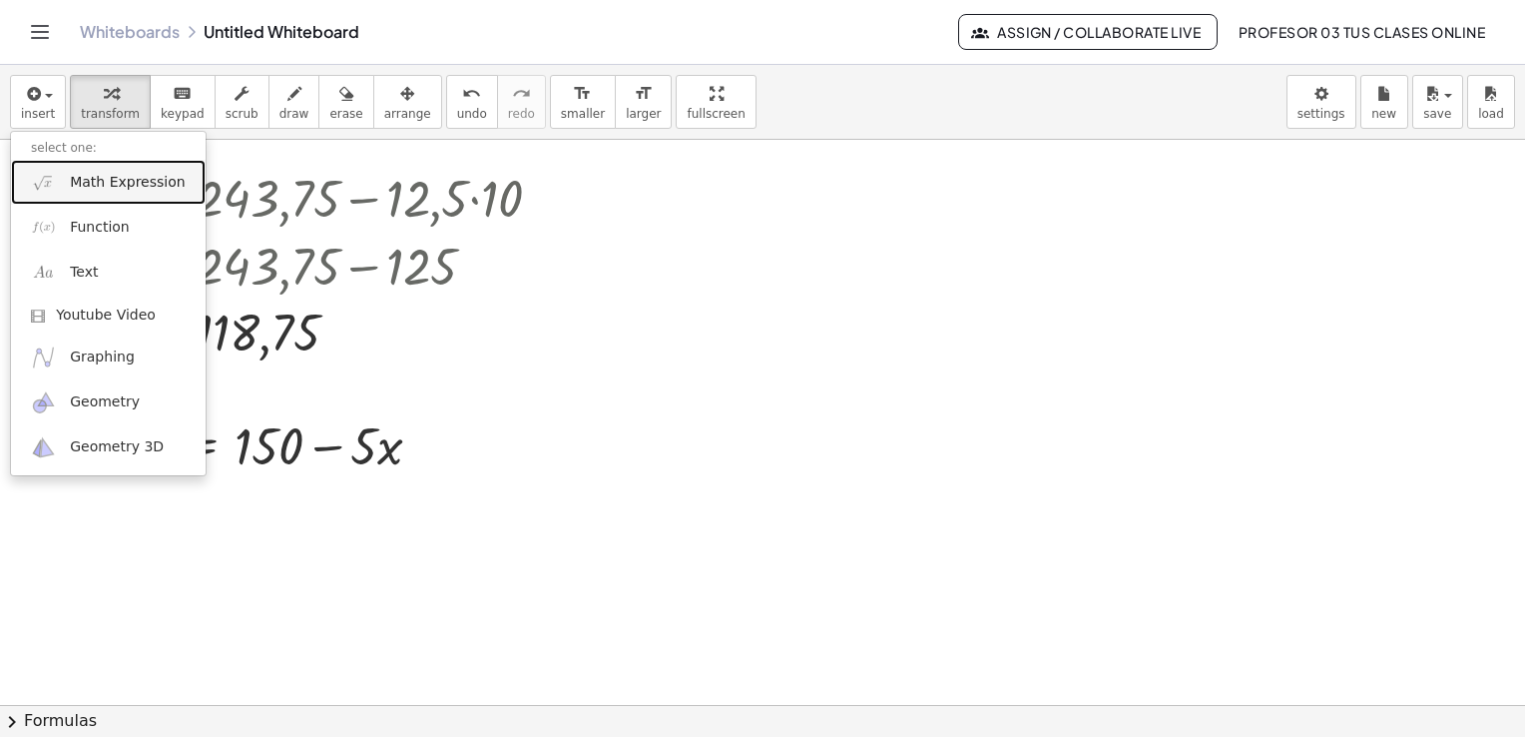
click at [138, 193] on link "Math Expression" at bounding box center [108, 182] width 195 height 45
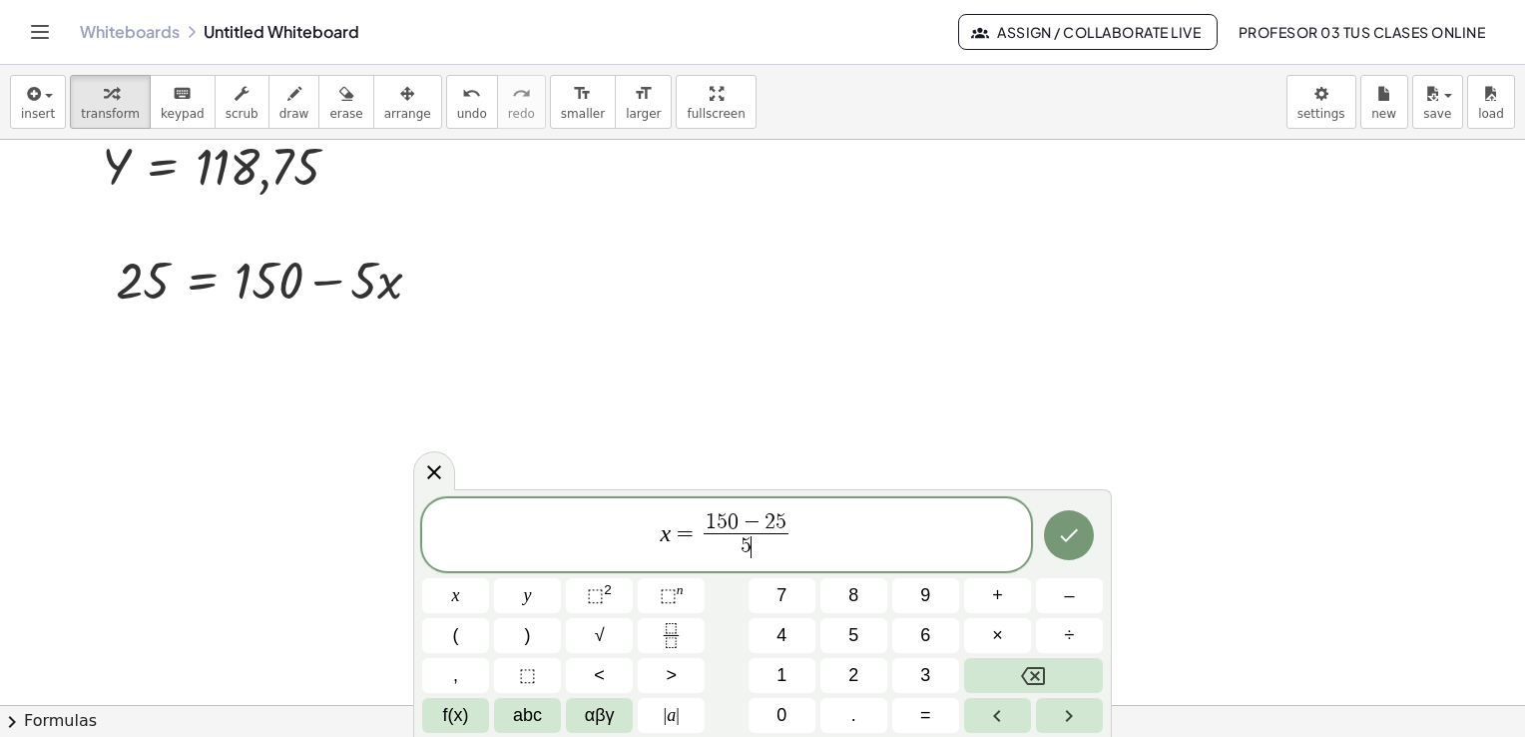
scroll to position [1631, 0]
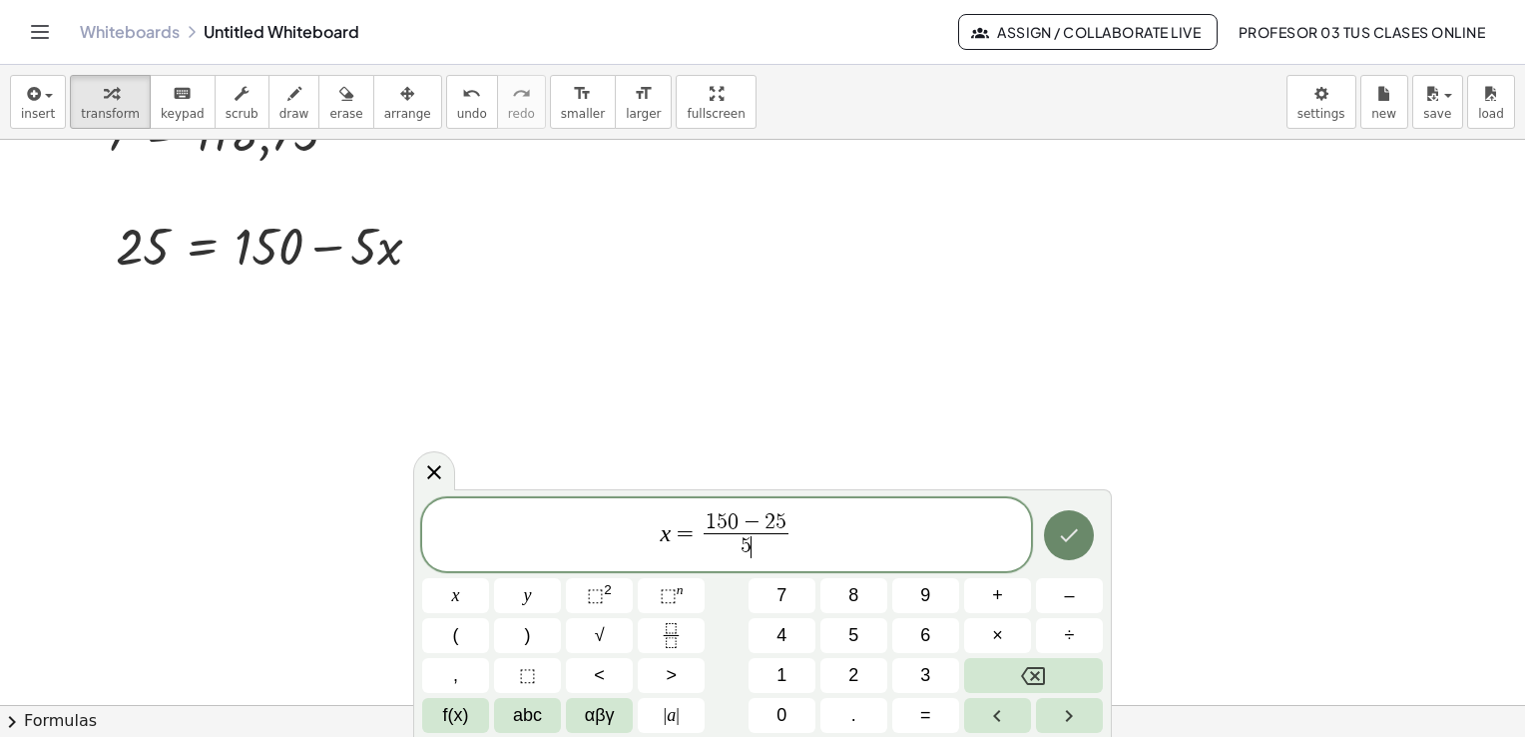
click at [1064, 544] on icon "Done" at bounding box center [1069, 535] width 24 height 24
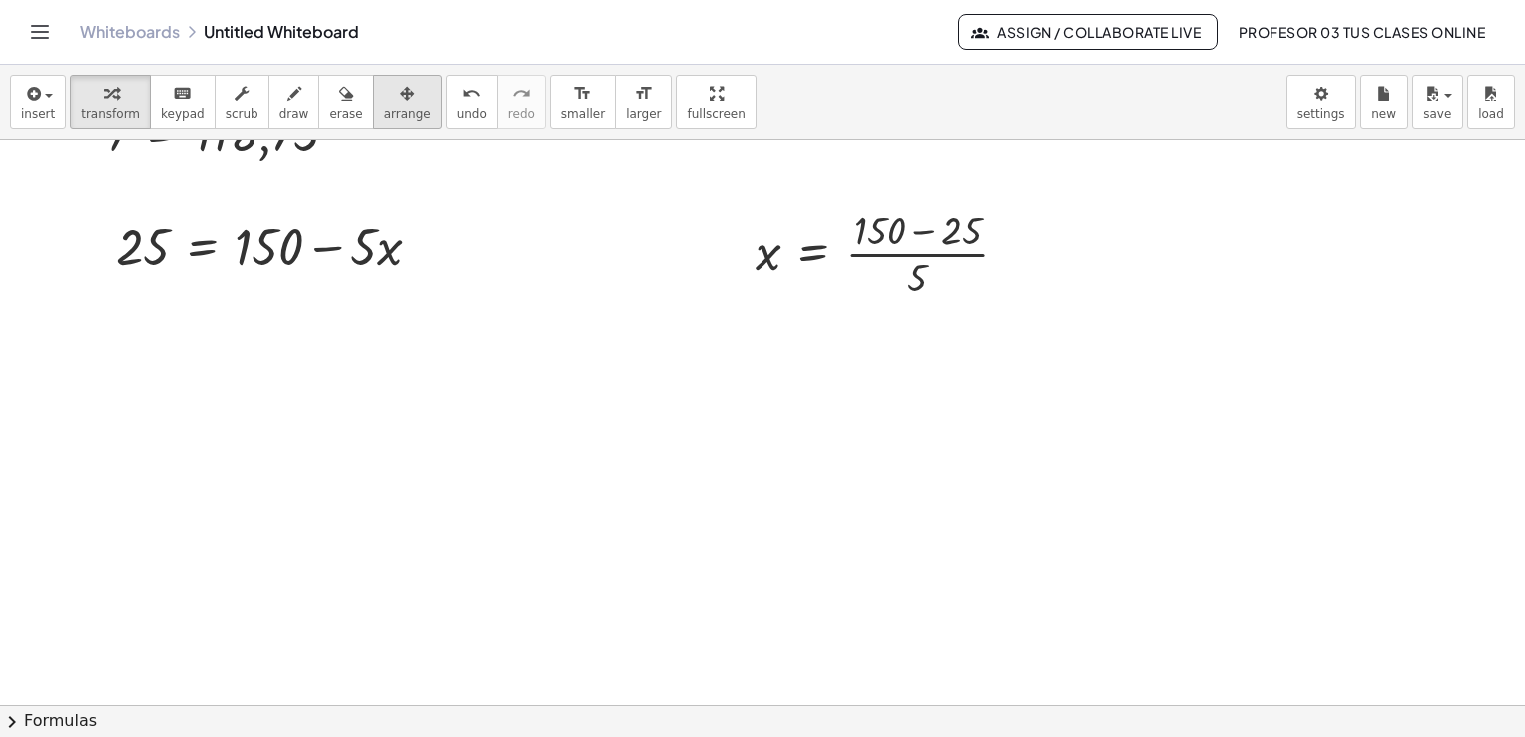
click at [400, 95] on icon "button" at bounding box center [407, 94] width 14 height 24
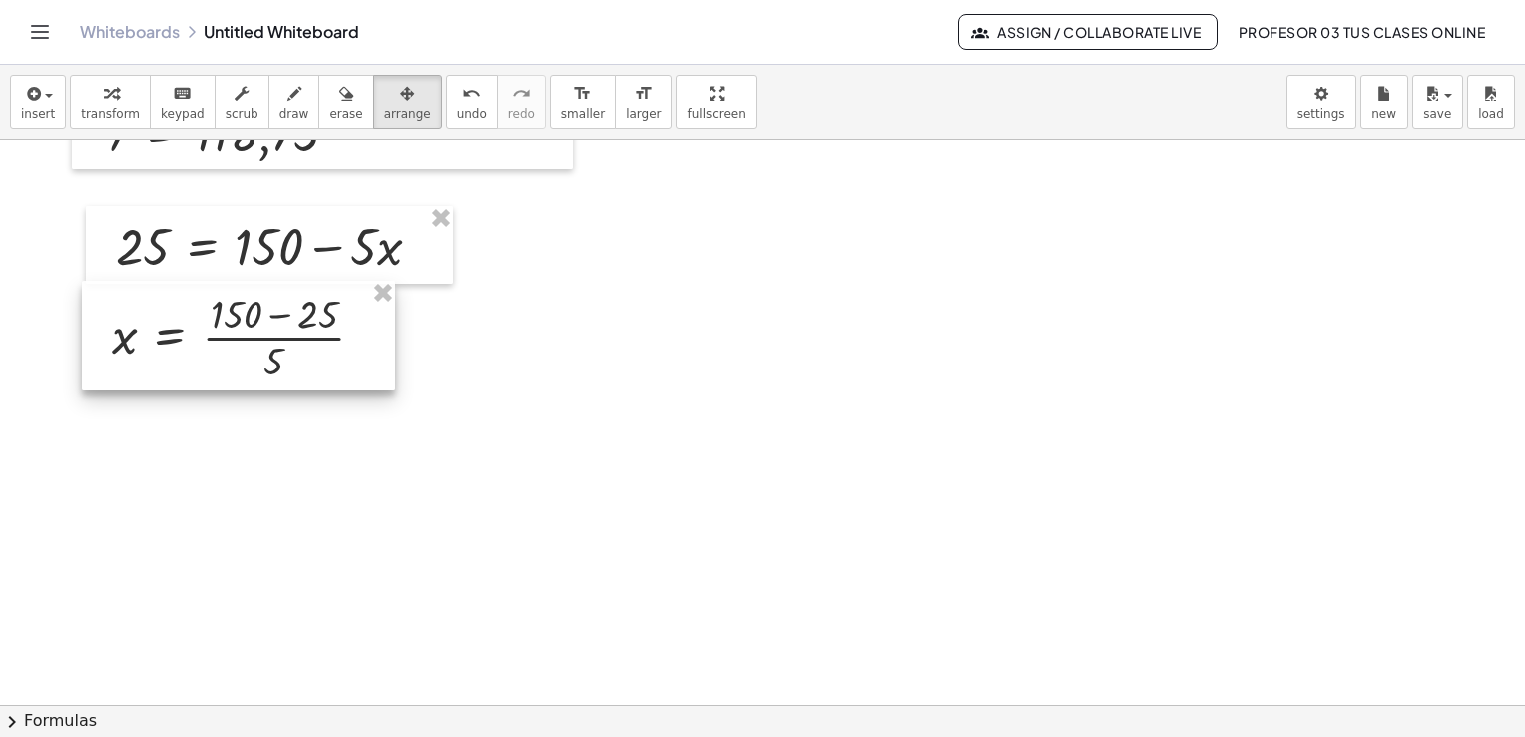
drag, startPoint x: 855, startPoint y: 287, endPoint x: 211, endPoint y: 371, distance: 650.3
click at [211, 371] on div at bounding box center [238, 335] width 313 height 110
click at [109, 101] on div "button" at bounding box center [110, 93] width 59 height 24
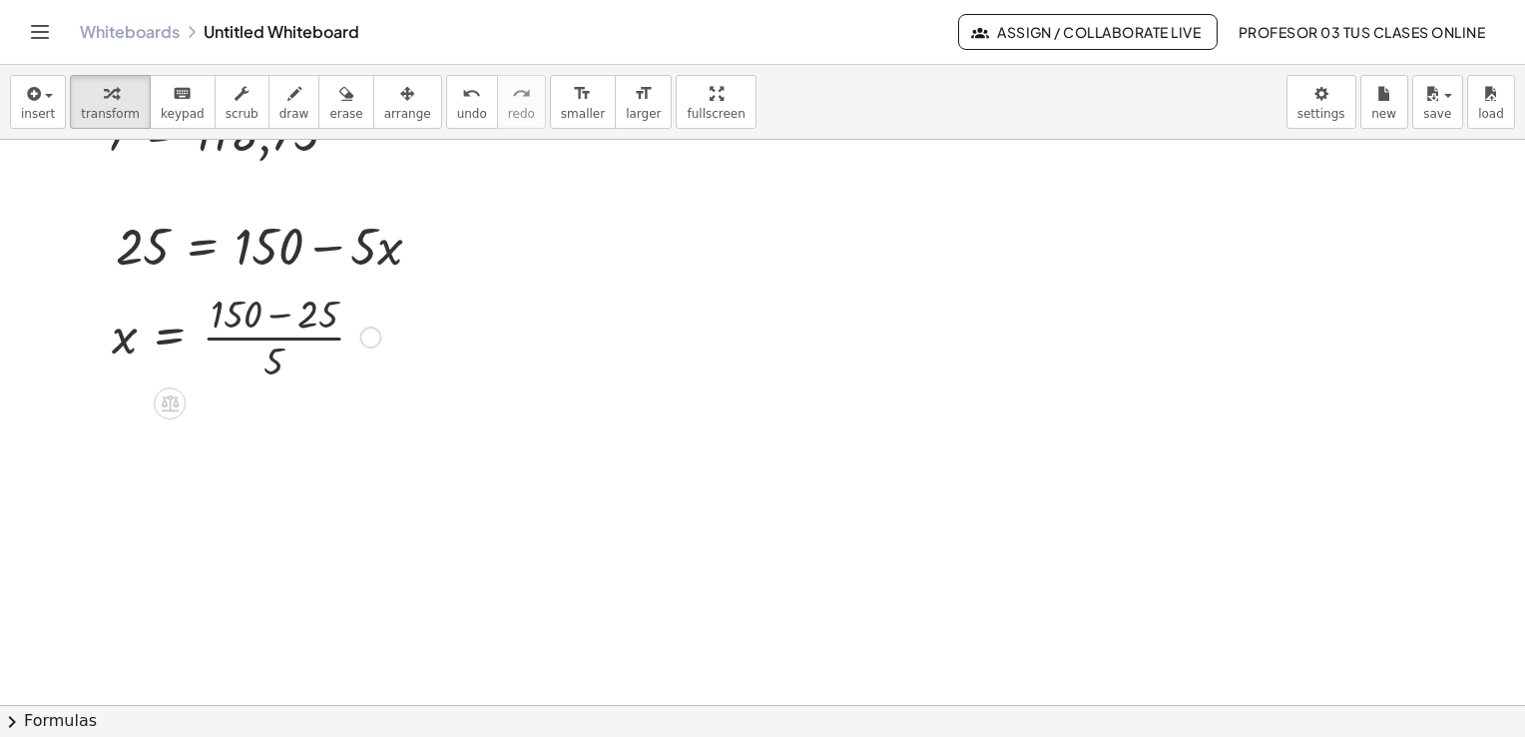
click at [275, 316] on div at bounding box center [246, 335] width 288 height 100
click at [250, 437] on div at bounding box center [246, 435] width 288 height 100
